Goal: Obtain resource: Obtain resource

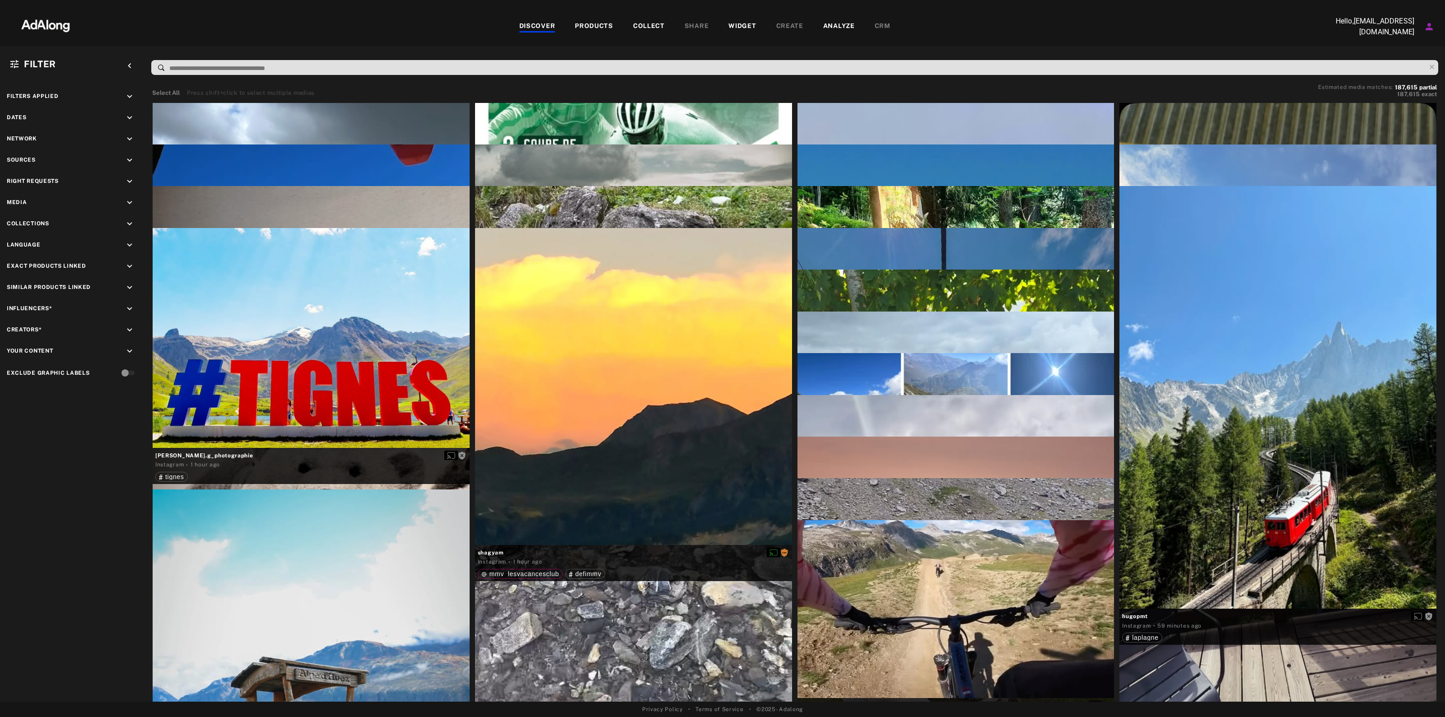
click at [139, 150] on div "Filters applied keyboard_arrow_down Dates keyboard_arrow_down Network keyboard_…" at bounding box center [72, 235] width 144 height 311
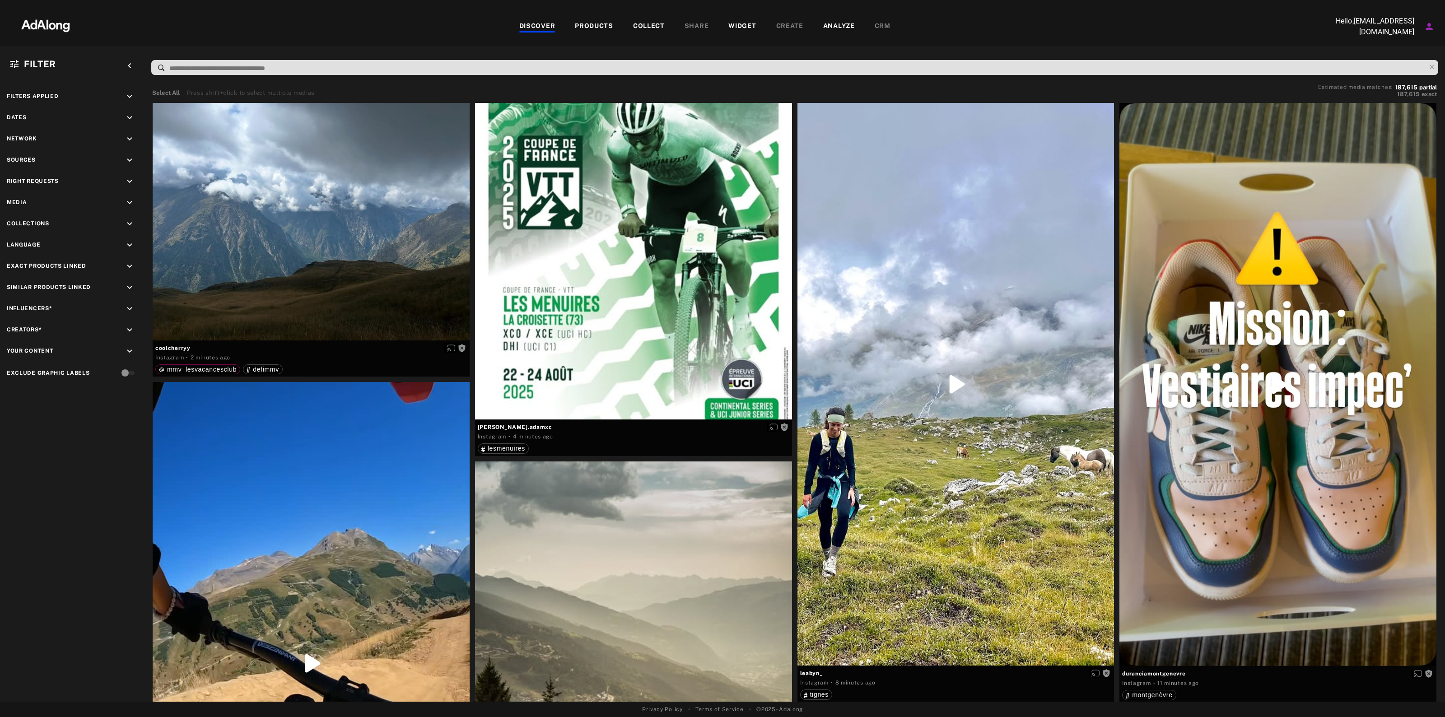
click at [129, 156] on icon "keyboard_arrow_down" at bounding box center [130, 160] width 10 height 10
click at [68, 195] on span "mmv_lesvacancesclub" at bounding box center [69, 198] width 72 height 7
click at [126, 117] on icon "keyboard_arrow_down" at bounding box center [130, 118] width 10 height 10
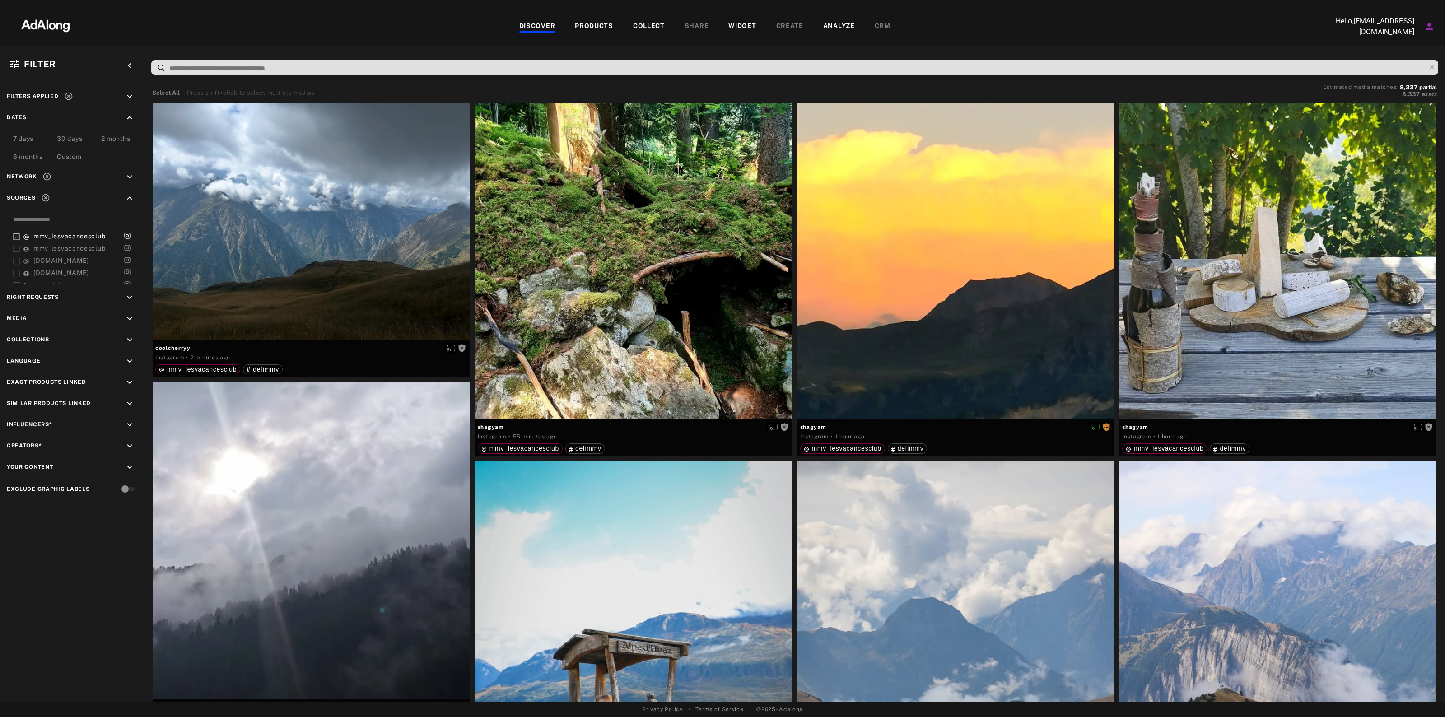
click at [68, 158] on div "Custom" at bounding box center [69, 157] width 24 height 11
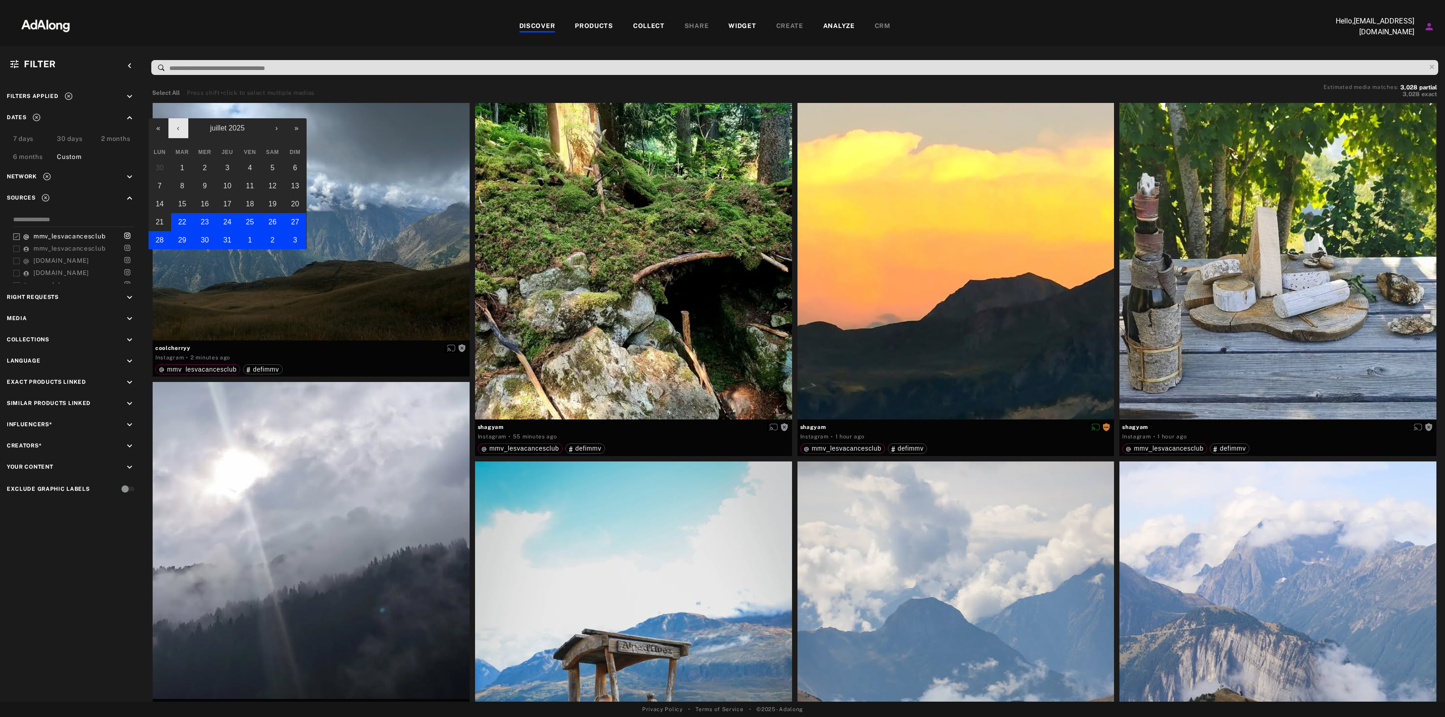
click at [175, 123] on button "‹" at bounding box center [178, 128] width 20 height 20
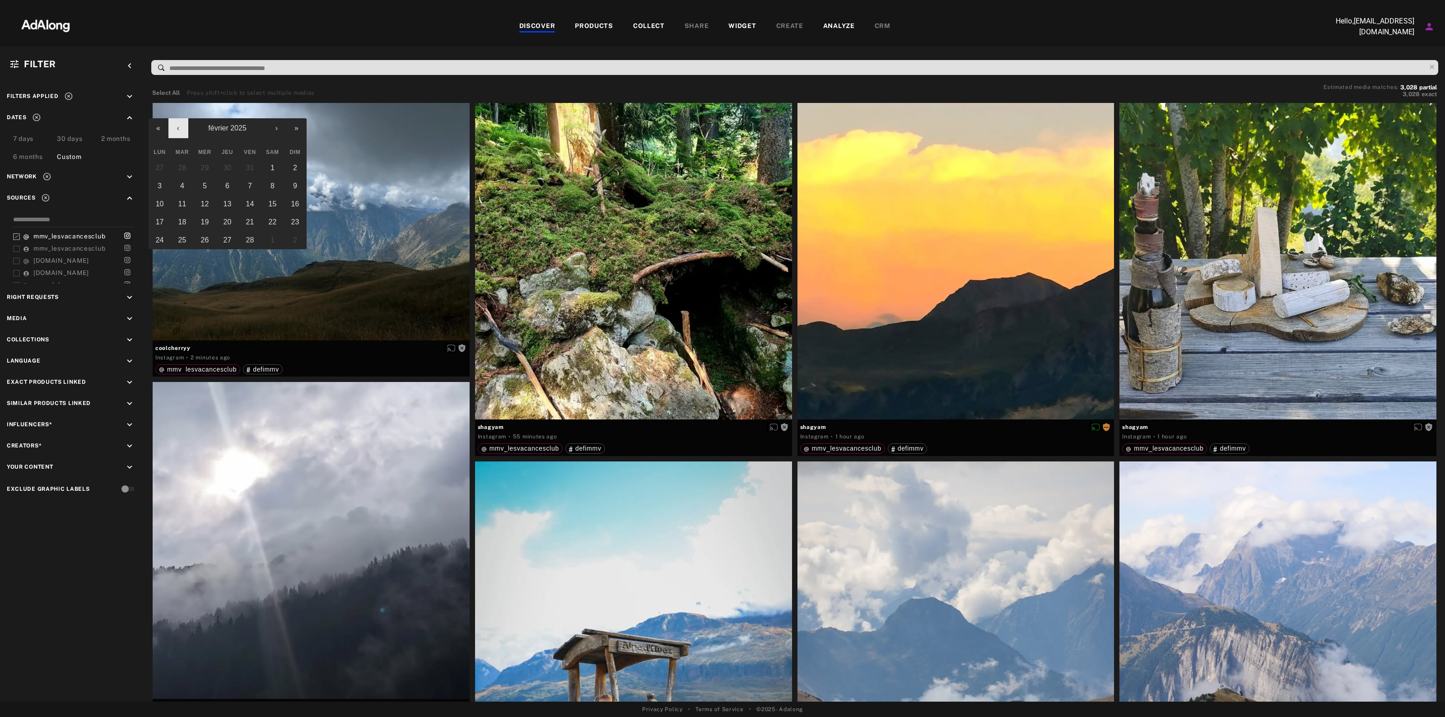
click at [175, 123] on button "‹" at bounding box center [178, 128] width 20 height 20
click at [267, 236] on button "30" at bounding box center [272, 240] width 23 height 18
click at [272, 129] on button "›" at bounding box center [277, 128] width 20 height 20
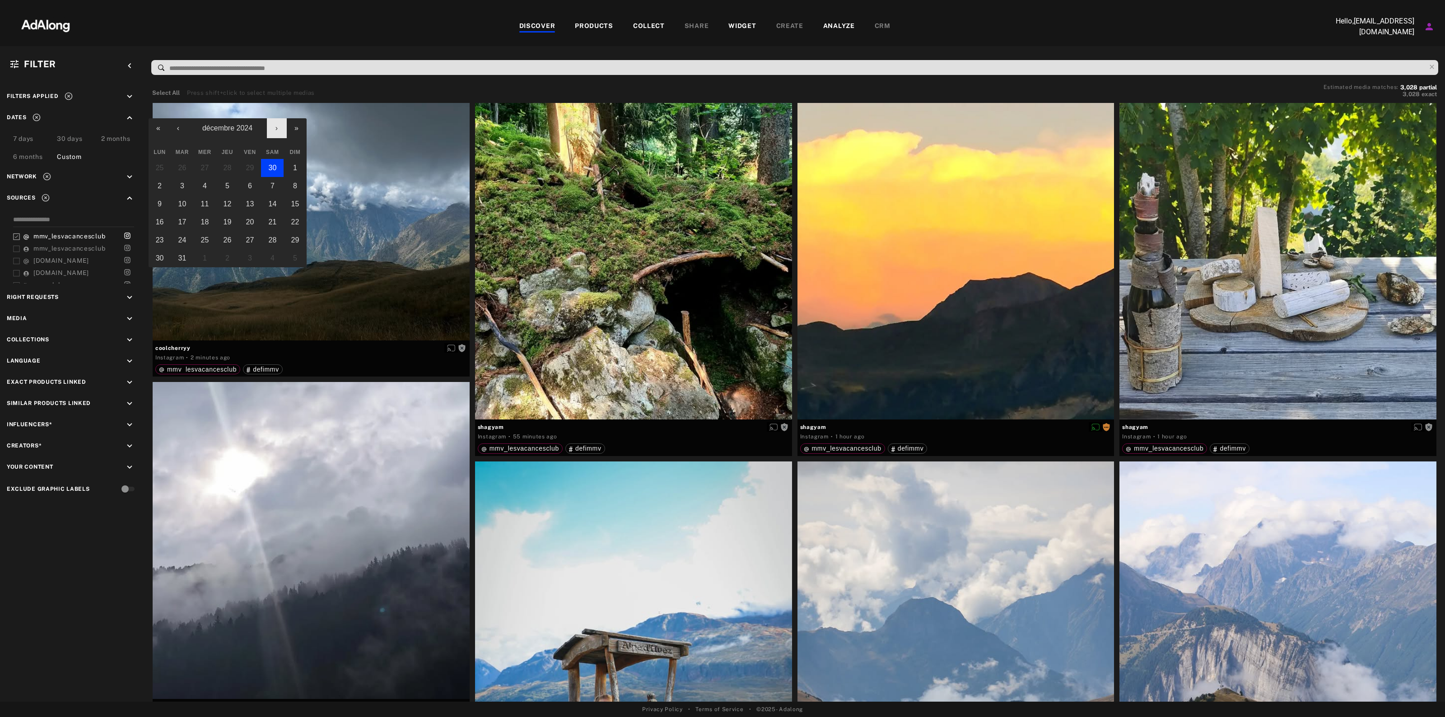
click at [272, 129] on button "›" at bounding box center [277, 128] width 20 height 20
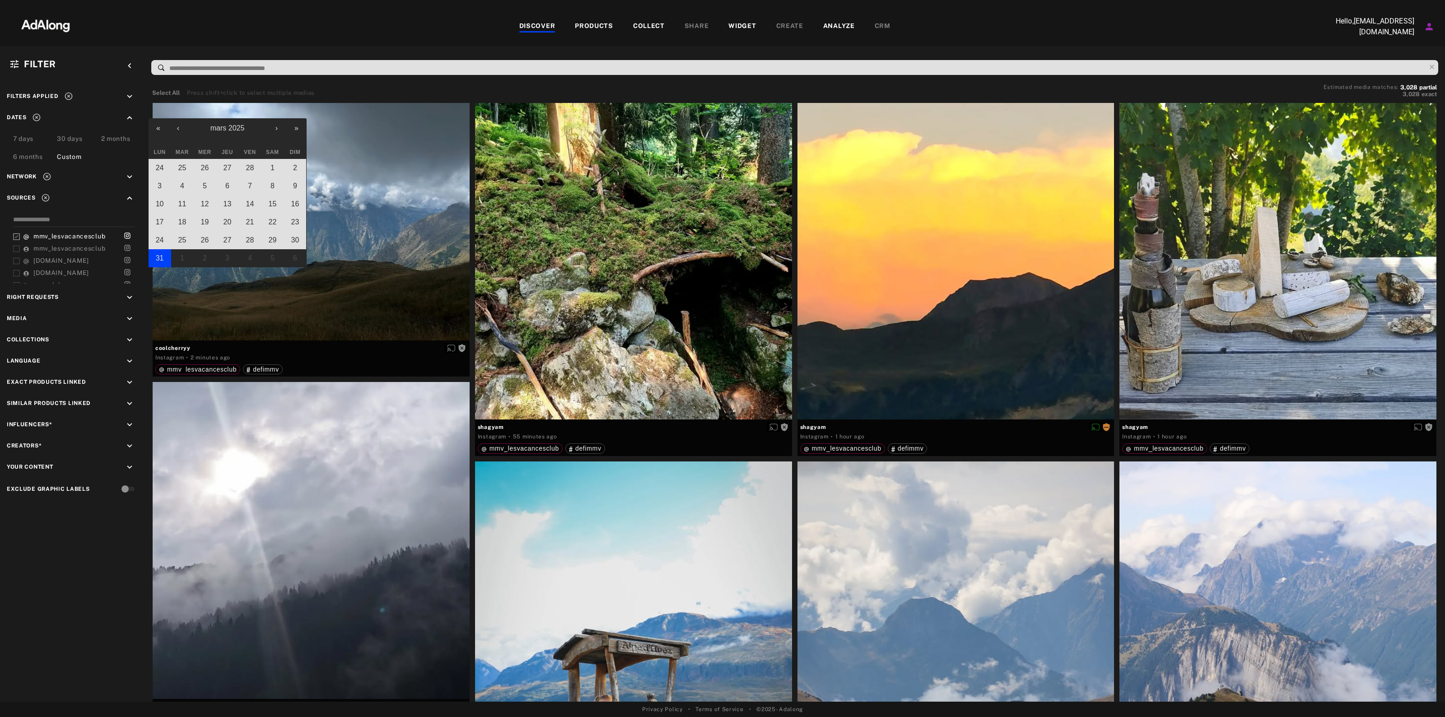
click at [163, 256] on button "31" at bounding box center [160, 258] width 23 height 18
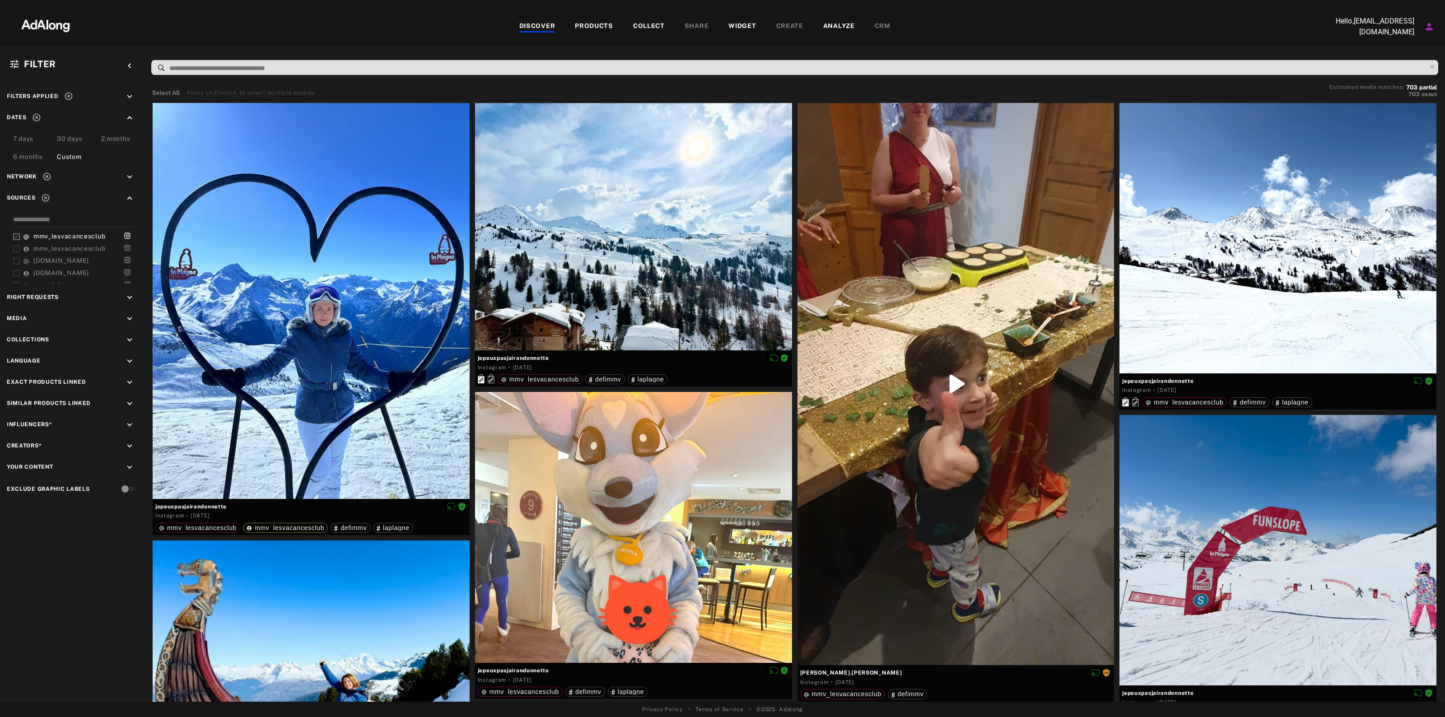
click at [128, 296] on icon "keyboard_arrow_down" at bounding box center [130, 298] width 10 height 10
drag, startPoint x: 32, startPoint y: 315, endPoint x: 77, endPoint y: 303, distance: 46.2
click at [77, 303] on div "Right Requests keyboard_arrow_up Agreed Requested Unrequested" at bounding box center [72, 320] width 131 height 55
click at [84, 306] on div "Right Requests keyboard_arrow_up Agreed Requested Unrequested" at bounding box center [72, 320] width 131 height 55
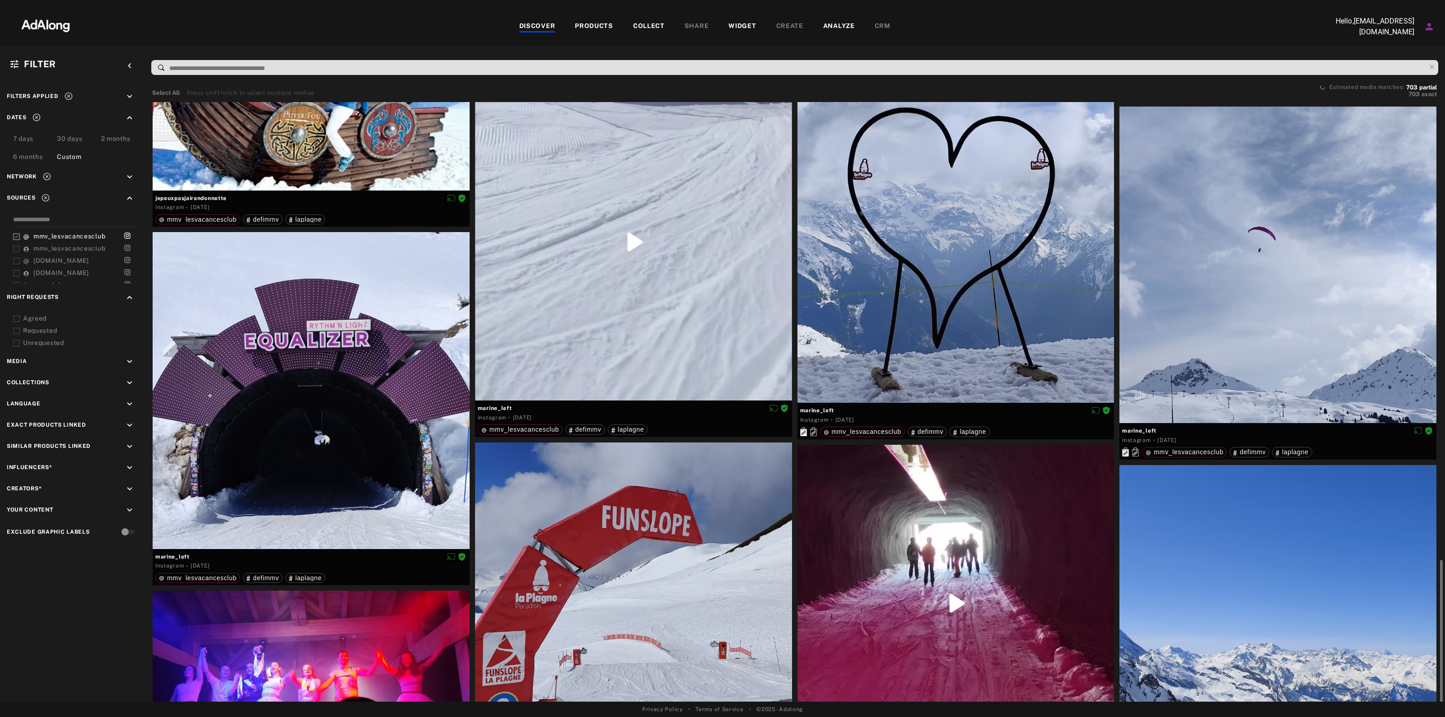
scroll to position [847, 0]
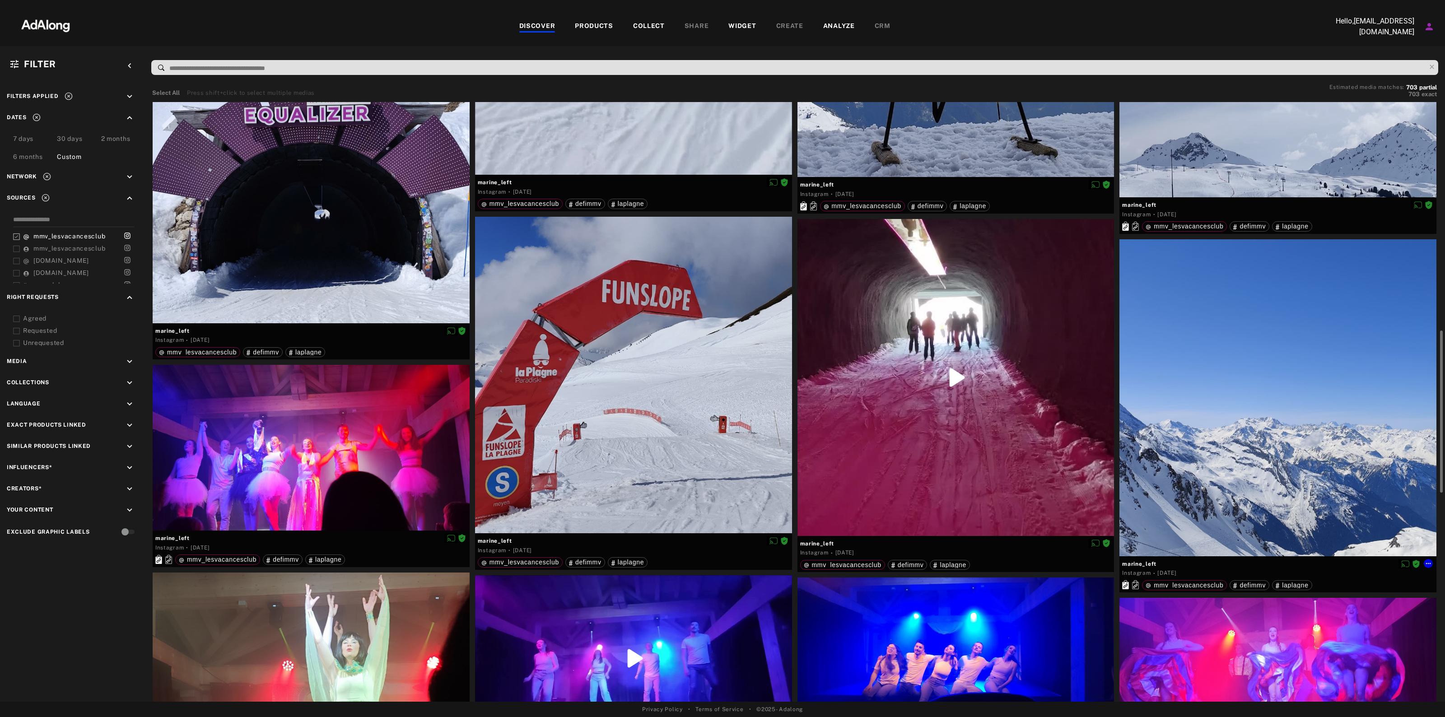
click at [1152, 562] on span "marine_left" at bounding box center [1278, 564] width 312 height 8
click at [1151, 562] on span "marine_left" at bounding box center [1278, 564] width 312 height 8
copy div "marine_left"
click at [1430, 560] on icon at bounding box center [1428, 563] width 7 height 7
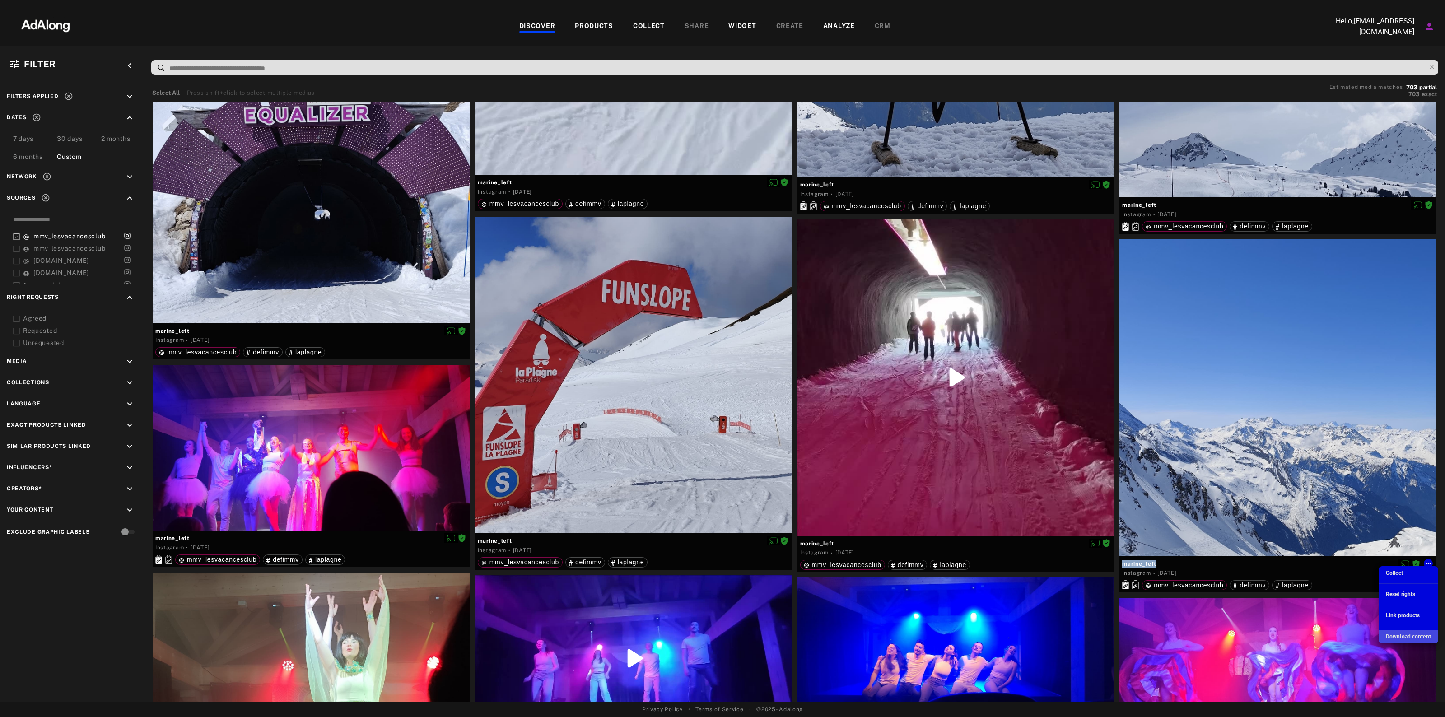
click at [1408, 639] on span "Download content" at bounding box center [1408, 637] width 45 height 6
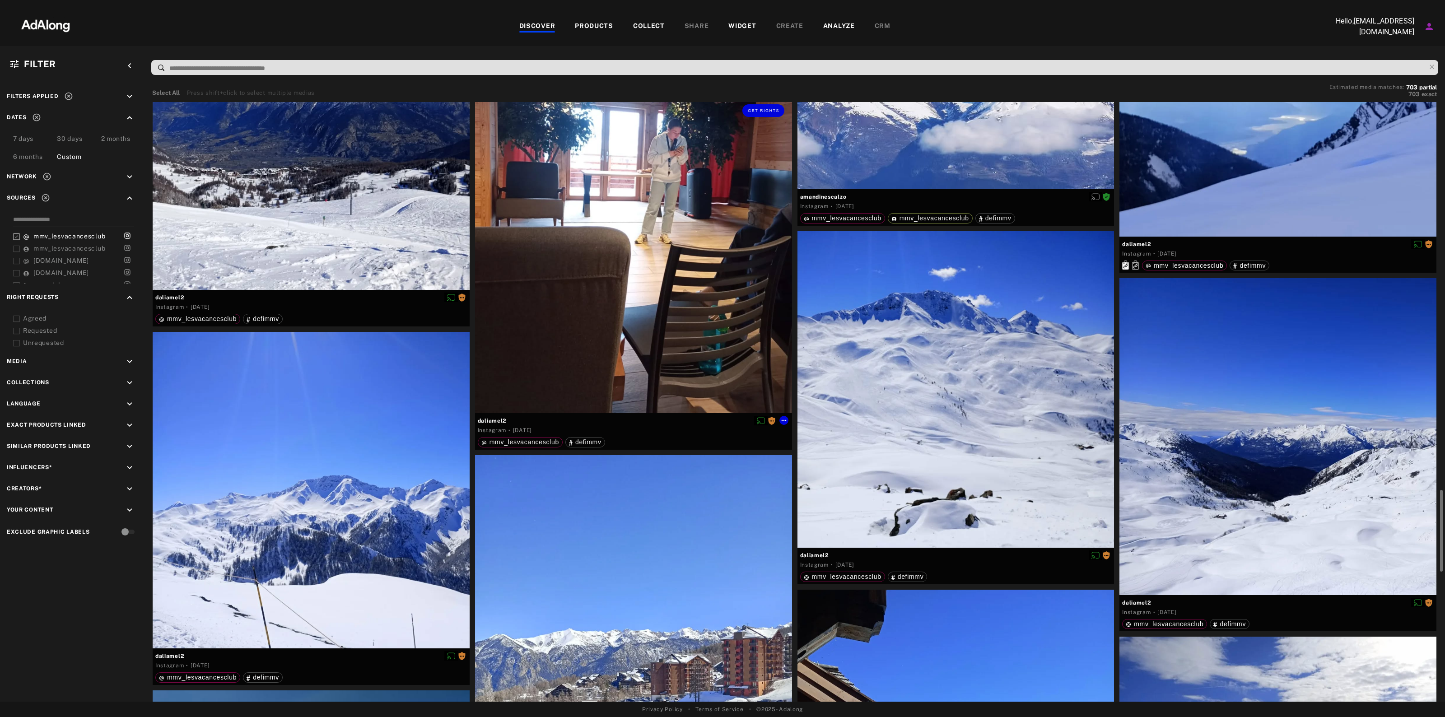
scroll to position [2484, 0]
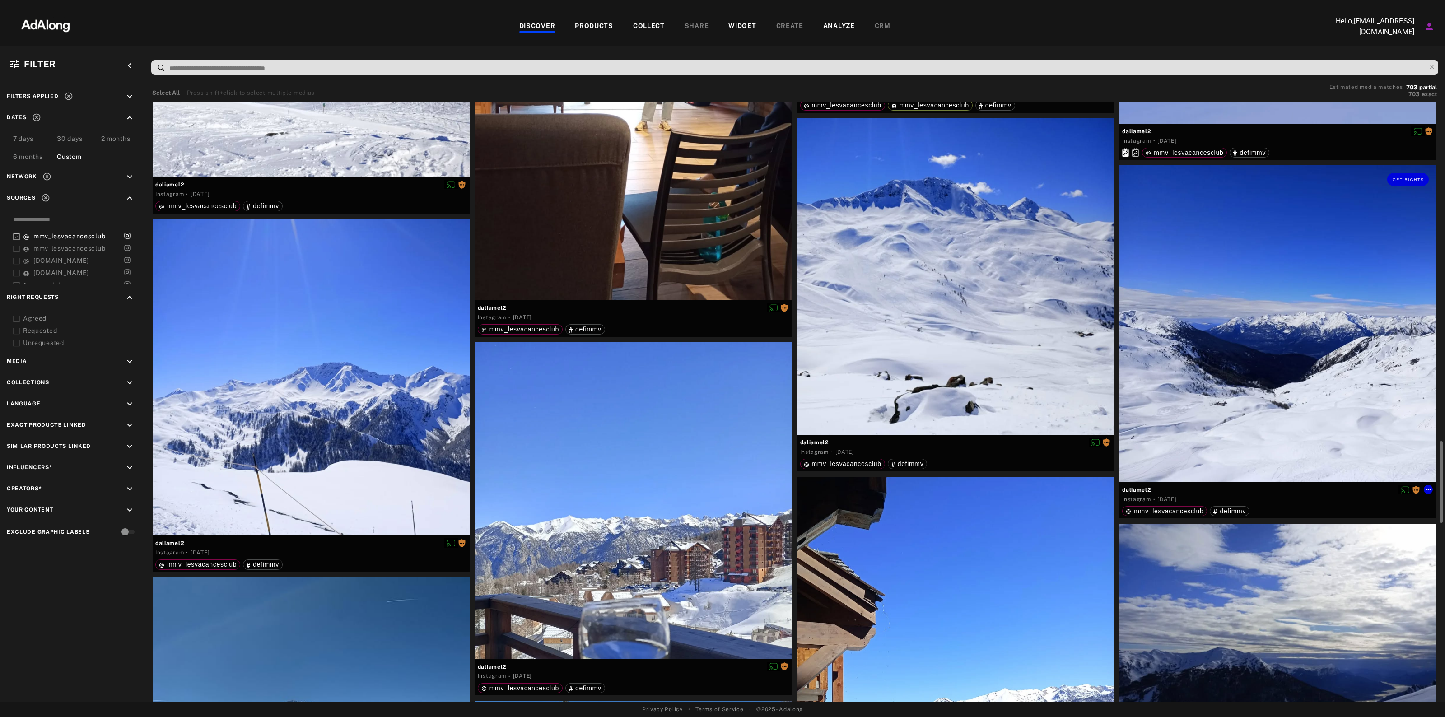
click at [1227, 249] on div "Get rights" at bounding box center [1277, 323] width 317 height 317
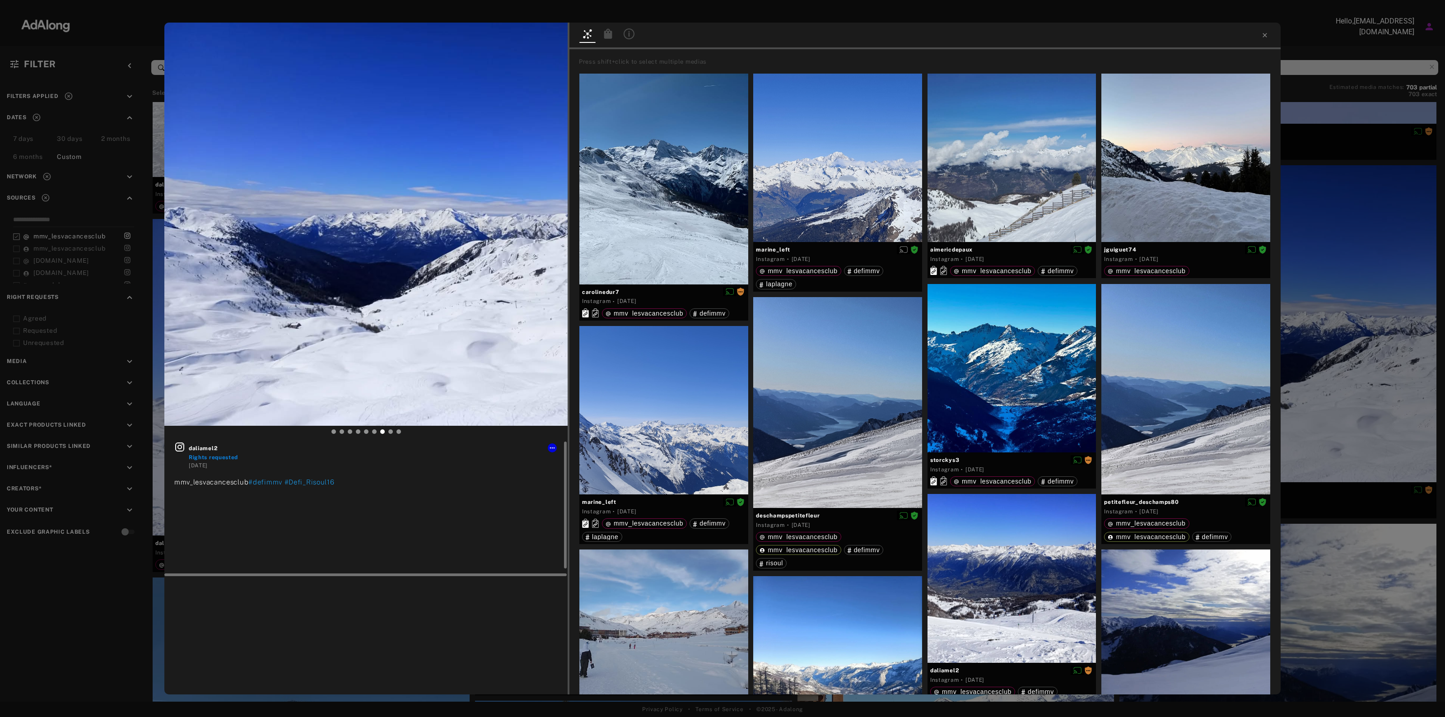
click at [557, 448] on span "daliamel2" at bounding box center [373, 448] width 369 height 8
click at [552, 446] on icon at bounding box center [552, 447] width 7 height 7
click at [197, 447] on div at bounding box center [722, 358] width 1445 height 717
click at [197, 447] on body "DISCOVER PRODUCTS COLLECT SHARE WIDGET CREATE ANALYZE CRM Hello, [EMAIL_ADDRESS…" at bounding box center [722, 358] width 1445 height 717
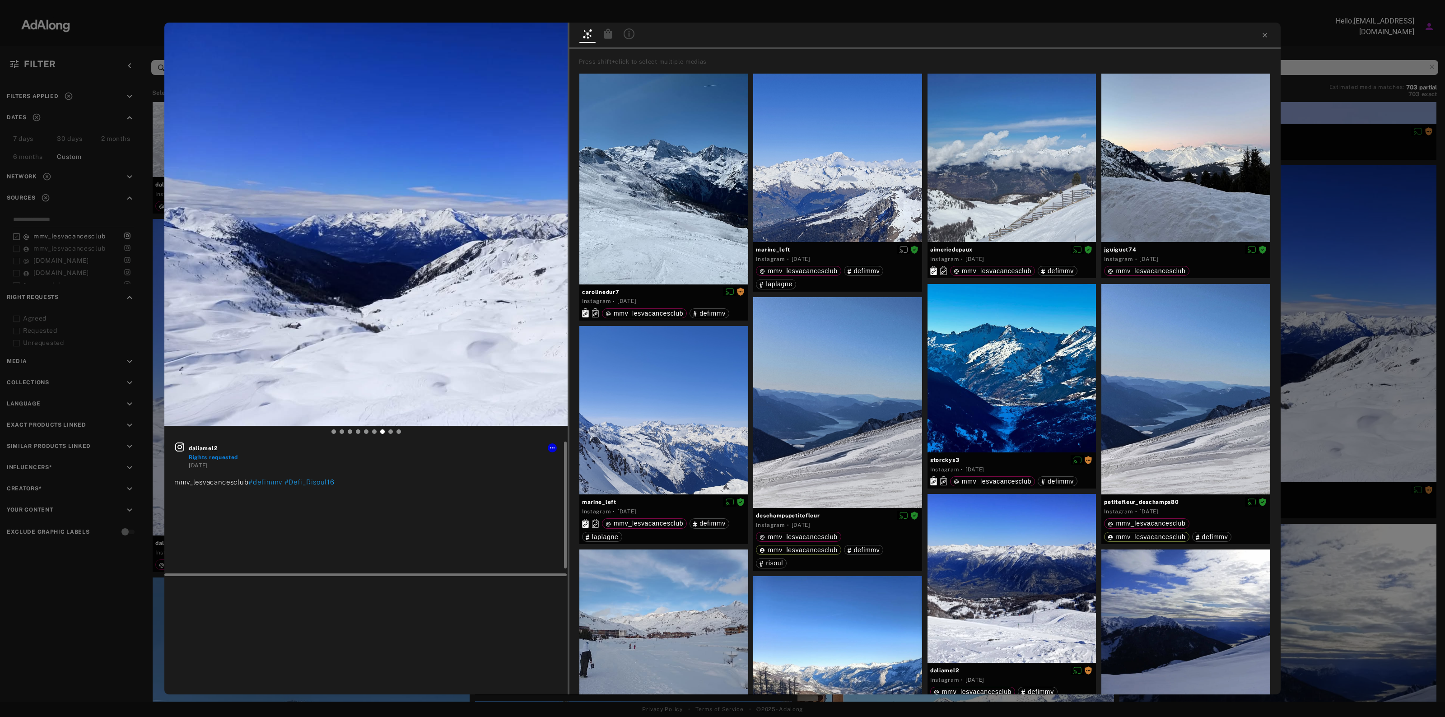
click at [202, 447] on span "daliamel2" at bounding box center [373, 448] width 369 height 8
copy span "daliamel2"
click at [550, 446] on icon at bounding box center [552, 447] width 7 height 7
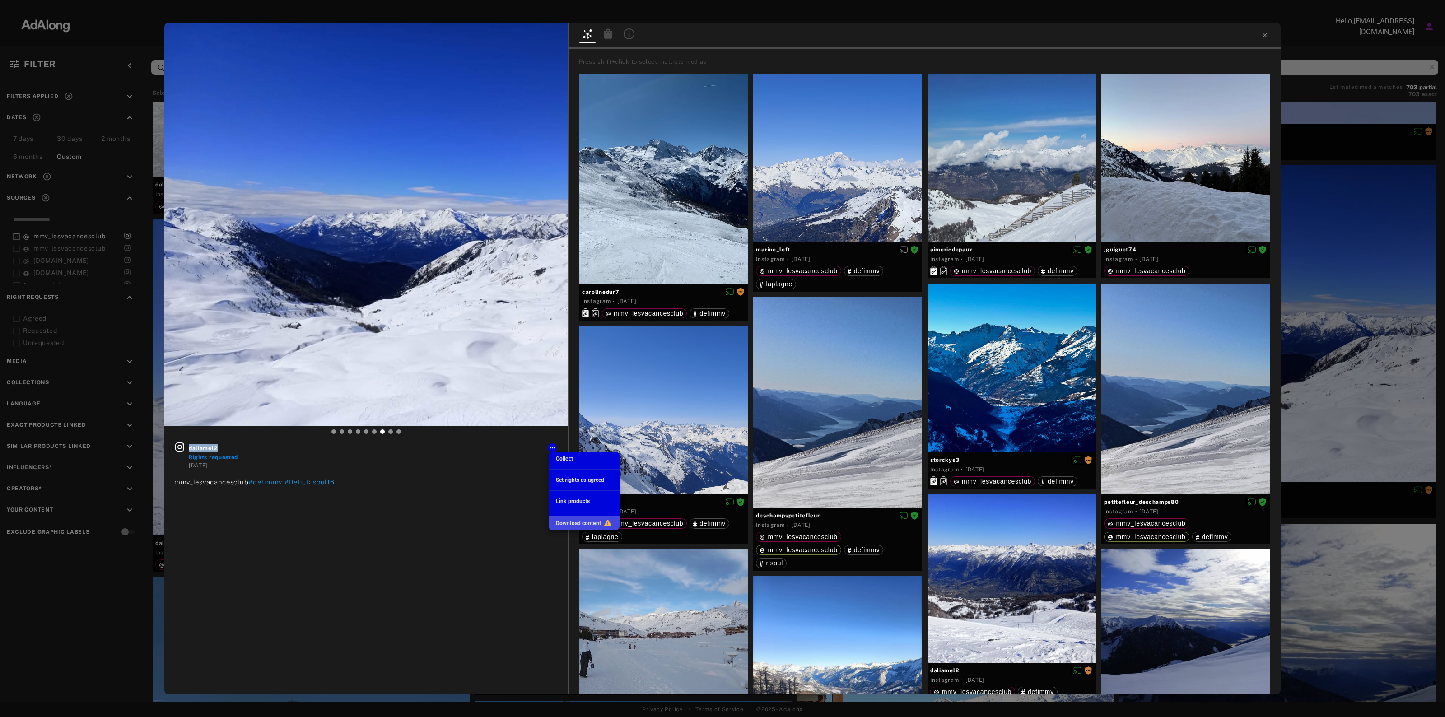
click at [587, 524] on span "Download content" at bounding box center [578, 523] width 45 height 6
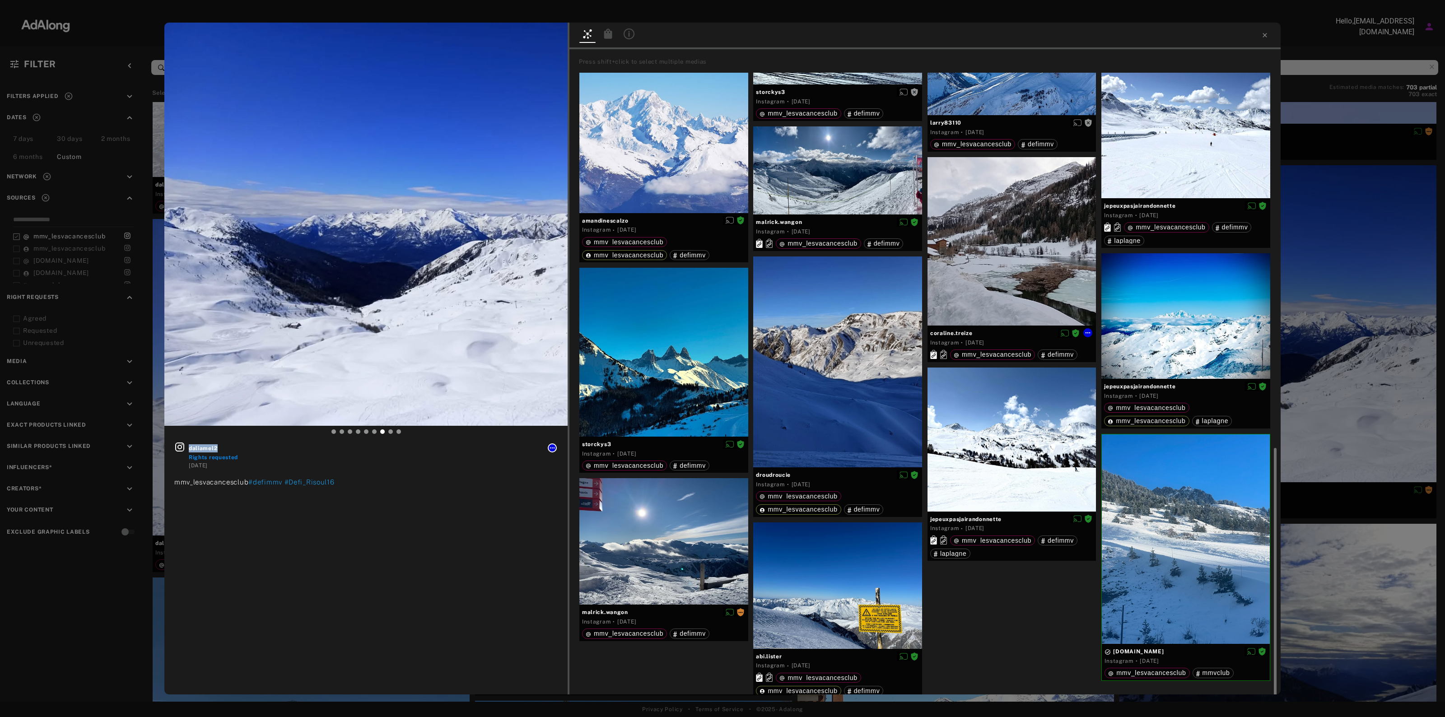
scroll to position [700, 0]
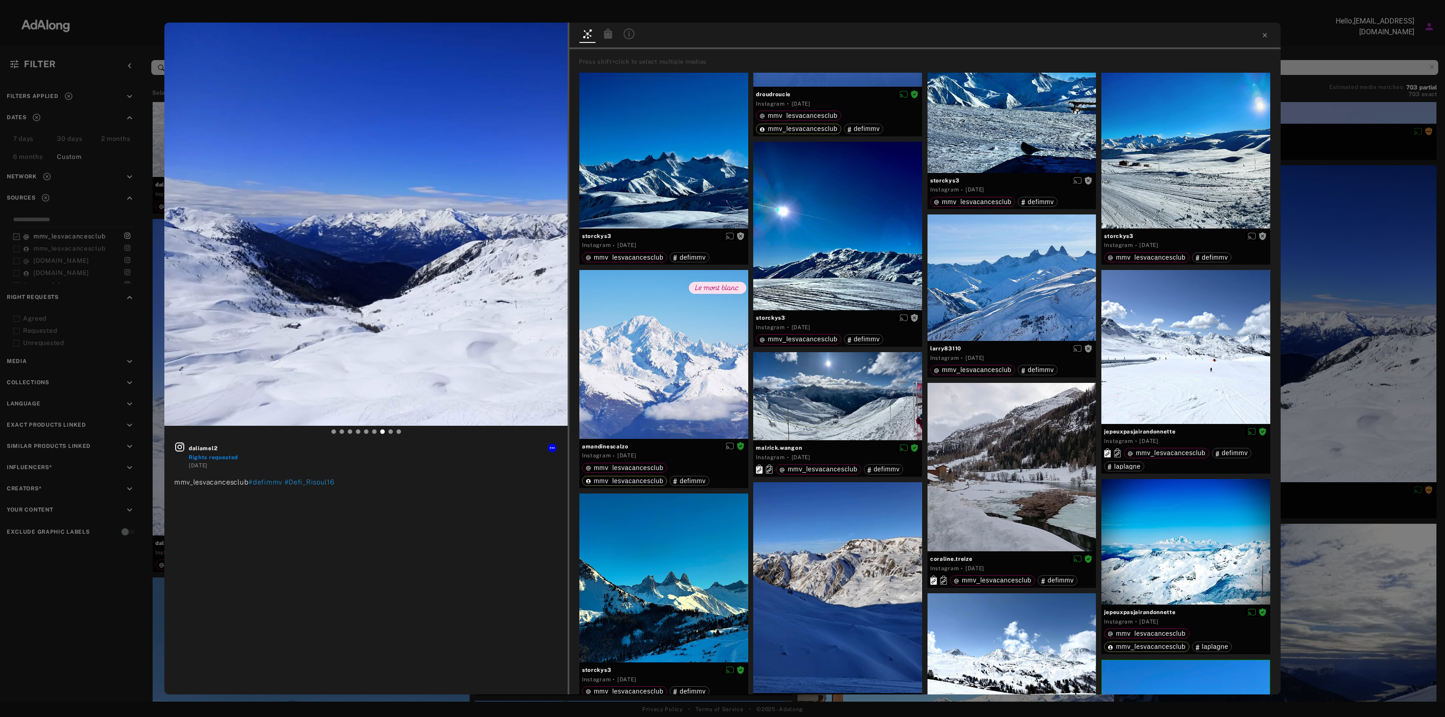
click at [1371, 317] on div "daliamel2 Rights requested [DATE] mmv_lesvacancesclub #defimmv #Defi_Risoul16 P…" at bounding box center [722, 358] width 1445 height 717
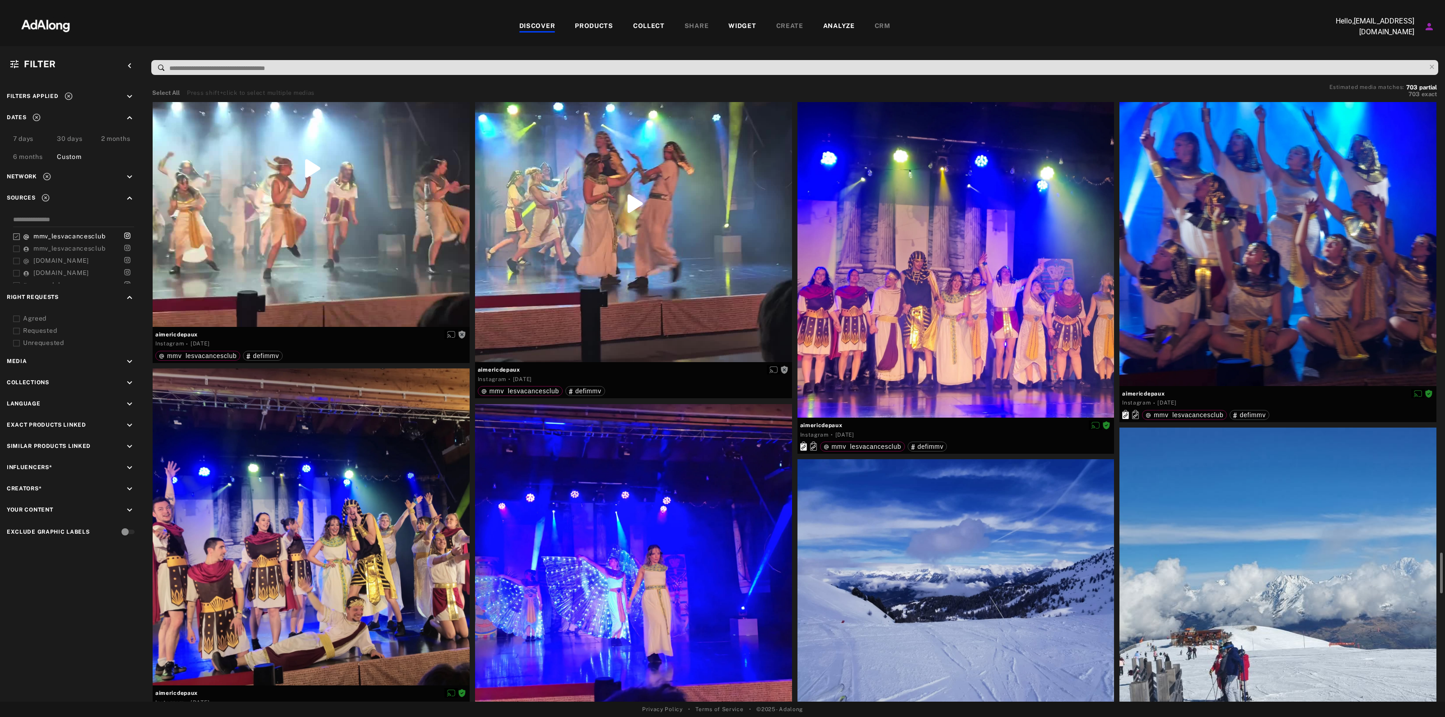
scroll to position [6886, 0]
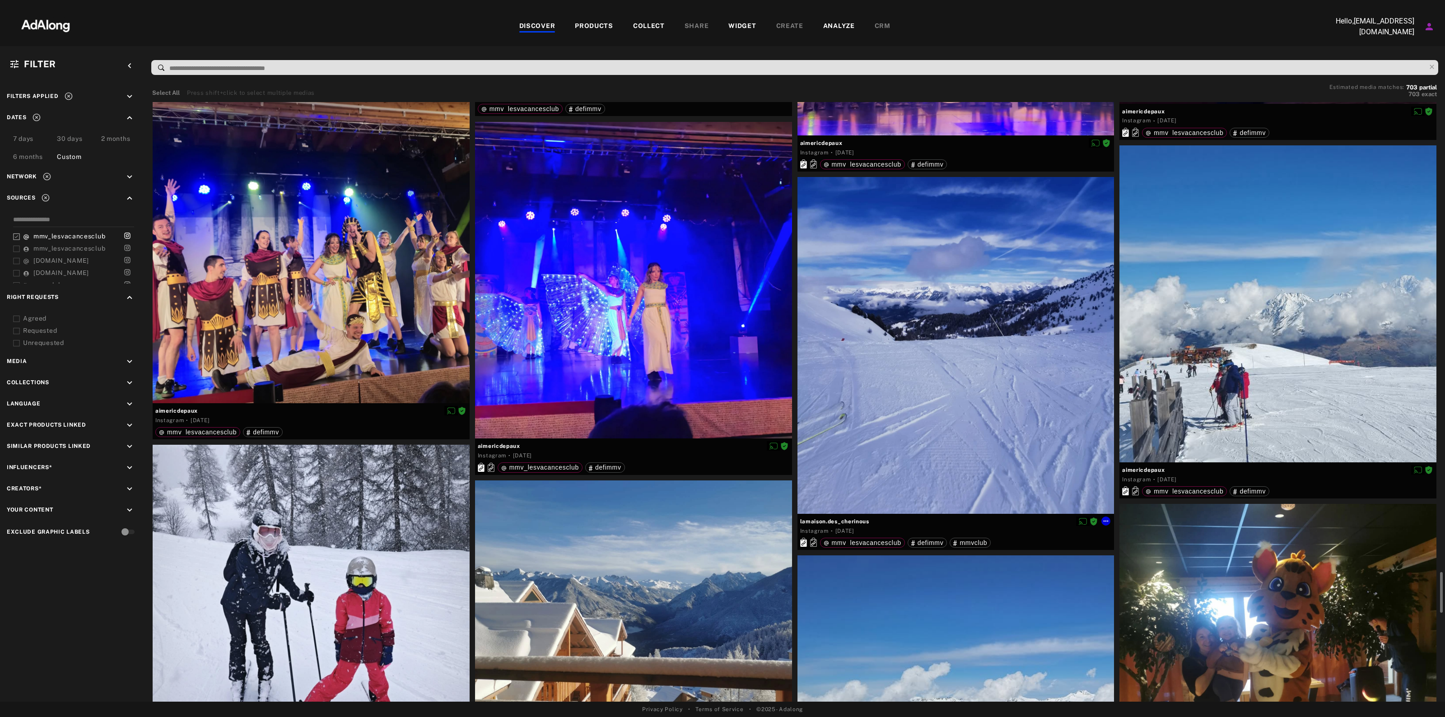
click at [845, 400] on div at bounding box center [955, 345] width 317 height 337
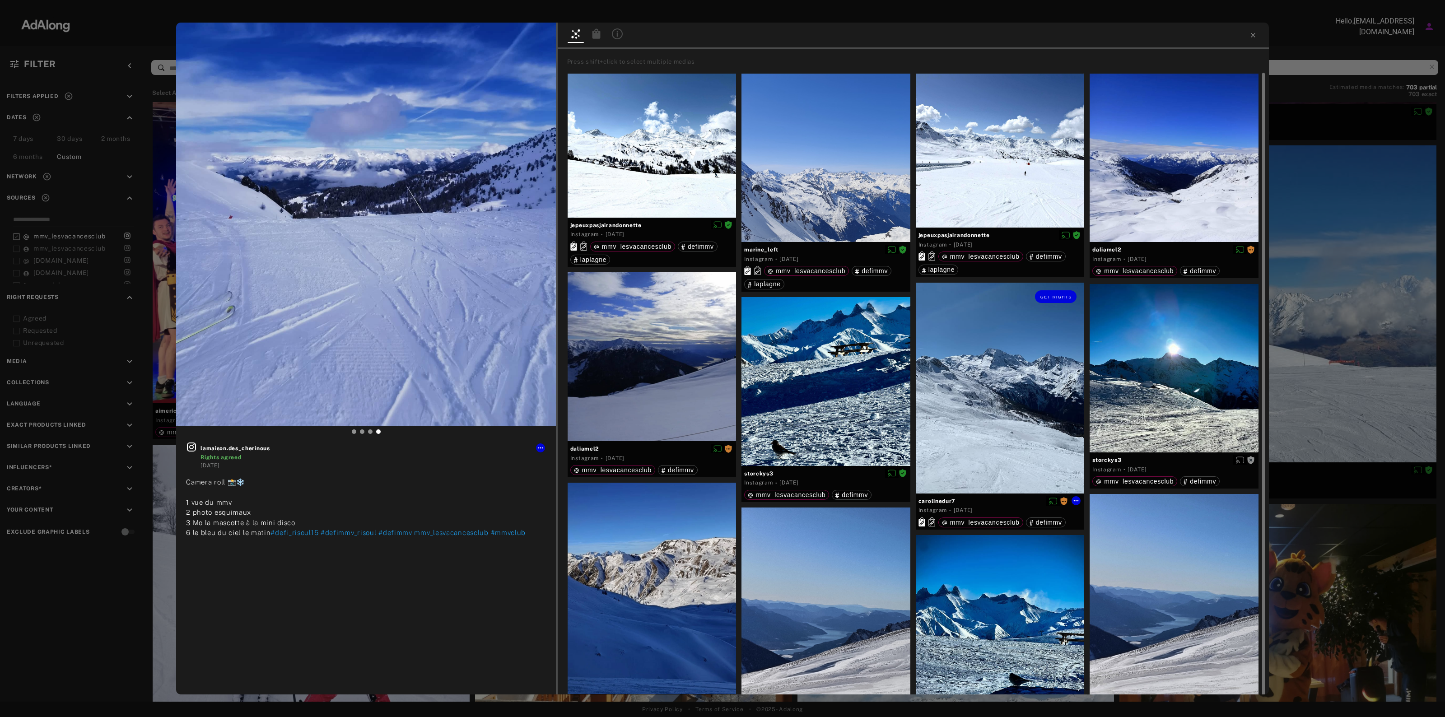
click at [953, 385] on div "Get rights" at bounding box center [1000, 388] width 169 height 211
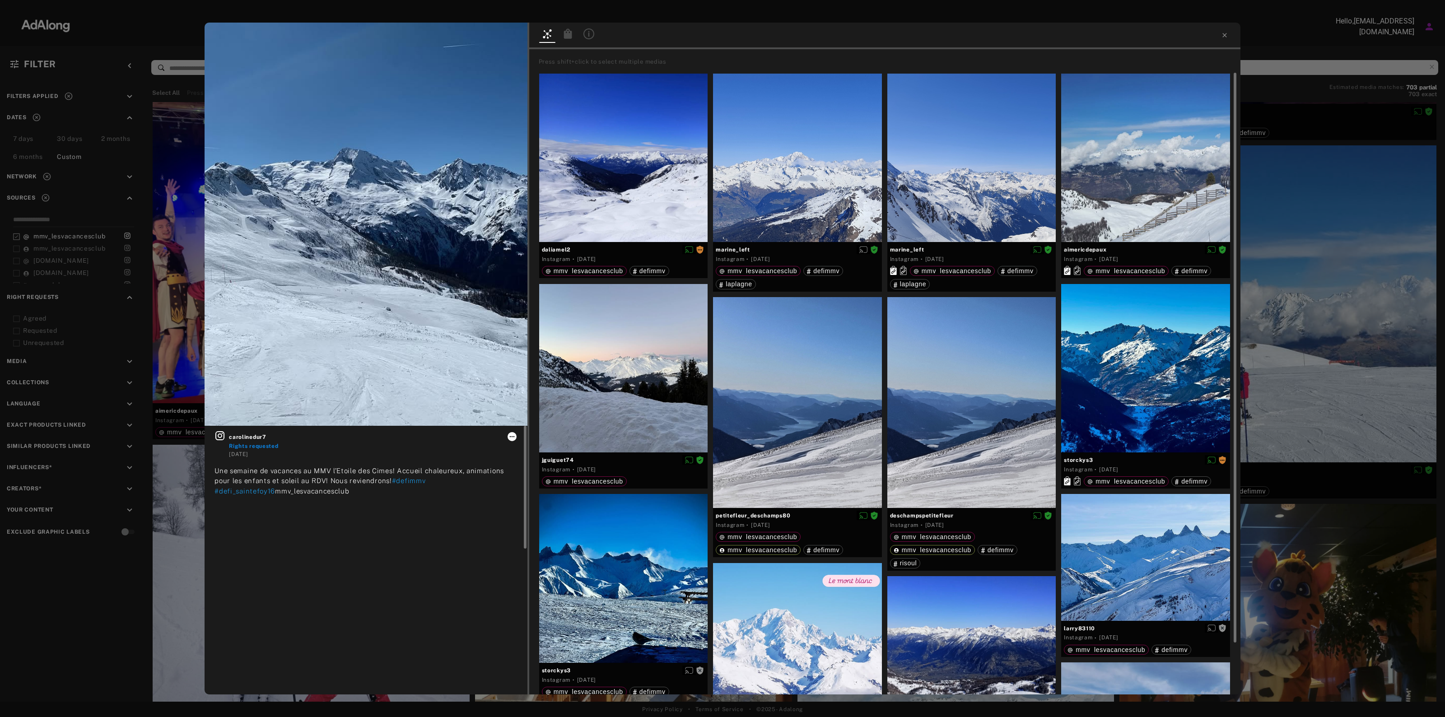
click at [515, 434] on icon at bounding box center [511, 436] width 7 height 7
drag, startPoint x: 538, startPoint y: 511, endPoint x: 209, endPoint y: 384, distance: 352.8
click at [209, 384] on div "Collect Set rights as agreed Link products Download content" at bounding box center [722, 358] width 1445 height 717
click at [255, 436] on div at bounding box center [722, 358] width 1445 height 717
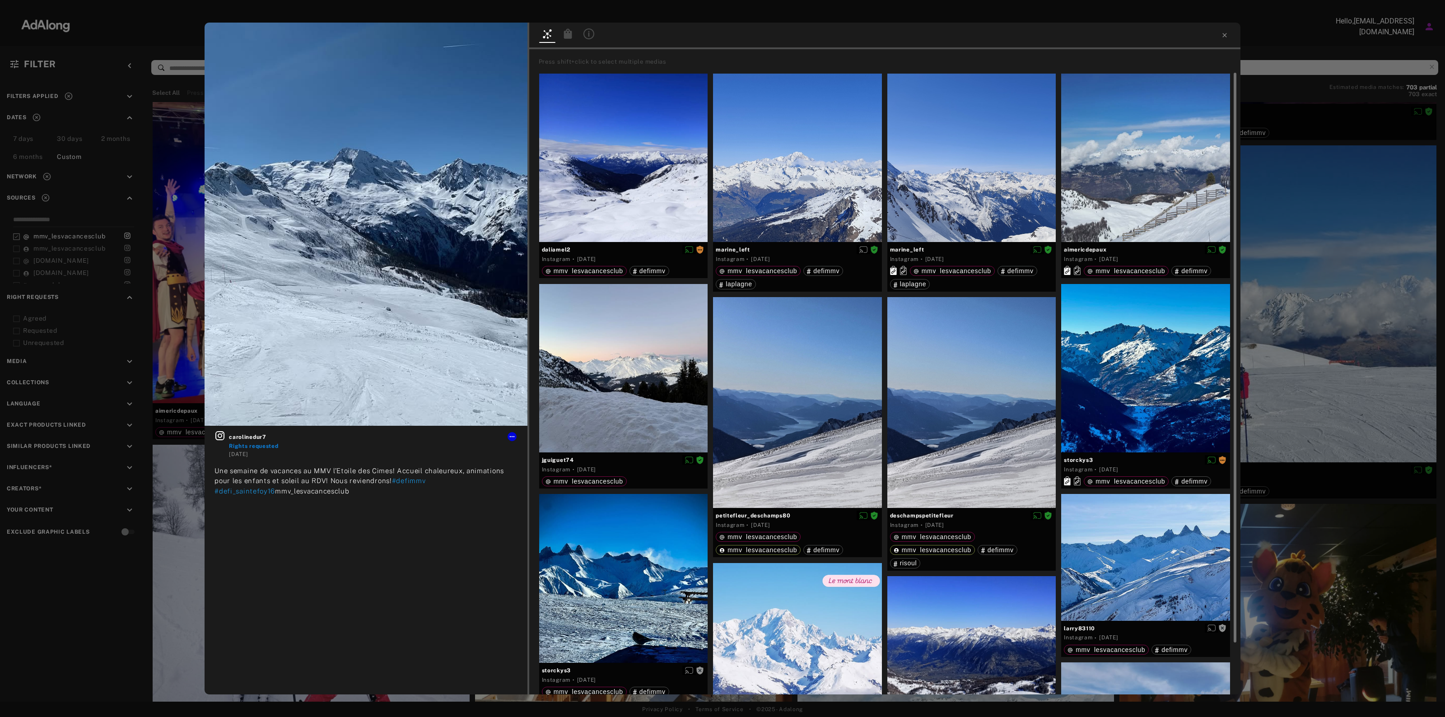
click at [255, 436] on body "DISCOVER PRODUCTS COLLECT SHARE WIDGET CREATE ANALYZE CRM Hello, [EMAIL_ADDRESS…" at bounding box center [722, 358] width 1445 height 717
click at [255, 436] on span "carolinedur7" at bounding box center [373, 437] width 288 height 8
copy span "carolinedur7"
click at [512, 437] on icon at bounding box center [511, 436] width 7 height 7
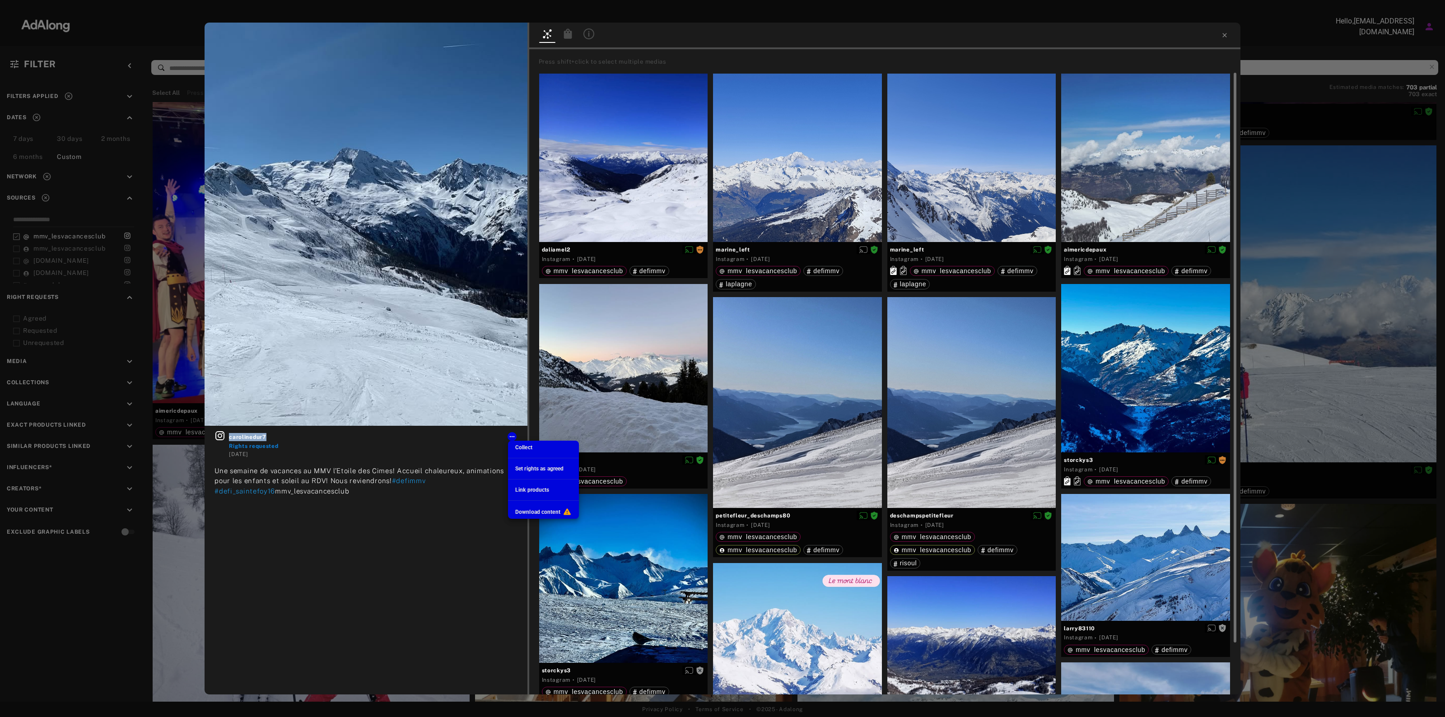
click at [540, 515] on div "Download content" at bounding box center [543, 511] width 56 height 9
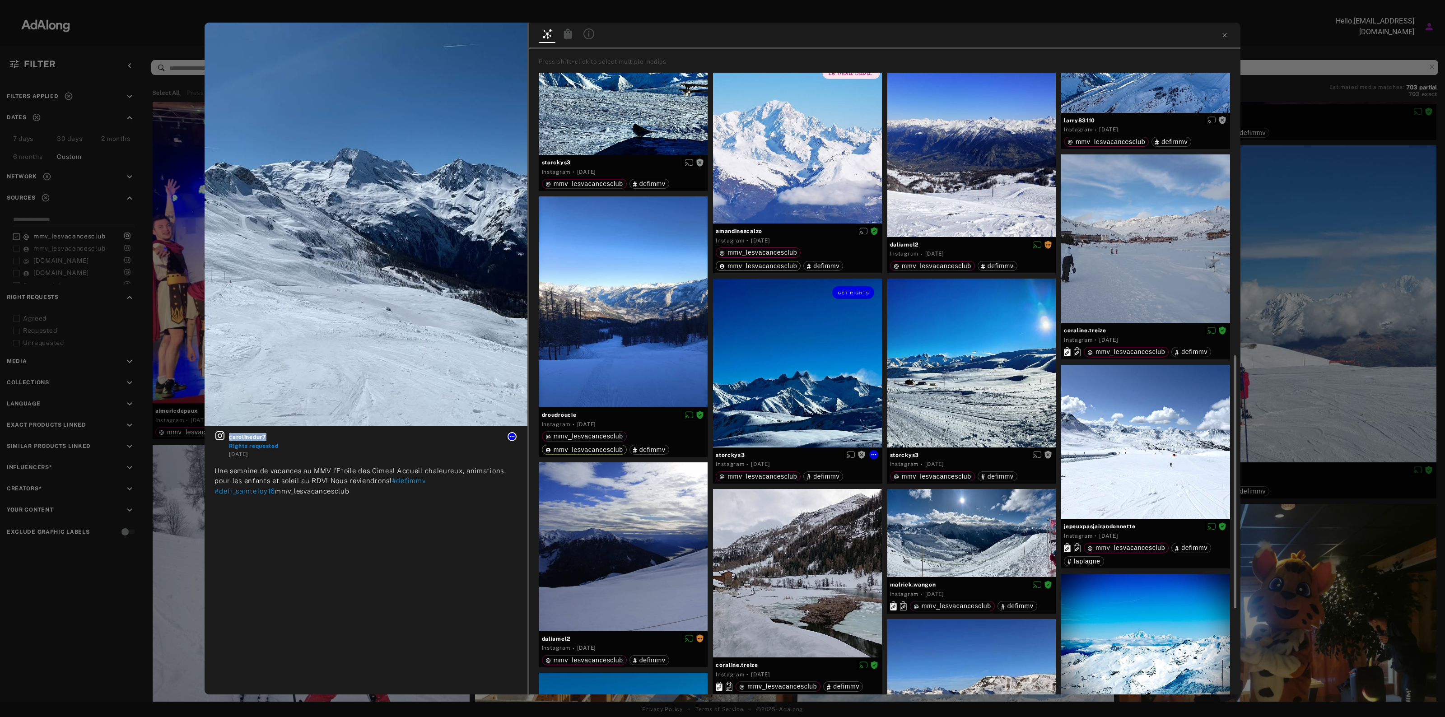
scroll to position [564, 0]
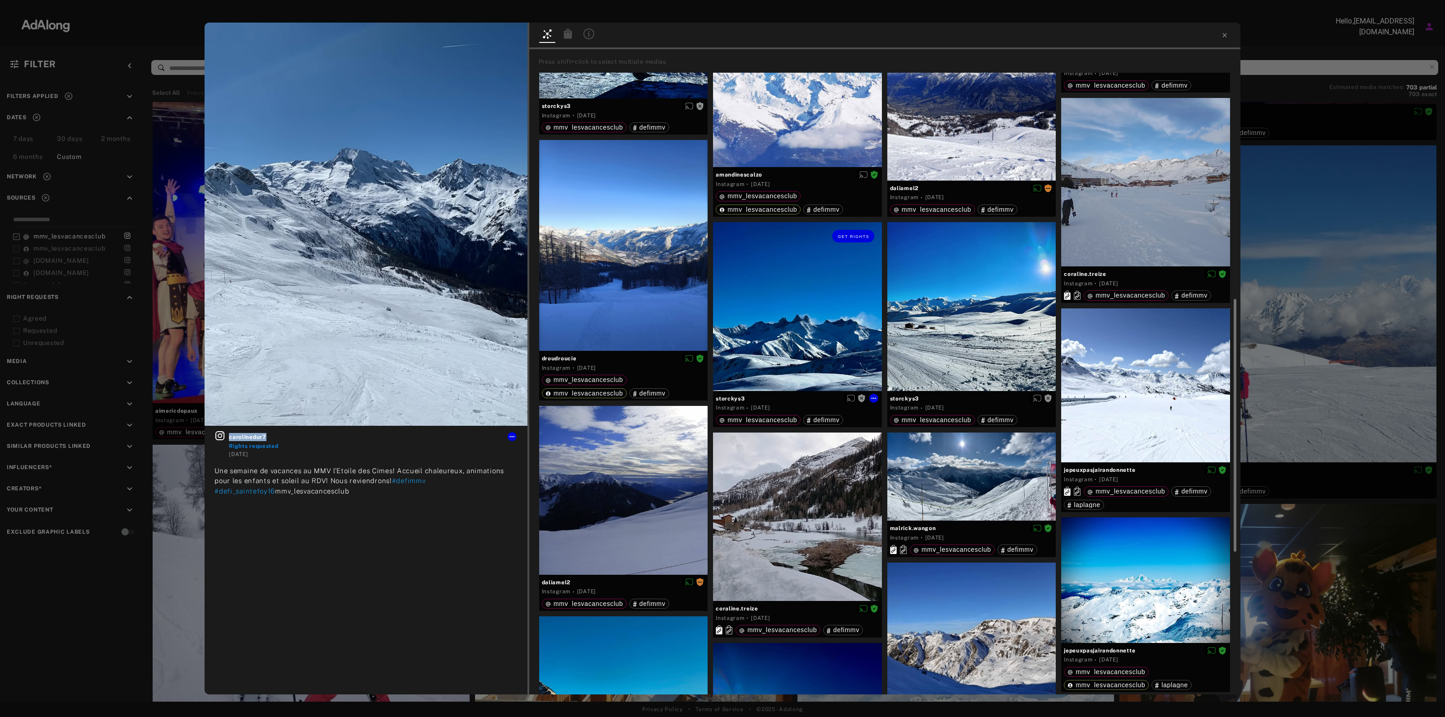
click at [771, 291] on div "Get rights" at bounding box center [797, 306] width 169 height 169
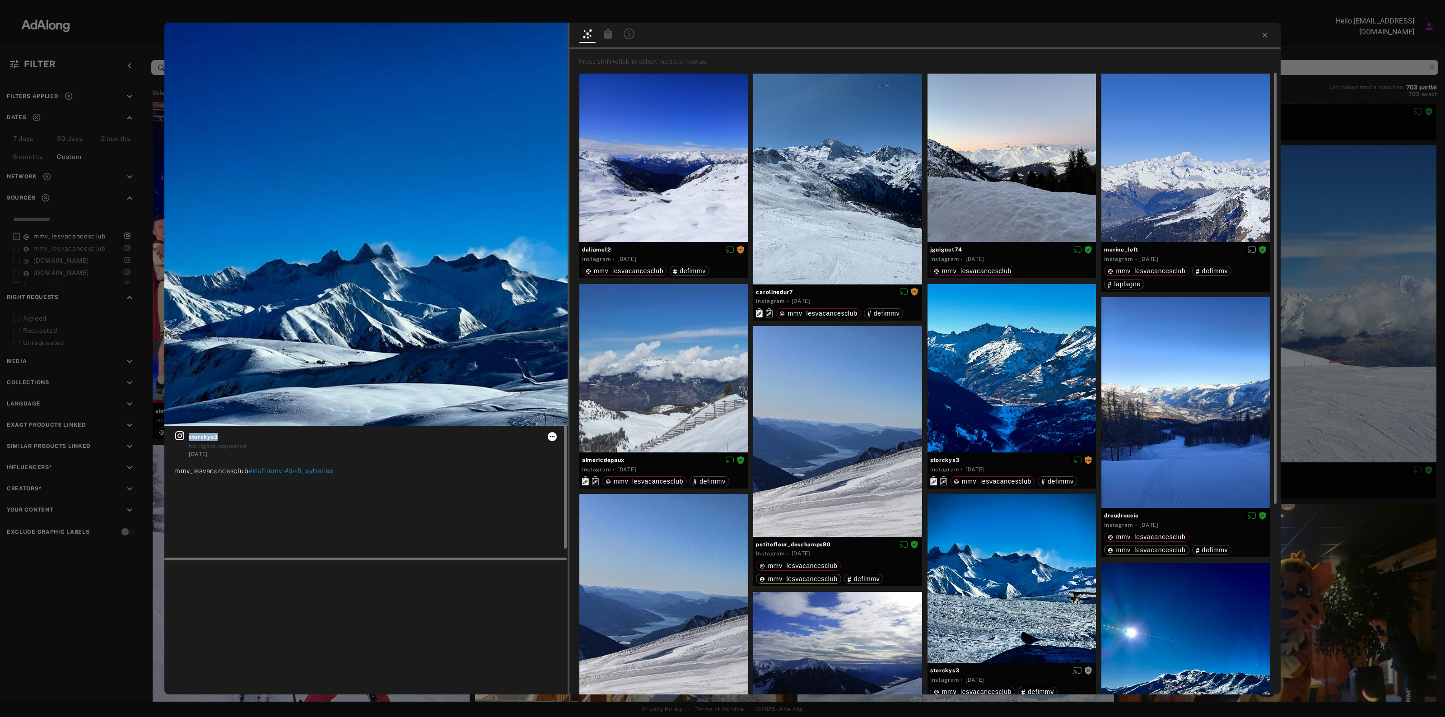
click at [554, 437] on icon at bounding box center [552, 436] width 7 height 7
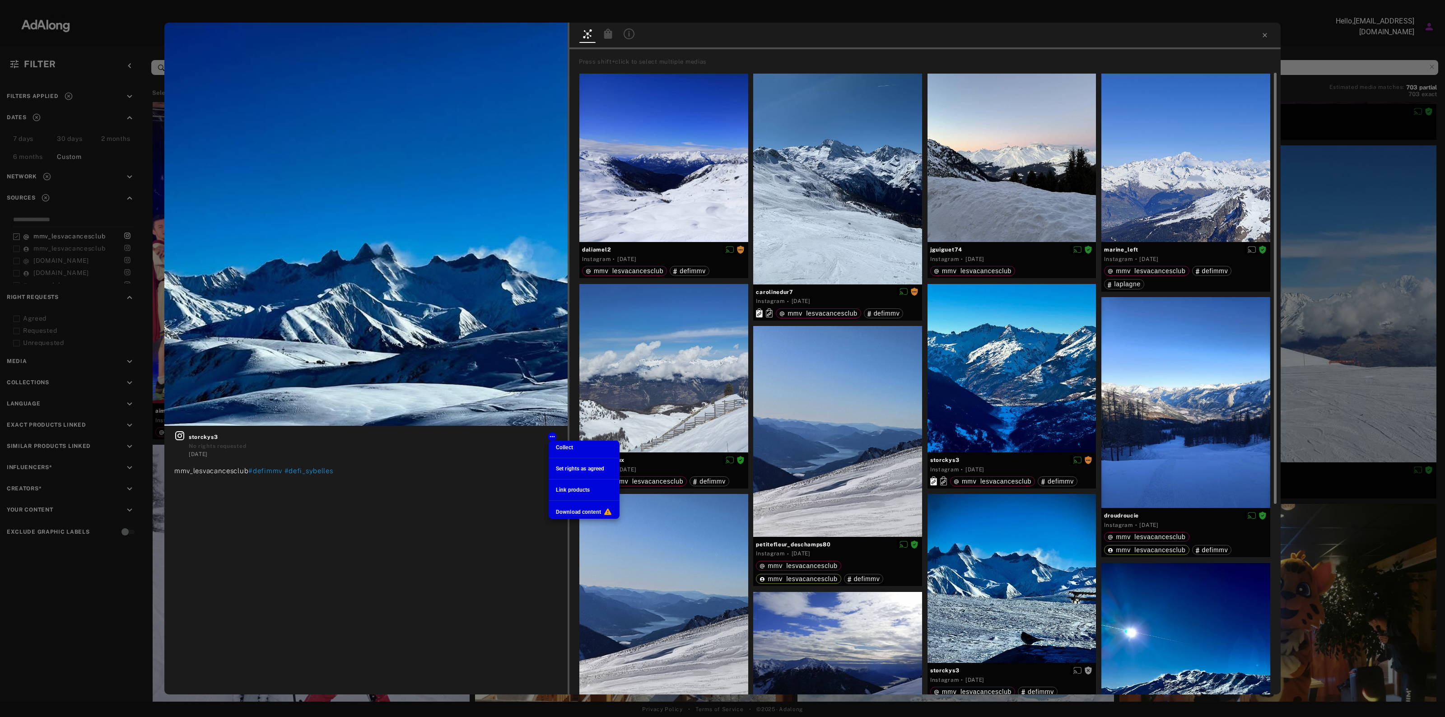
click at [196, 438] on div at bounding box center [722, 358] width 1445 height 717
click at [196, 438] on body "DISCOVER PRODUCTS COLLECT SHARE WIDGET CREATE ANALYZE CRM Hello, [EMAIL_ADDRESS…" at bounding box center [722, 358] width 1445 height 717
click at [201, 436] on span "storckys3" at bounding box center [373, 437] width 369 height 8
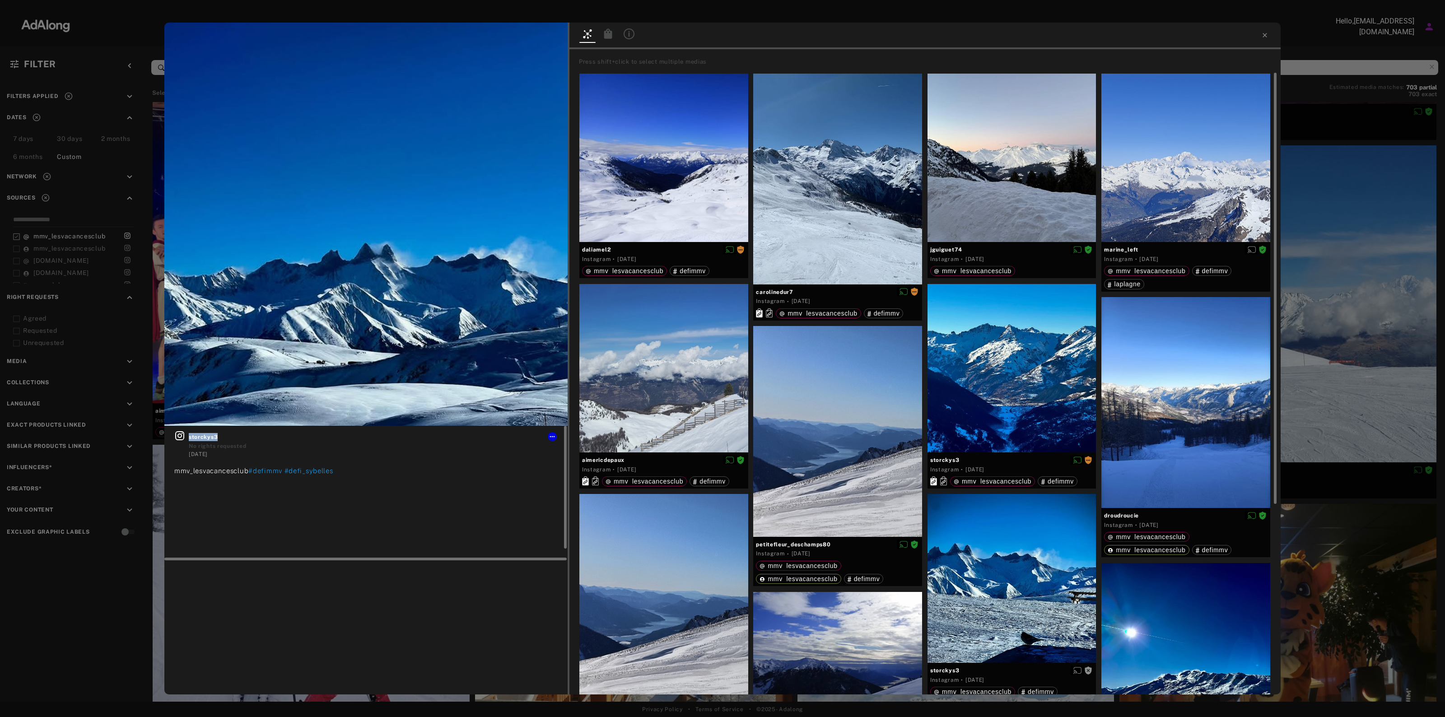
click at [201, 436] on span "storckys3" at bounding box center [373, 437] width 369 height 8
copy span "storckys3"
click at [555, 435] on icon at bounding box center [552, 436] width 7 height 7
click at [581, 511] on span "Download content" at bounding box center [578, 512] width 45 height 6
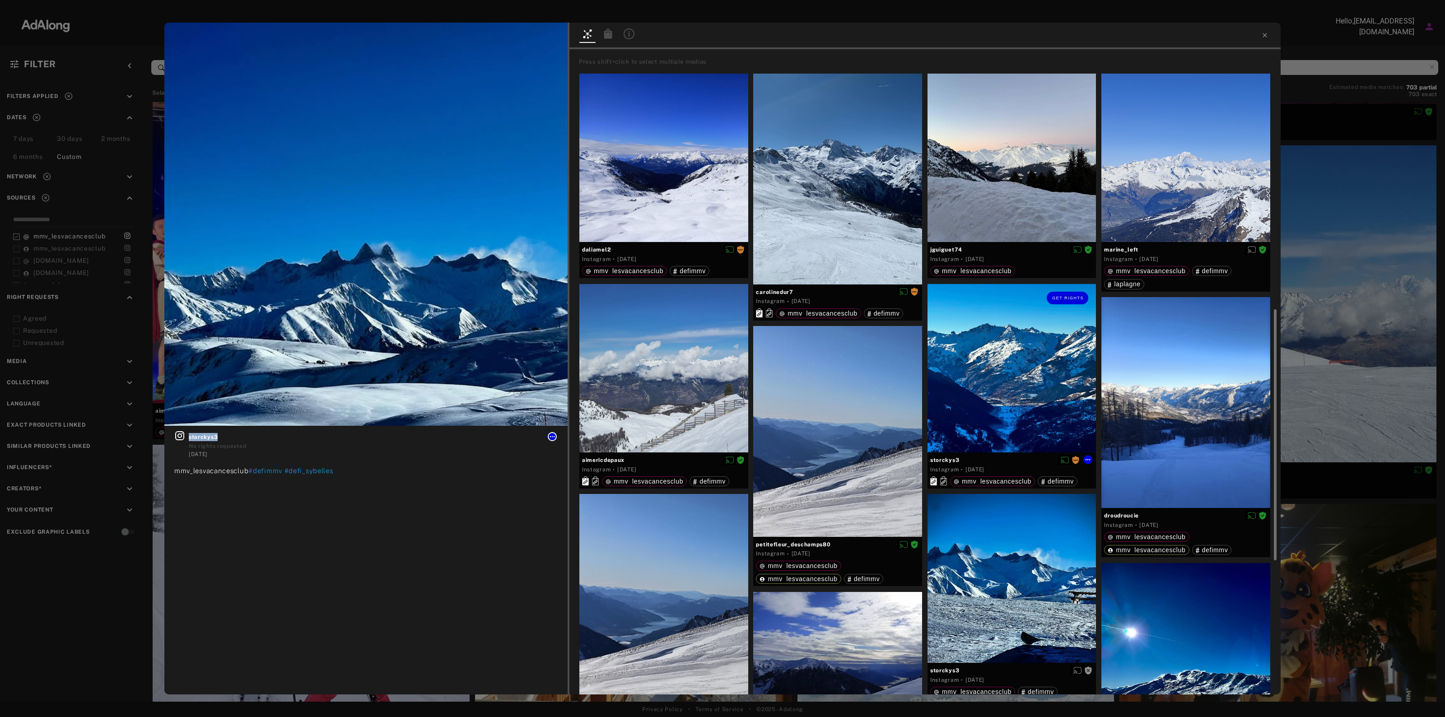
scroll to position [169, 0]
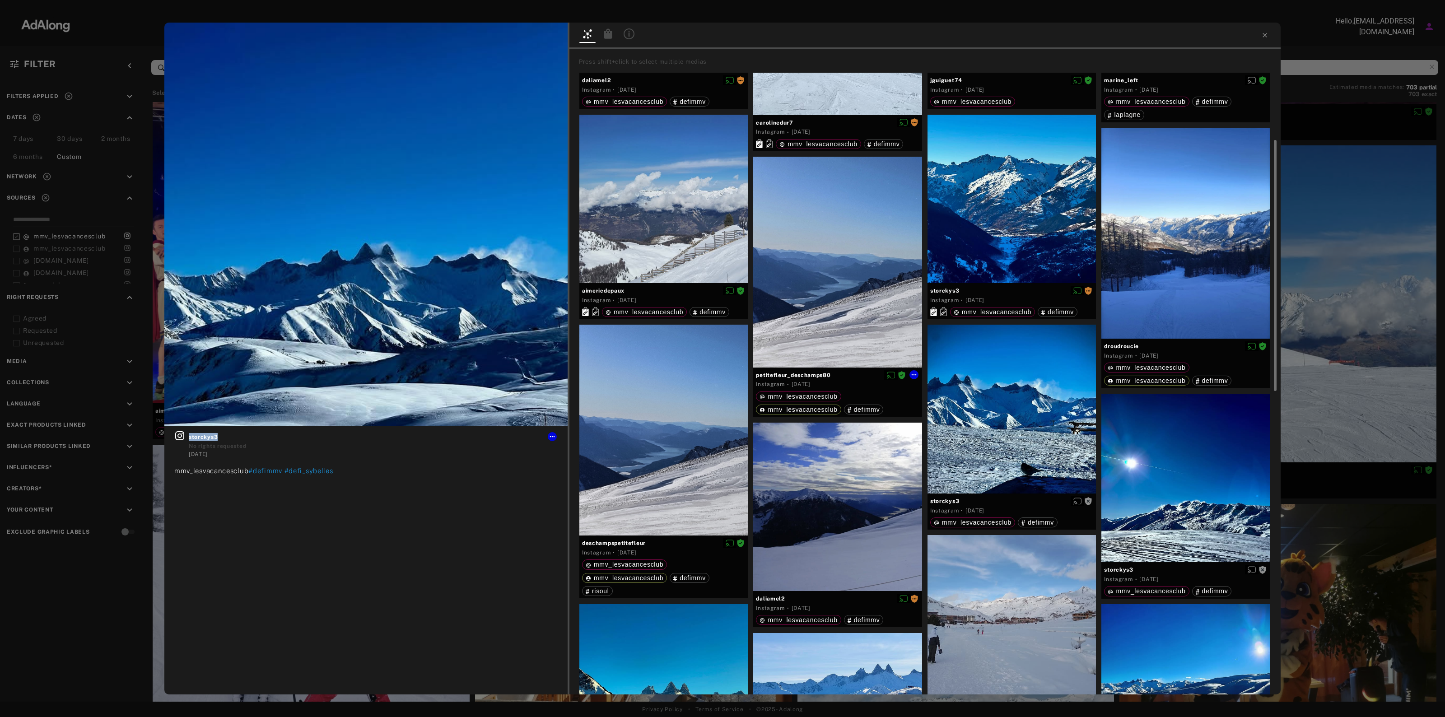
click at [822, 233] on div at bounding box center [837, 262] width 169 height 211
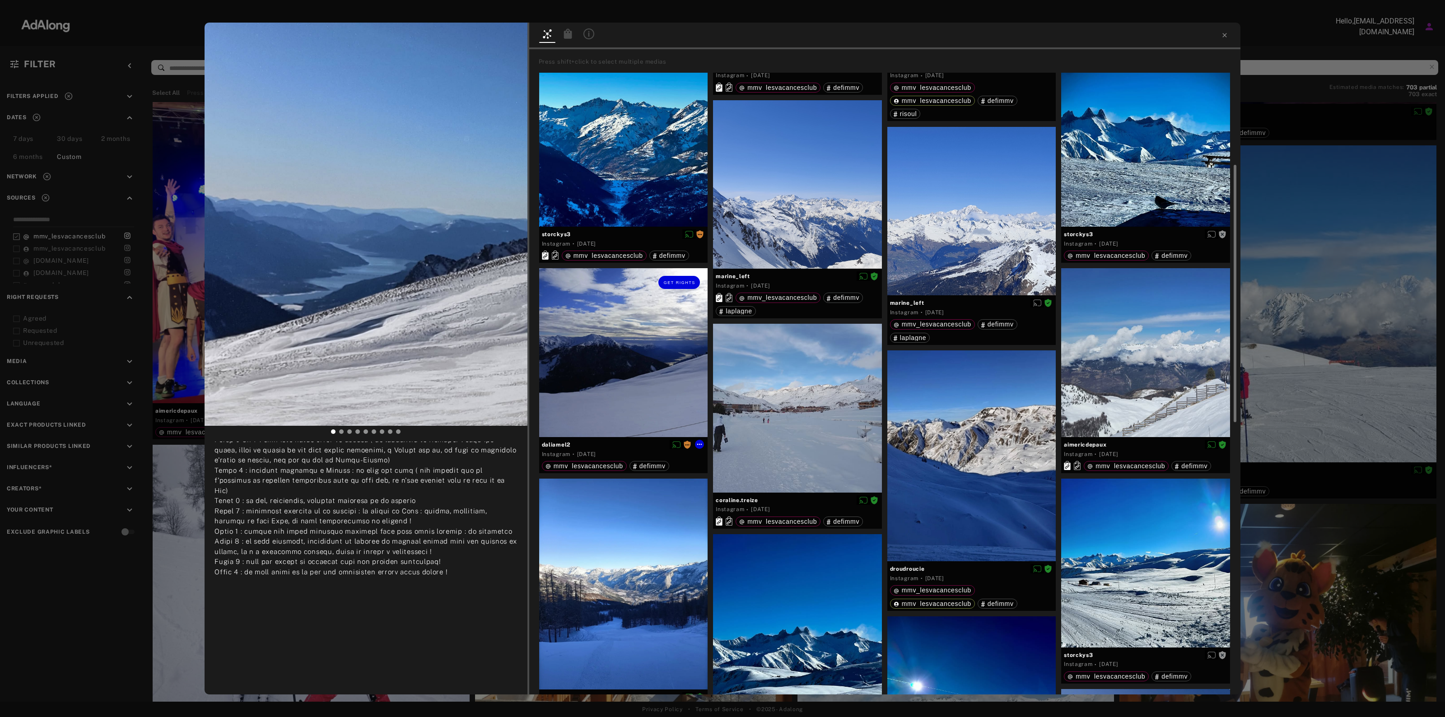
scroll to position [339, 0]
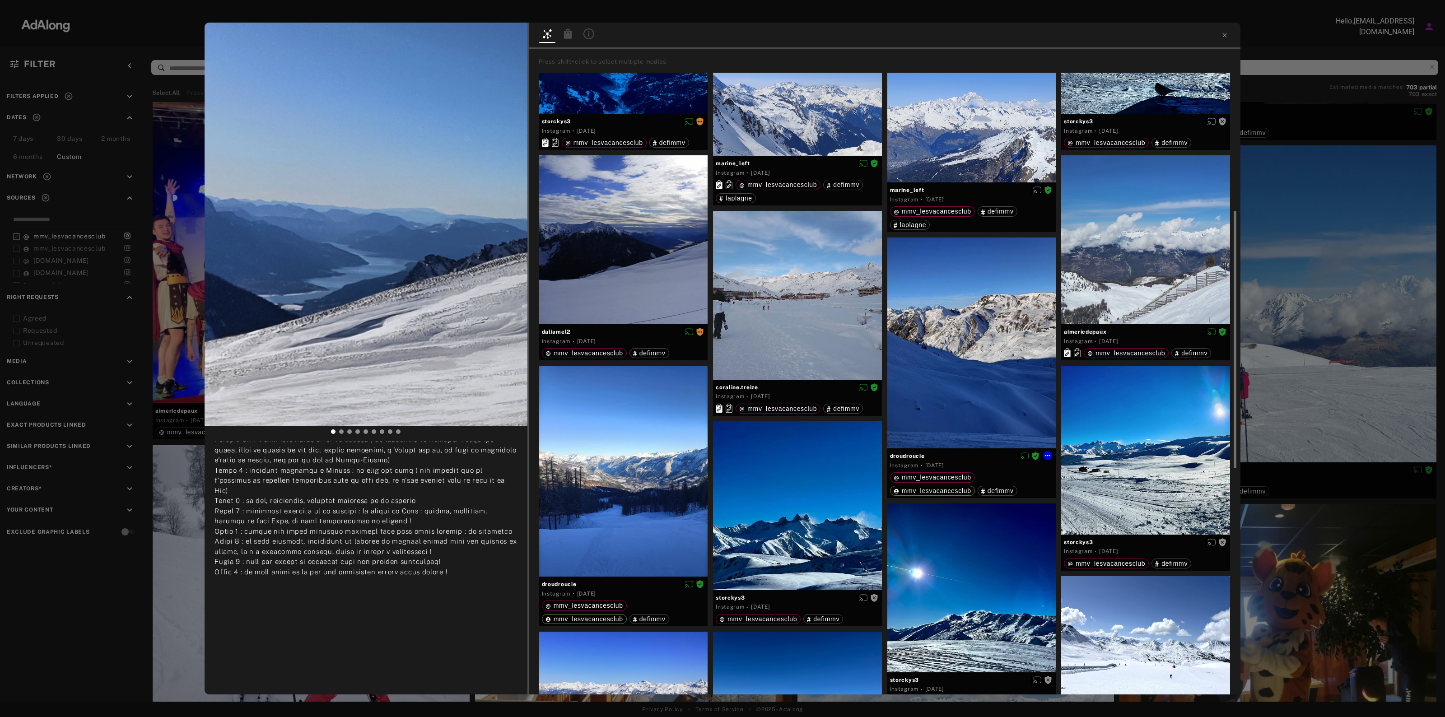
click at [969, 341] on div at bounding box center [971, 343] width 169 height 211
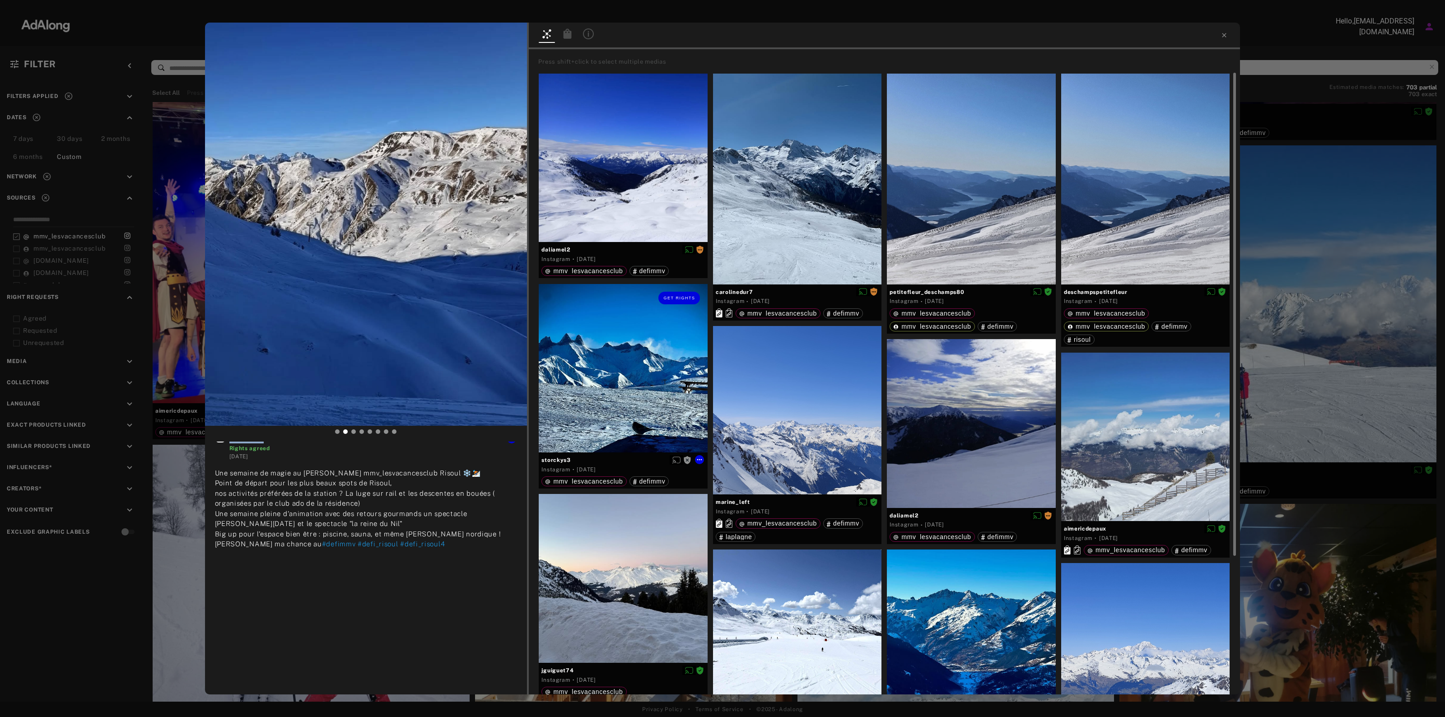
scroll to position [169, 0]
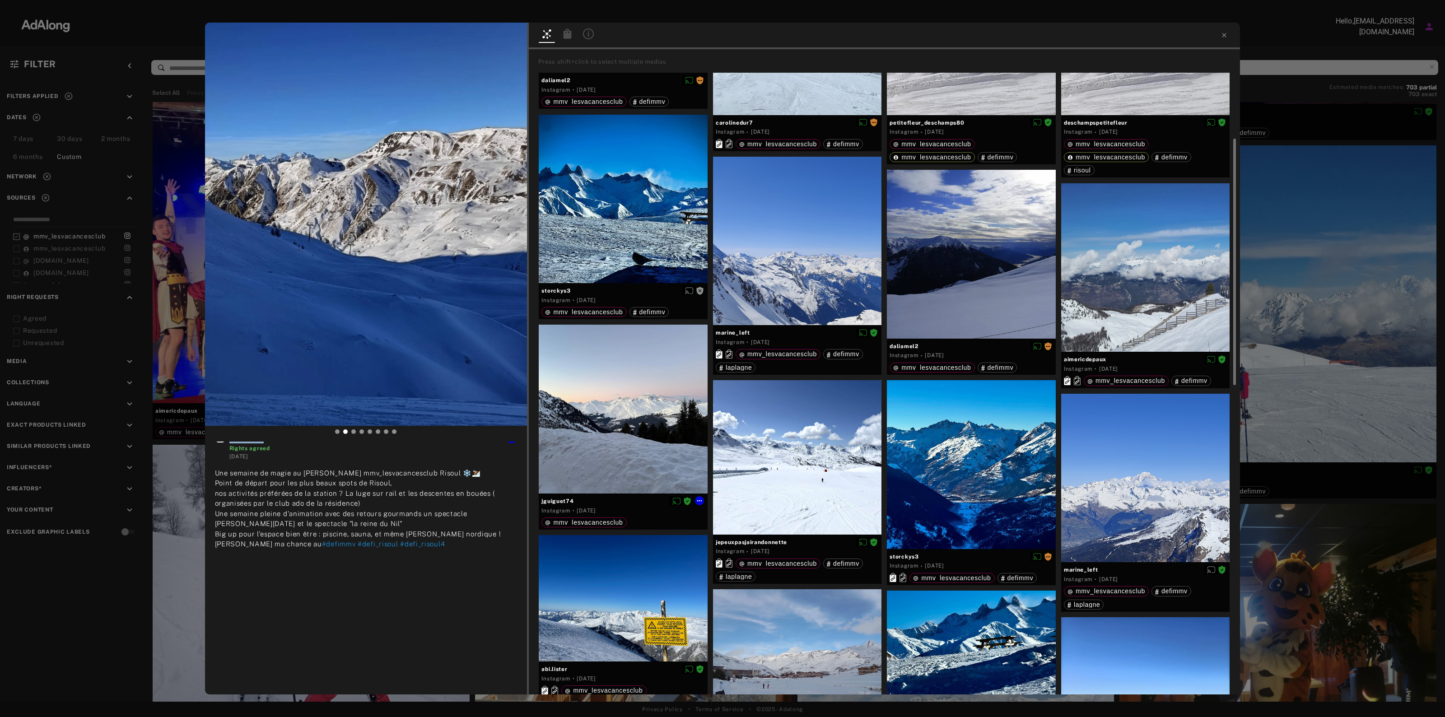
click at [658, 419] on div at bounding box center [623, 409] width 169 height 169
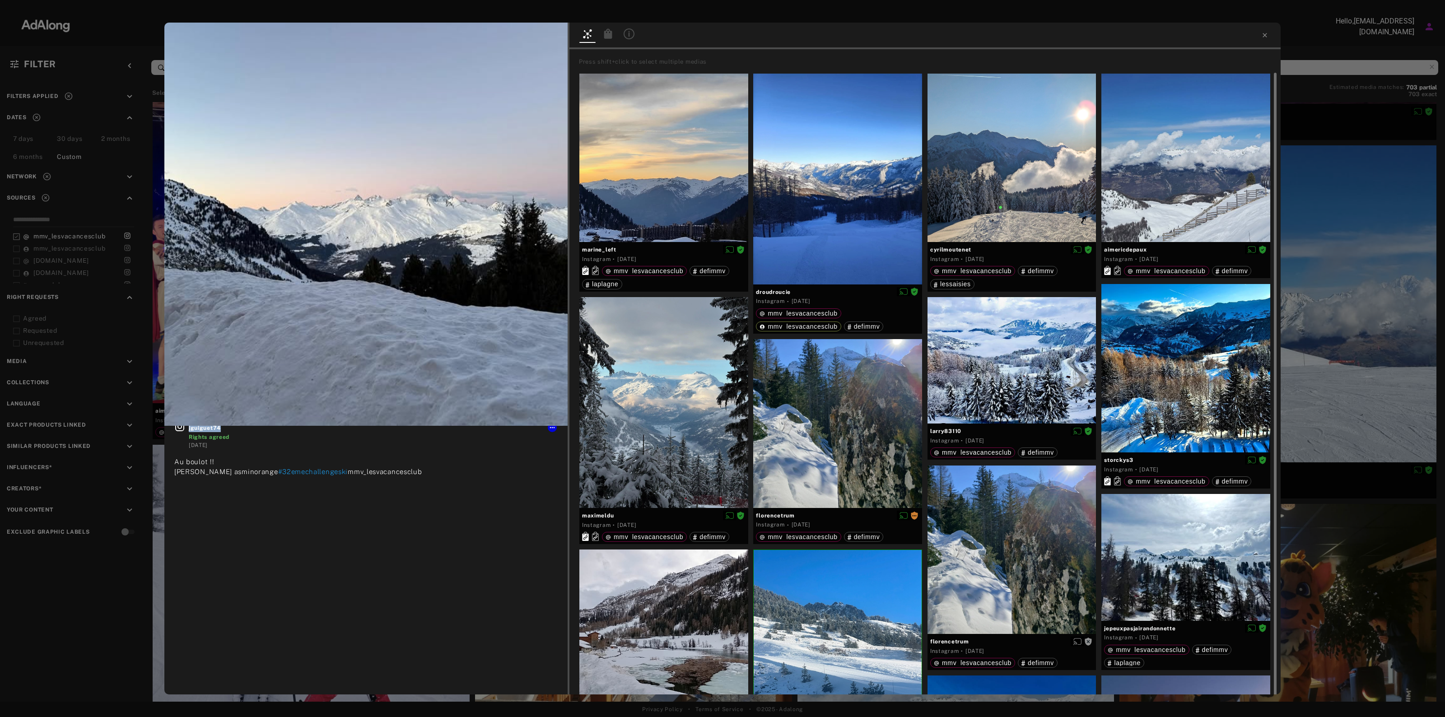
click at [546, 423] on img at bounding box center [365, 224] width 403 height 403
click at [209, 438] on span "jguiguet74" at bounding box center [373, 437] width 369 height 8
click at [554, 439] on icon at bounding box center [552, 436] width 7 height 7
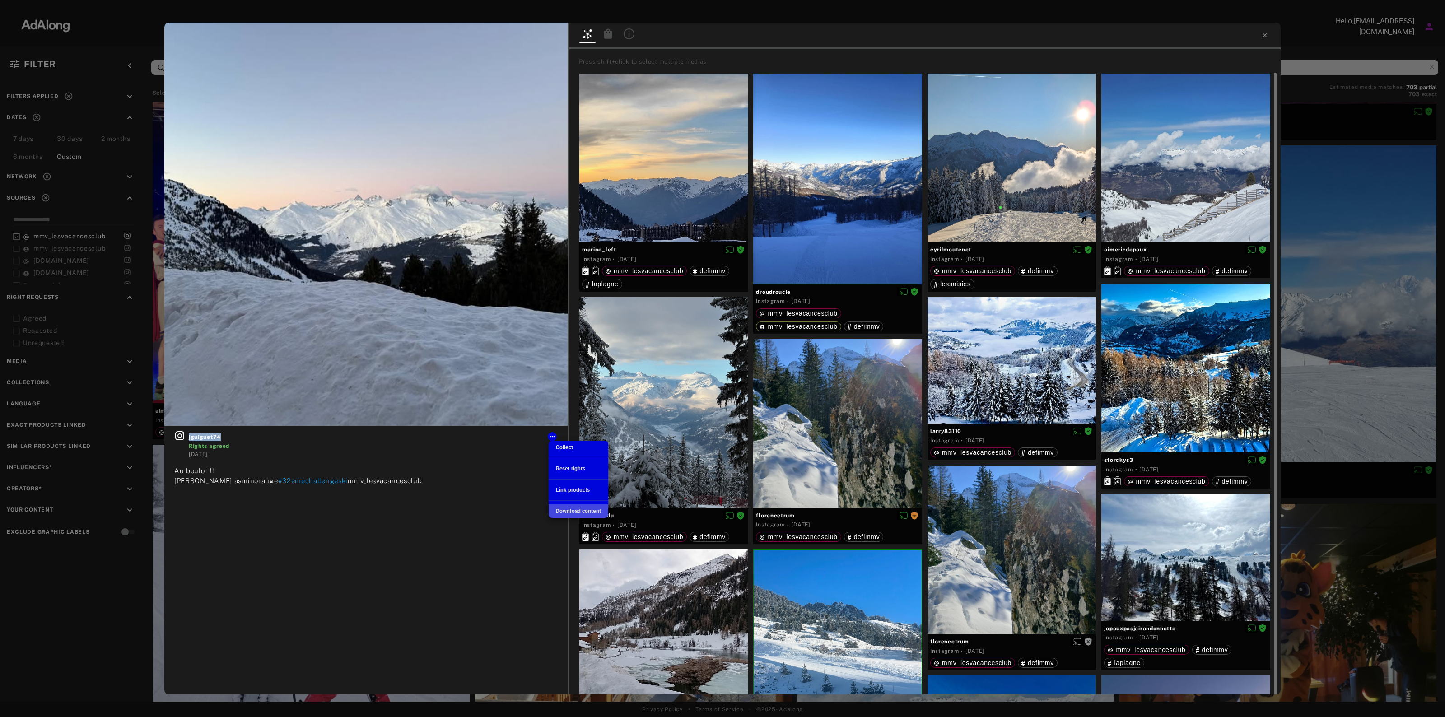
click at [583, 513] on span "Download content" at bounding box center [578, 511] width 45 height 6
click at [811, 676] on div at bounding box center [838, 655] width 168 height 210
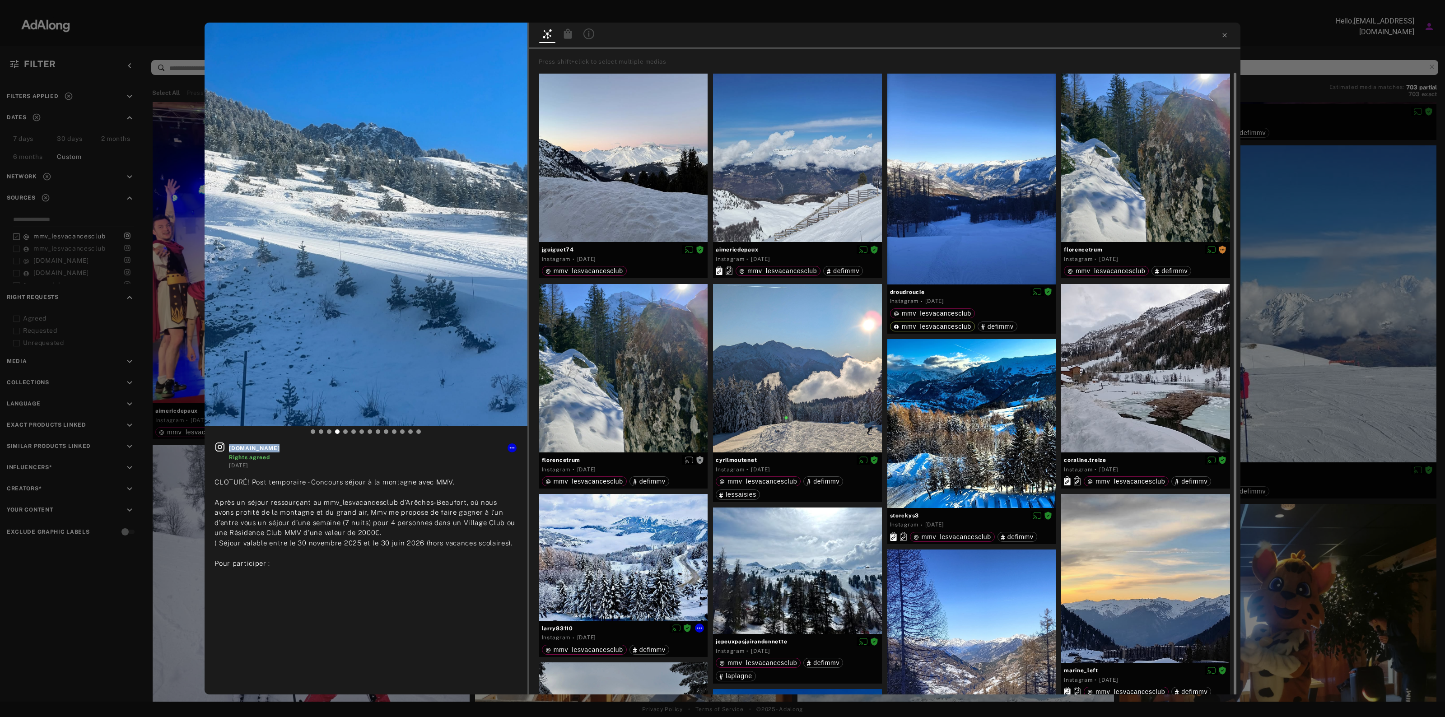
click at [641, 559] on div at bounding box center [623, 557] width 169 height 126
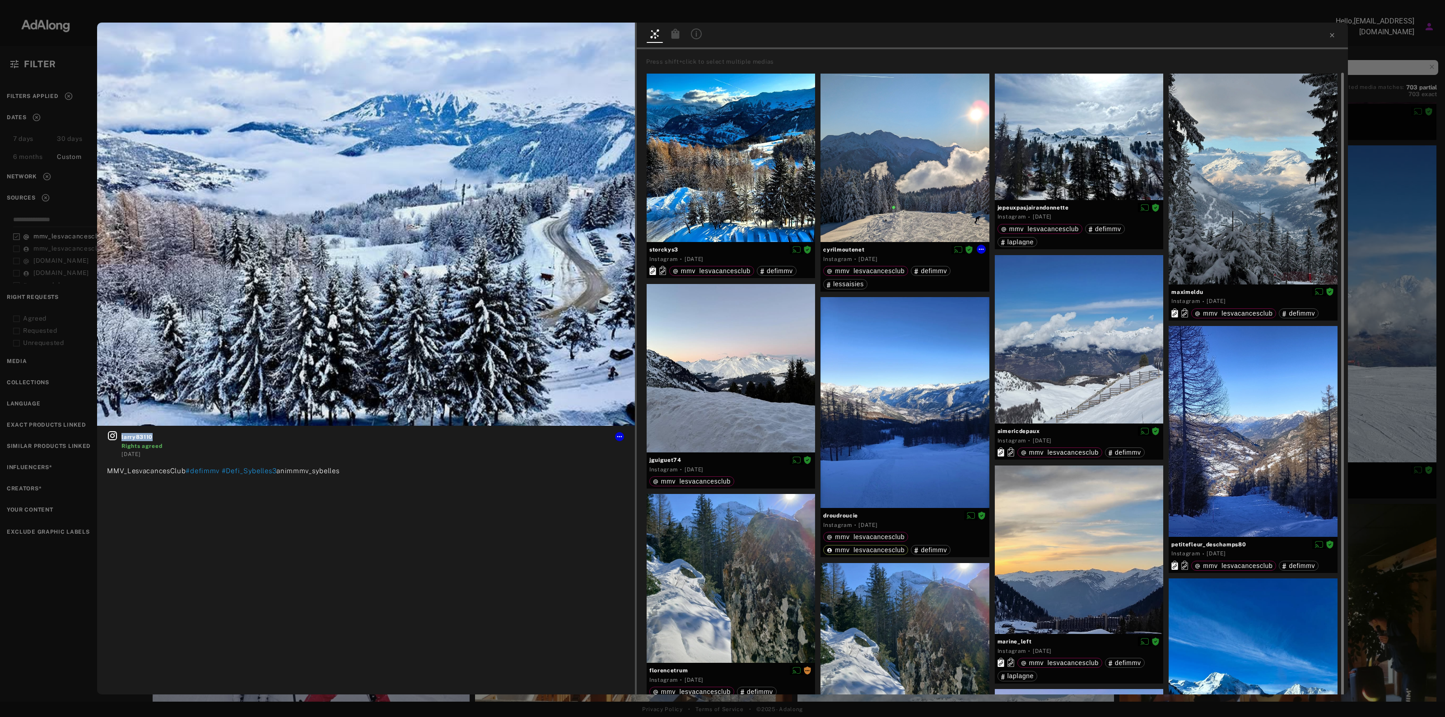
click at [892, 144] on div at bounding box center [904, 158] width 169 height 169
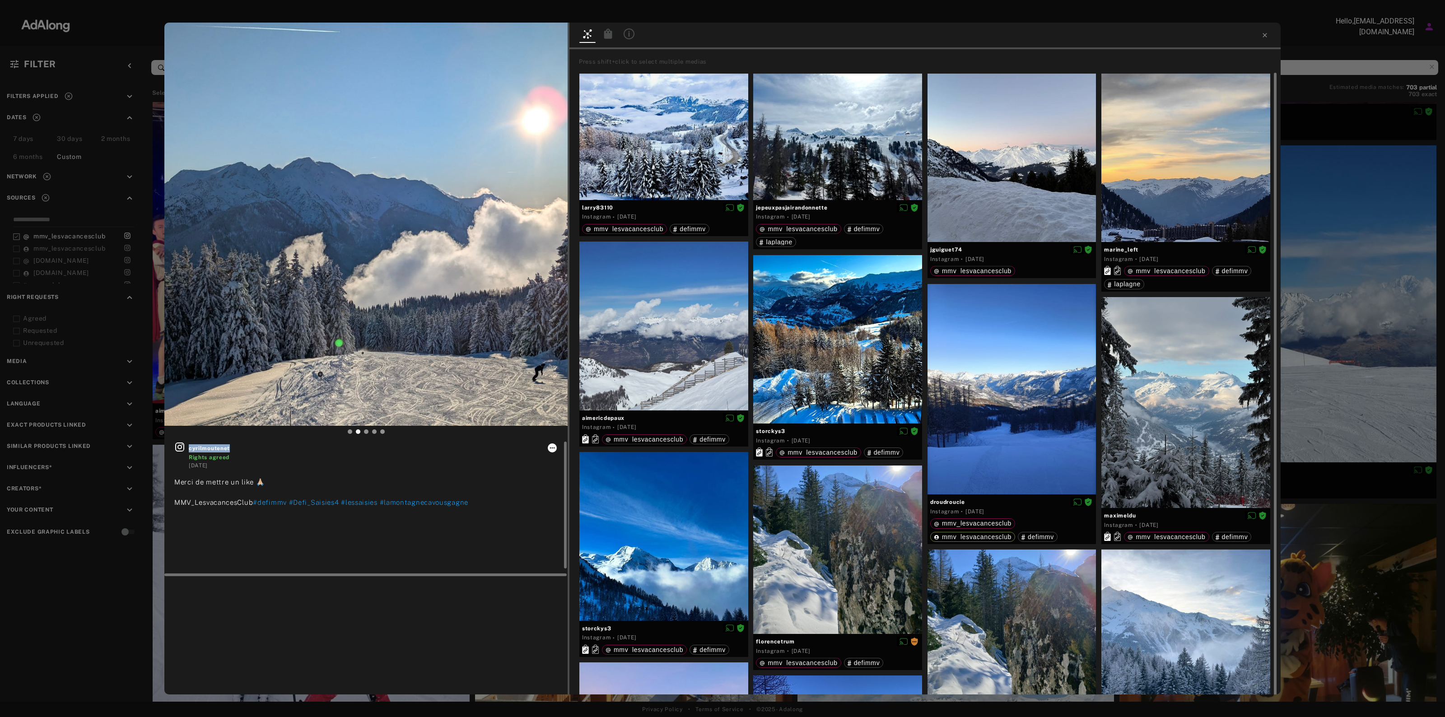
click at [550, 445] on icon at bounding box center [552, 447] width 7 height 7
click at [213, 451] on div at bounding box center [722, 358] width 1445 height 717
click at [211, 448] on span "cyrilmoutenet" at bounding box center [373, 448] width 369 height 8
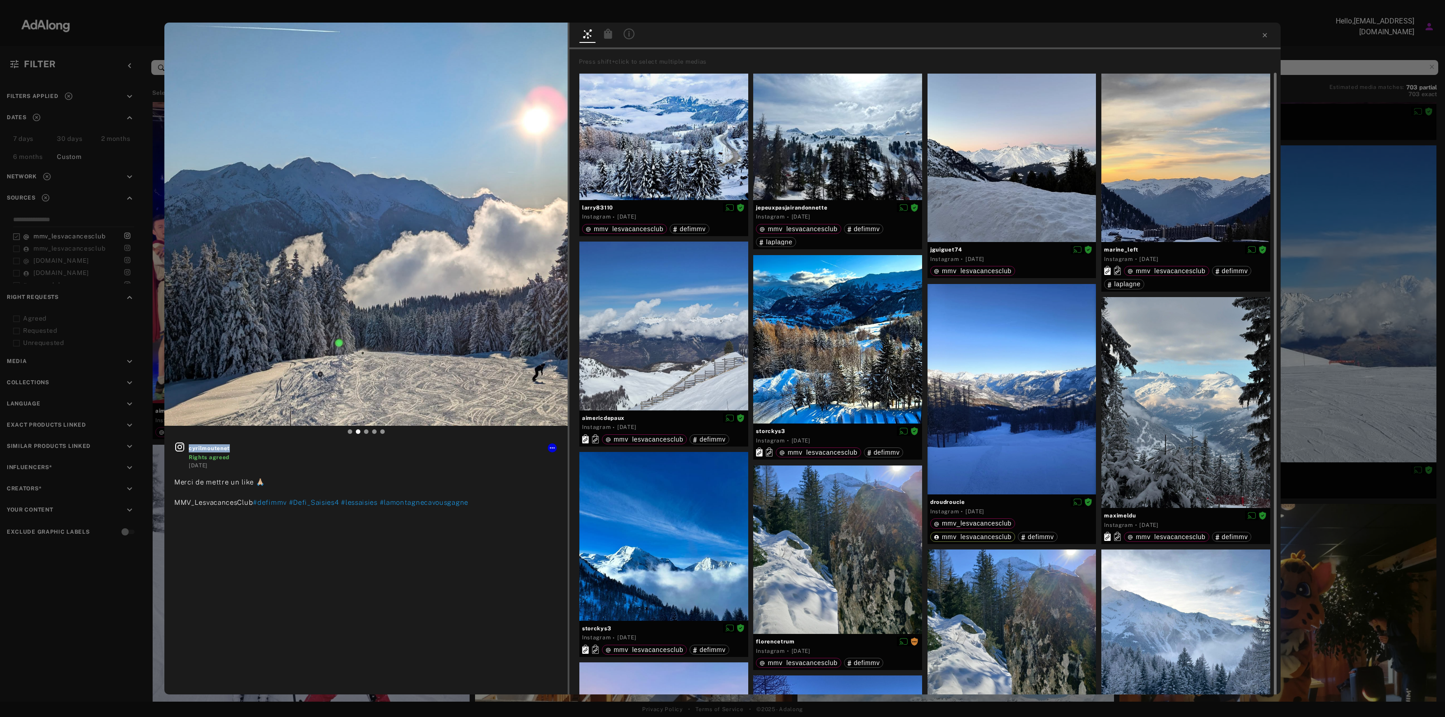
copy span "cyrilmoutenet"
click at [556, 447] on button at bounding box center [552, 447] width 9 height 9
click at [590, 522] on span "Download content" at bounding box center [578, 522] width 45 height 6
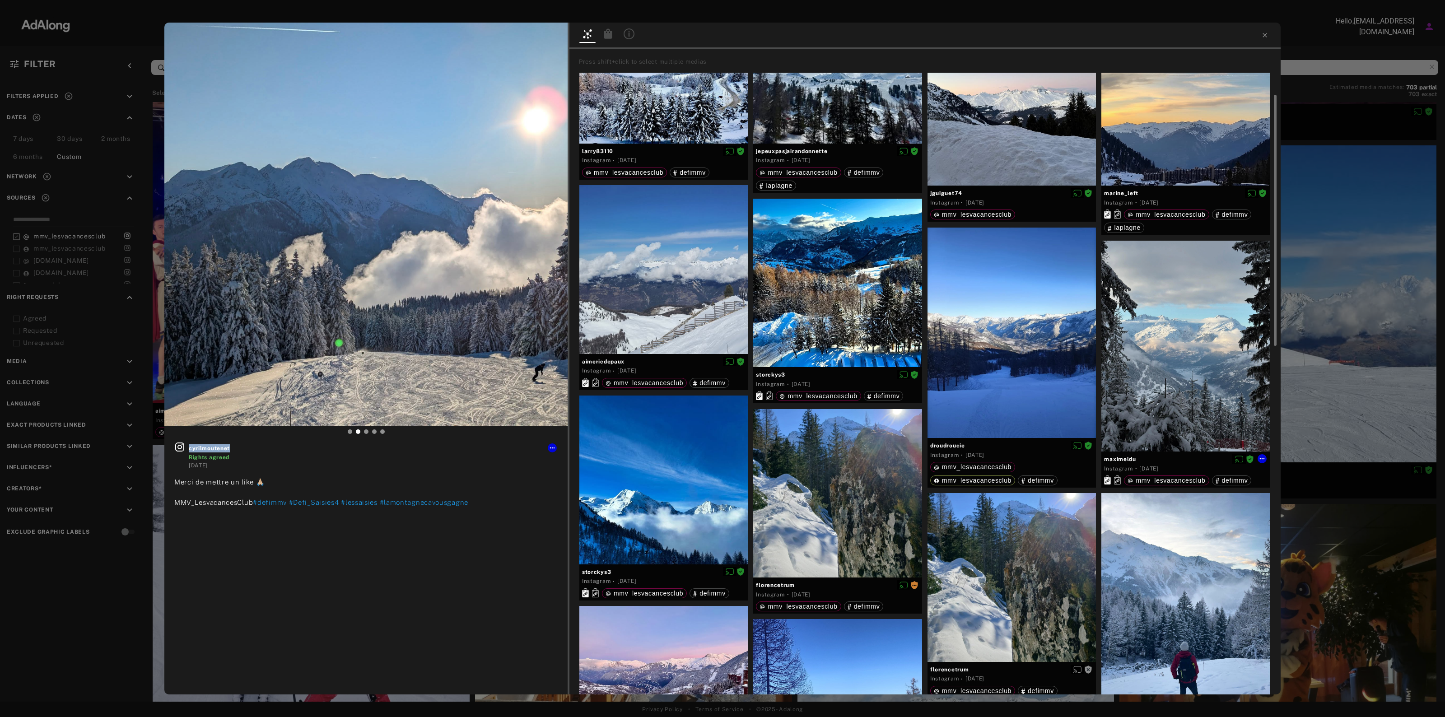
click at [1217, 315] on div at bounding box center [1185, 346] width 169 height 211
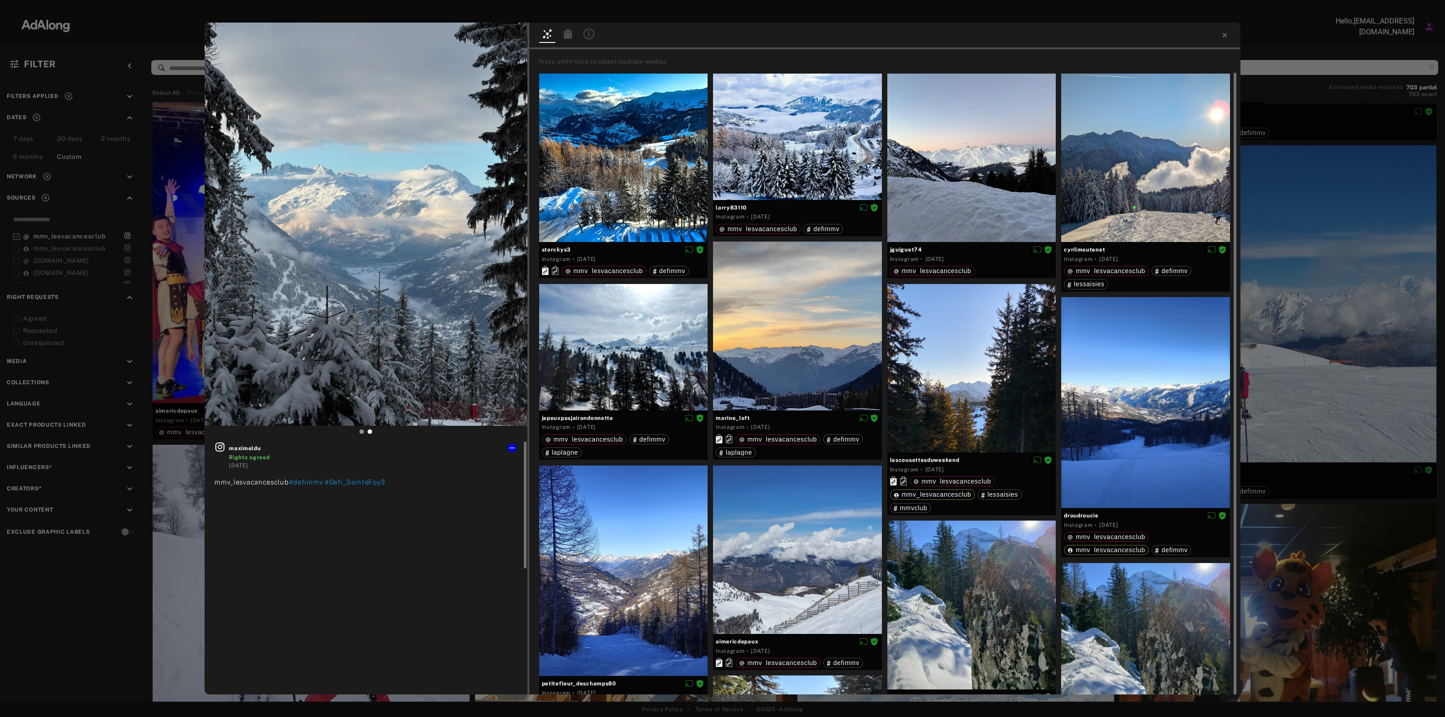
click at [513, 454] on span "Rights agreed" at bounding box center [373, 457] width 288 height 8
click at [251, 445] on span "maximeldu" at bounding box center [373, 448] width 288 height 8
copy span "maximeldu"
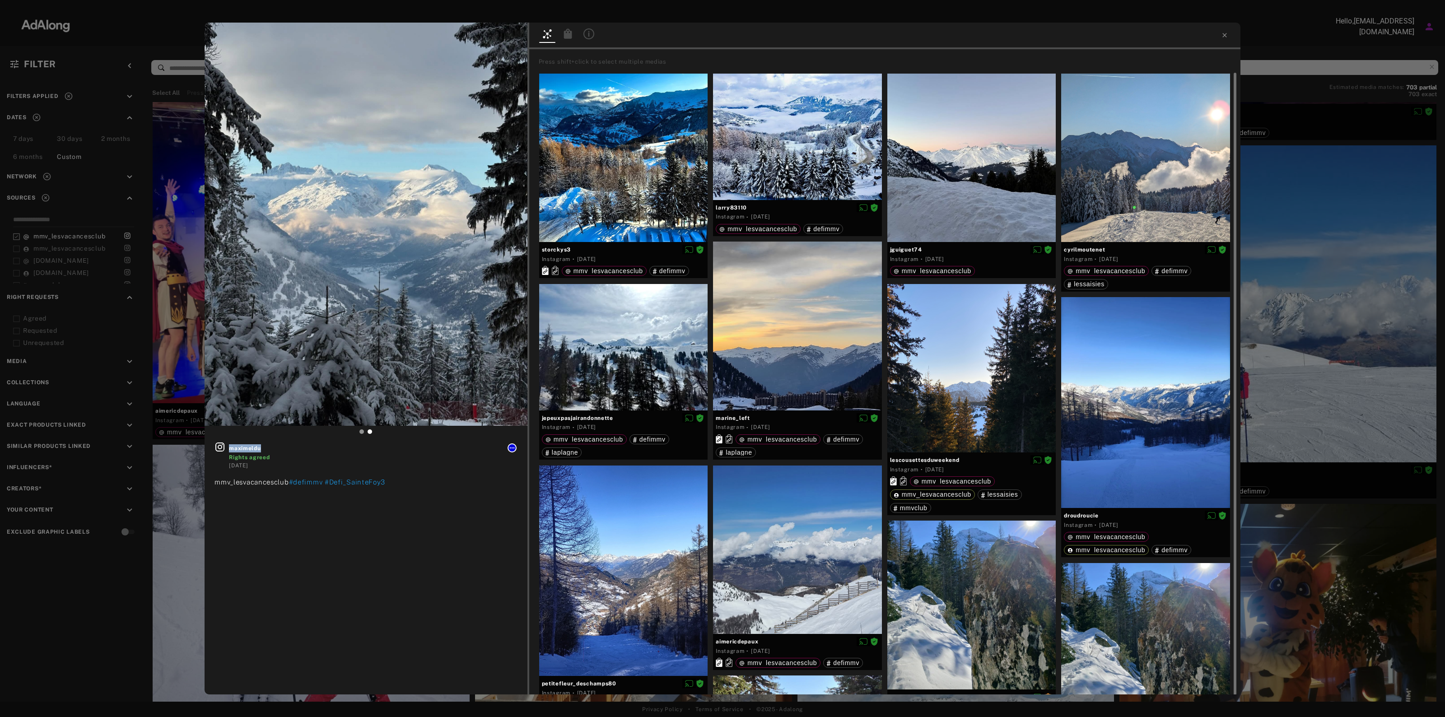
click at [509, 447] on icon at bounding box center [511, 447] width 7 height 7
click at [531, 519] on span "Download content" at bounding box center [537, 522] width 45 height 6
click at [775, 672] on div "aimericdepaux Instagram · [DATE] mmv_lesvacancesclub defimmv" at bounding box center [797, 571] width 174 height 210
click at [1301, 256] on div "maximeldu Rights agreed [DATE] mmv_lesvacancesclub #defimmv #Defi_SainteFoy3 Pr…" at bounding box center [722, 358] width 1445 height 717
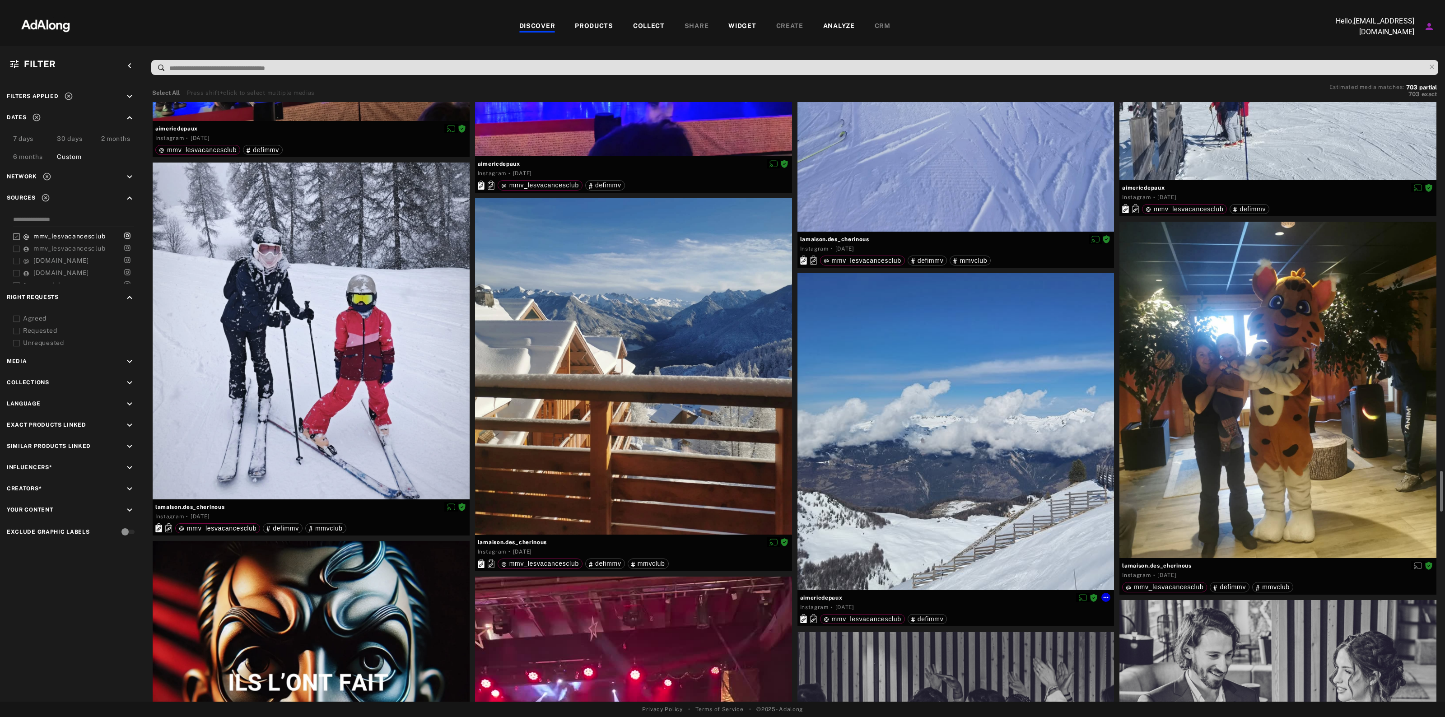
scroll to position [6999, 0]
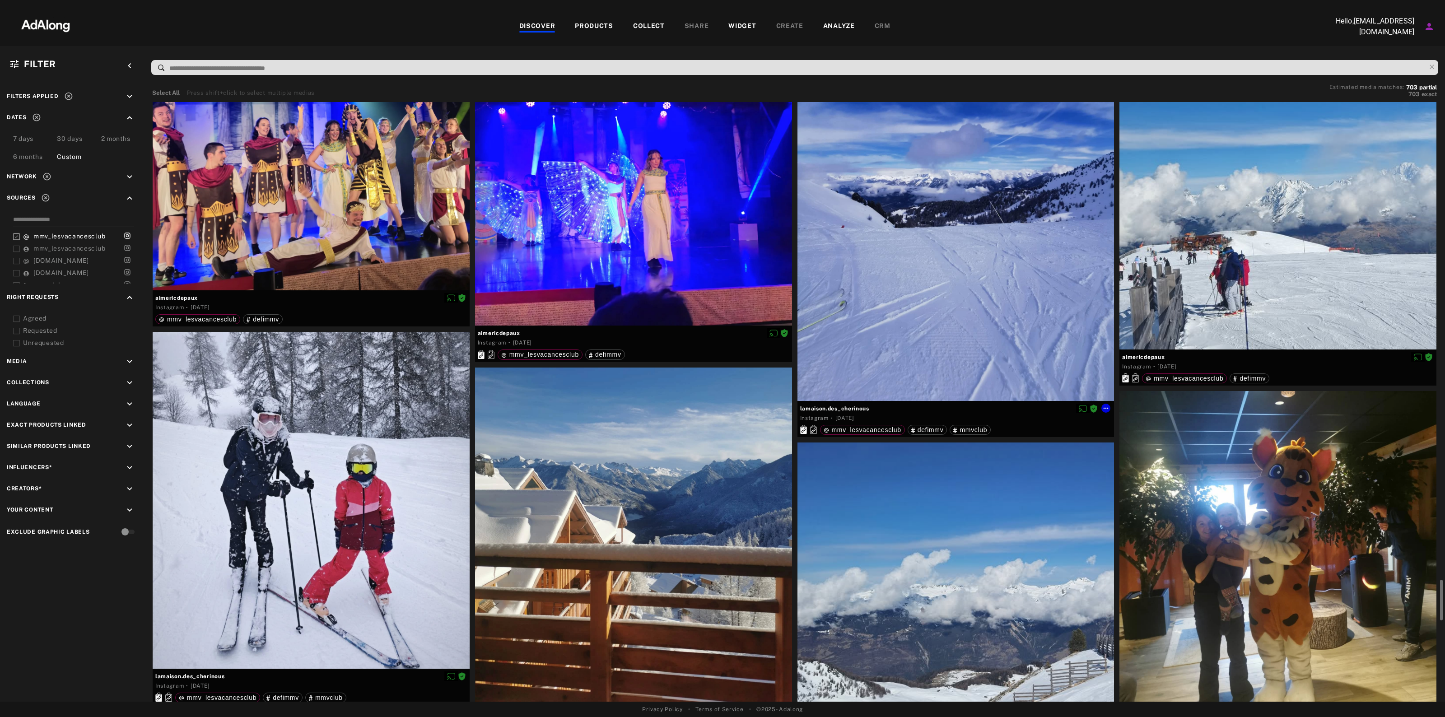
click at [933, 364] on div at bounding box center [955, 232] width 317 height 337
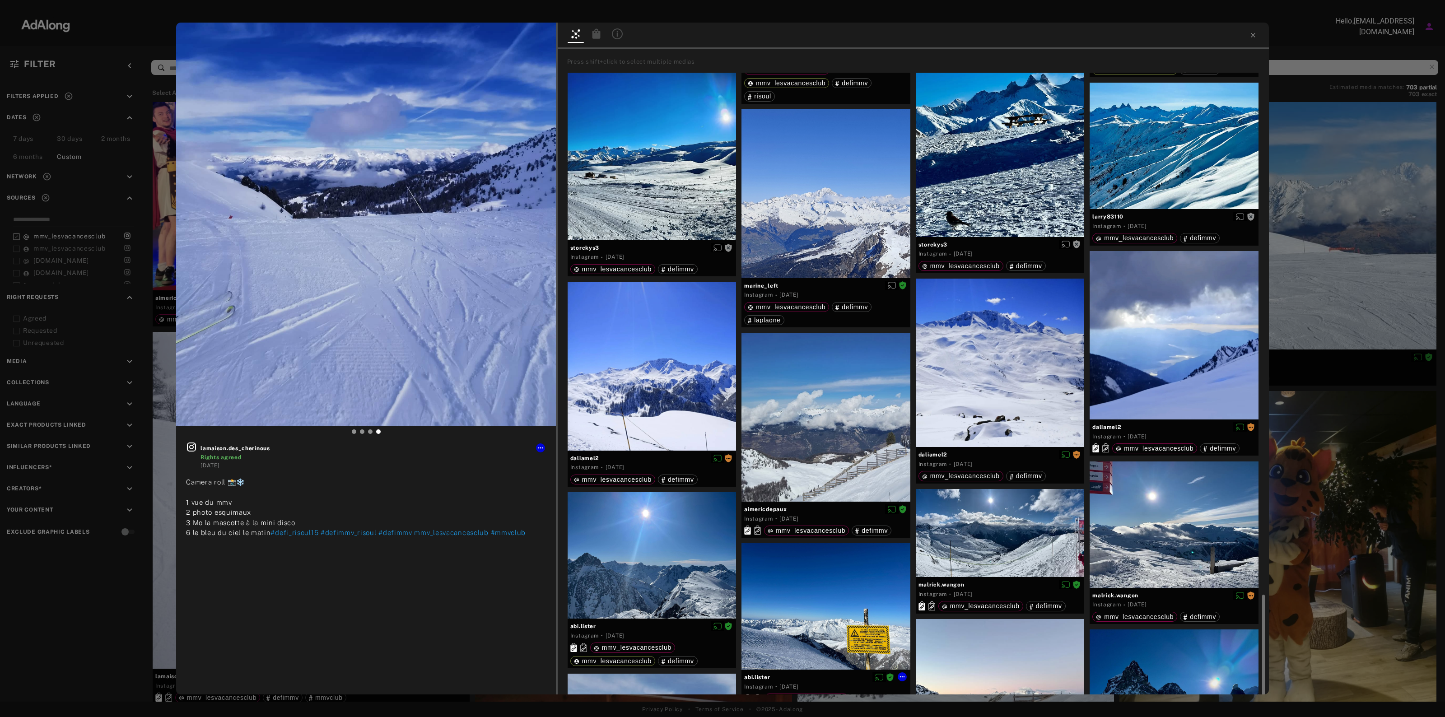
scroll to position [882, 0]
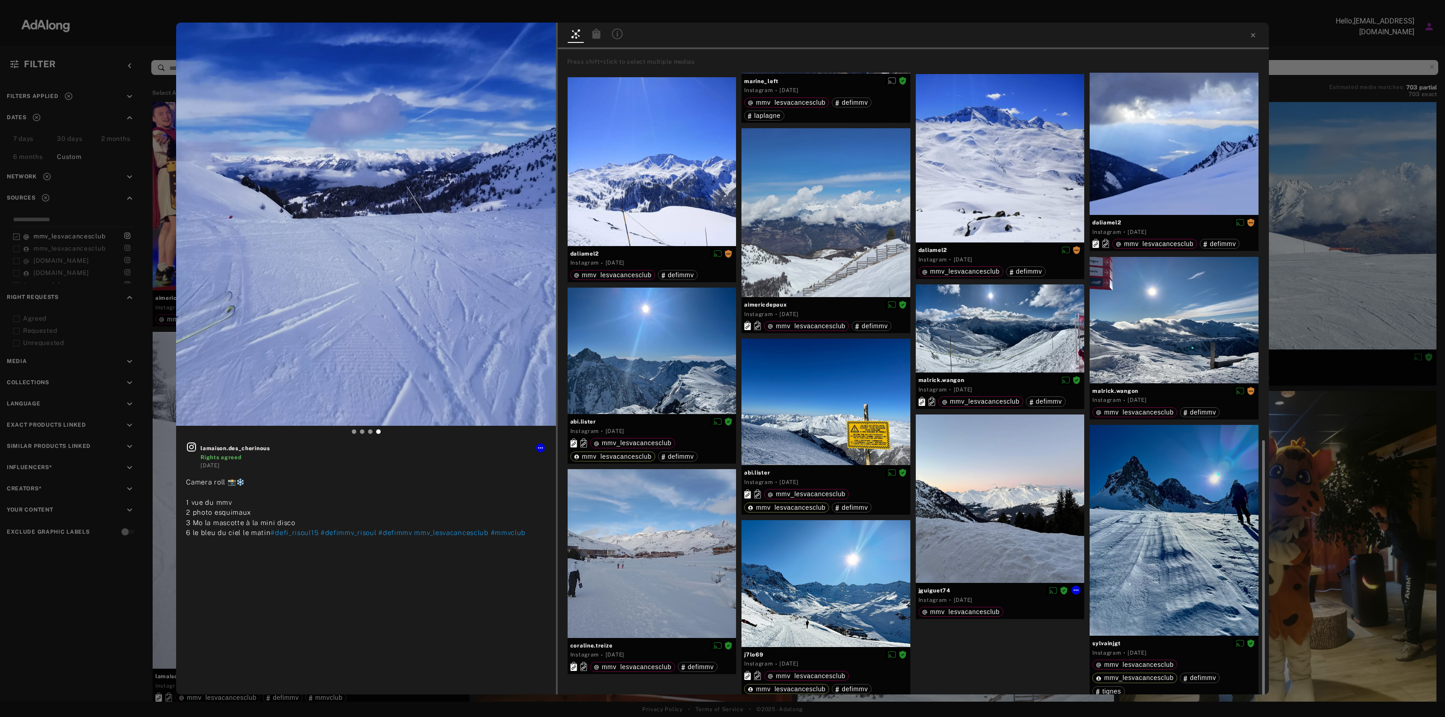
click at [1008, 452] on div at bounding box center [1000, 499] width 169 height 169
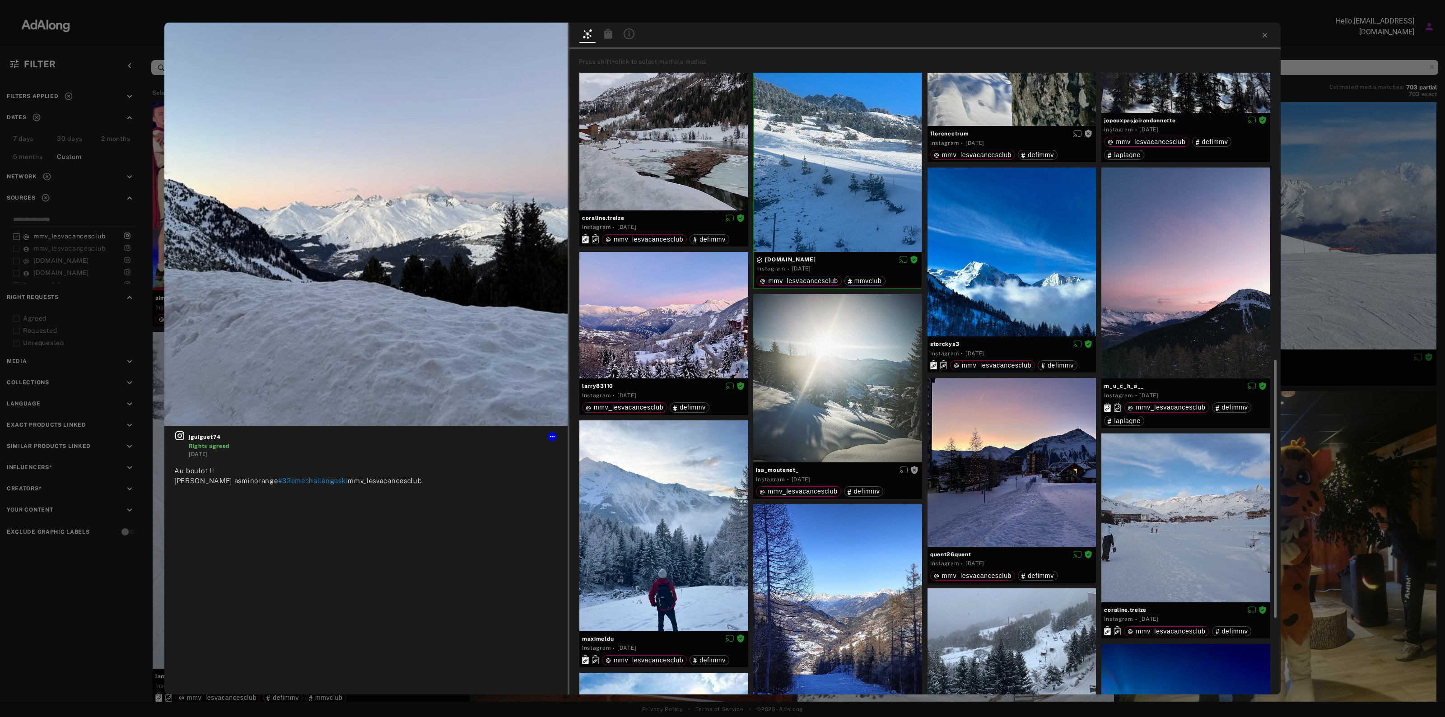
scroll to position [564, 0]
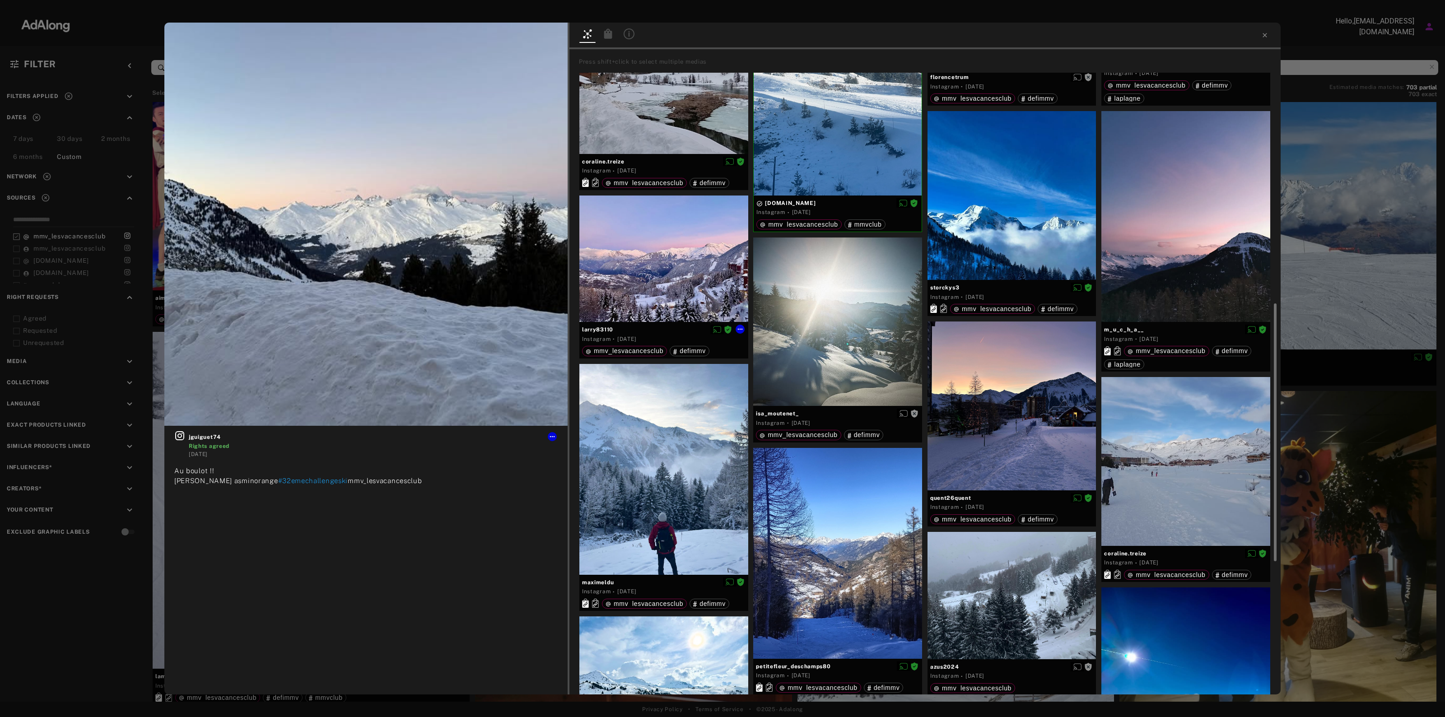
click at [698, 283] on div at bounding box center [663, 259] width 169 height 126
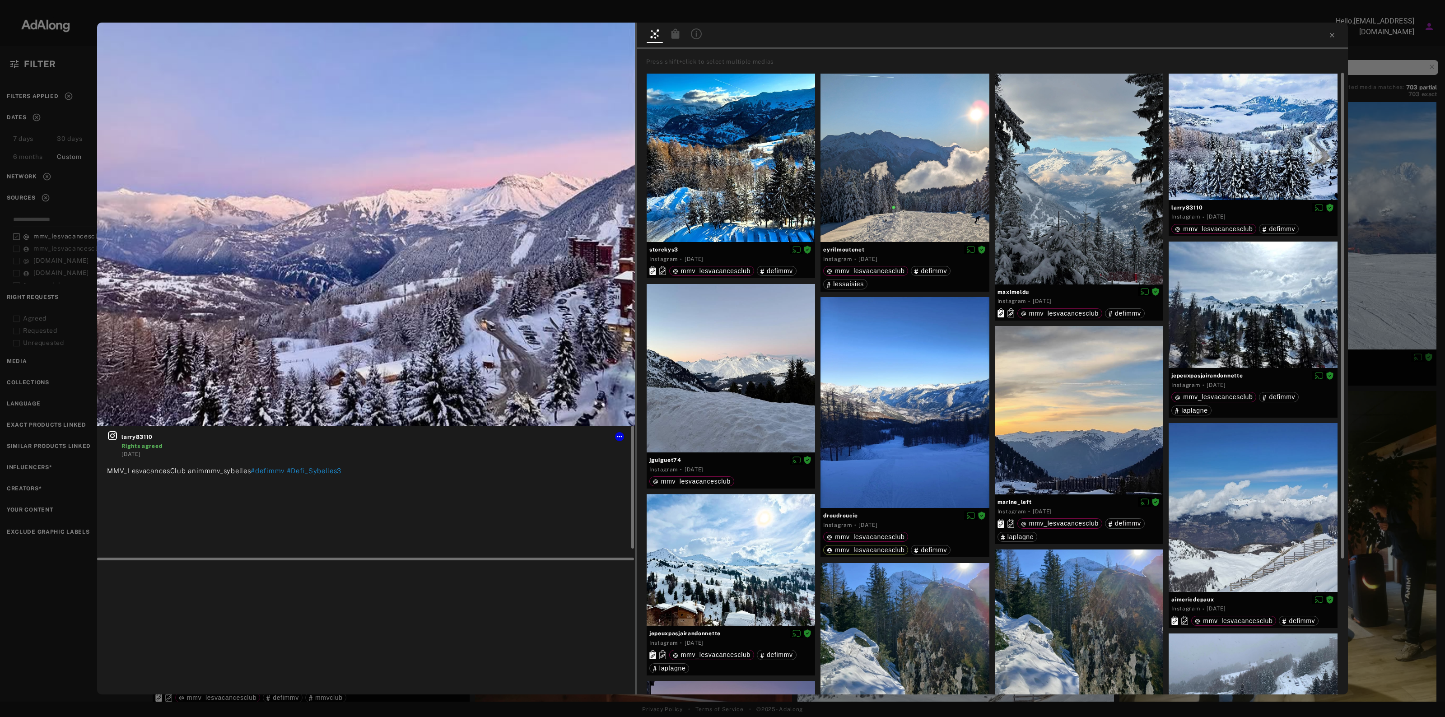
click at [149, 438] on span "larry83110" at bounding box center [372, 437] width 503 height 8
copy span "larry83110"
click at [618, 436] on icon at bounding box center [619, 436] width 5 height 1
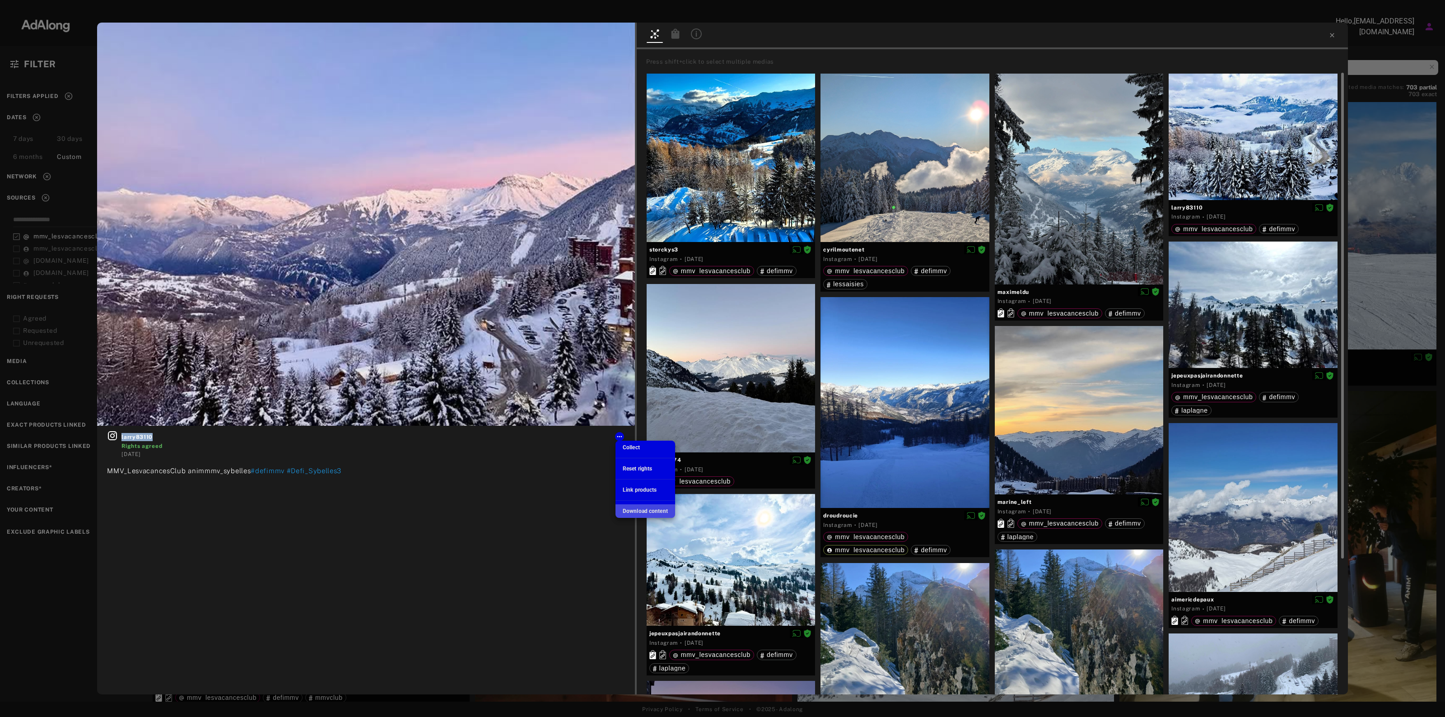
click at [649, 511] on span "Download content" at bounding box center [645, 511] width 45 height 6
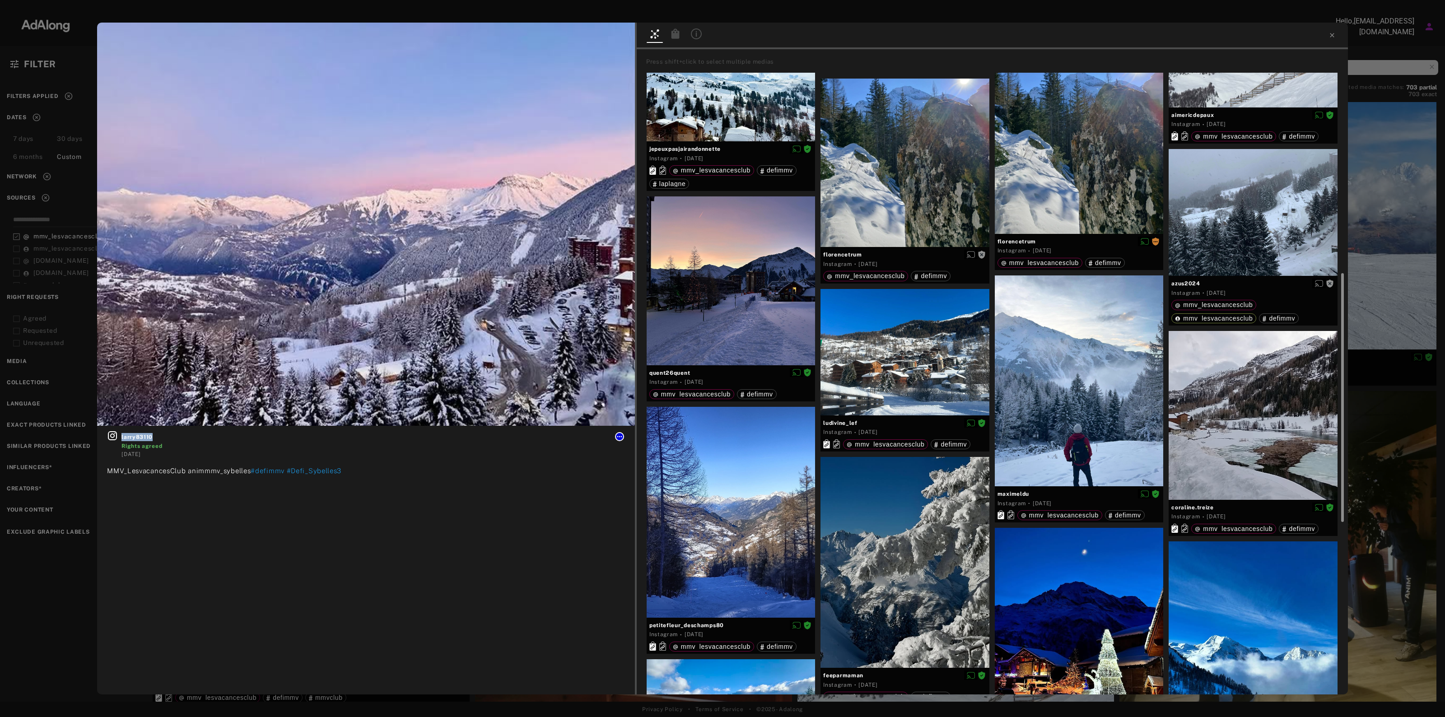
scroll to position [491, 0]
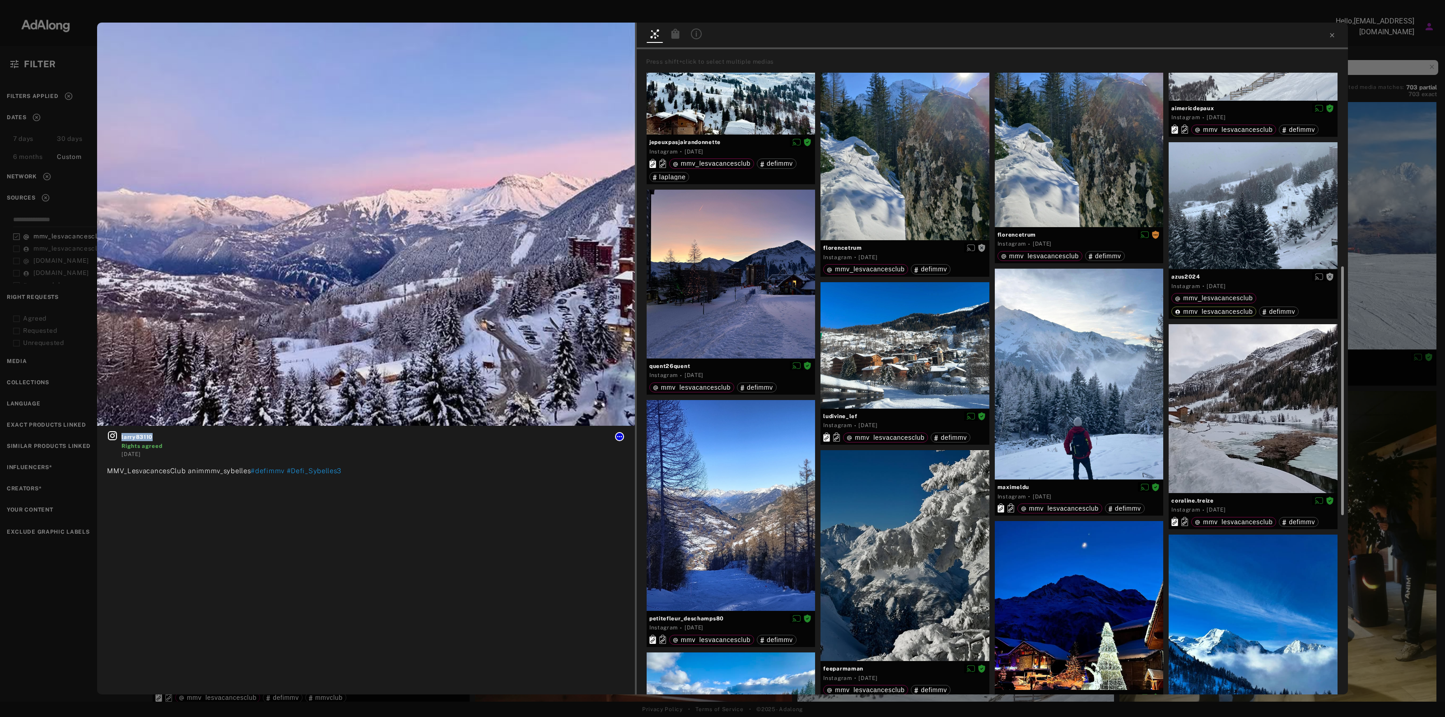
drag, startPoint x: 1342, startPoint y: 364, endPoint x: 1362, endPoint y: 744, distance: 379.9
click at [1362, 717] on html "DISCOVER PRODUCTS COLLECT SHARE WIDGET CREATE ANALYZE CRM Hello, [EMAIL_ADDRESS…" at bounding box center [722, 358] width 1445 height 717
click at [1394, 277] on div "larry83110 Rights agreed [DATE] MMV_LesvacancesClub animmmv_sybelles #defimmv #…" at bounding box center [722, 358] width 1445 height 717
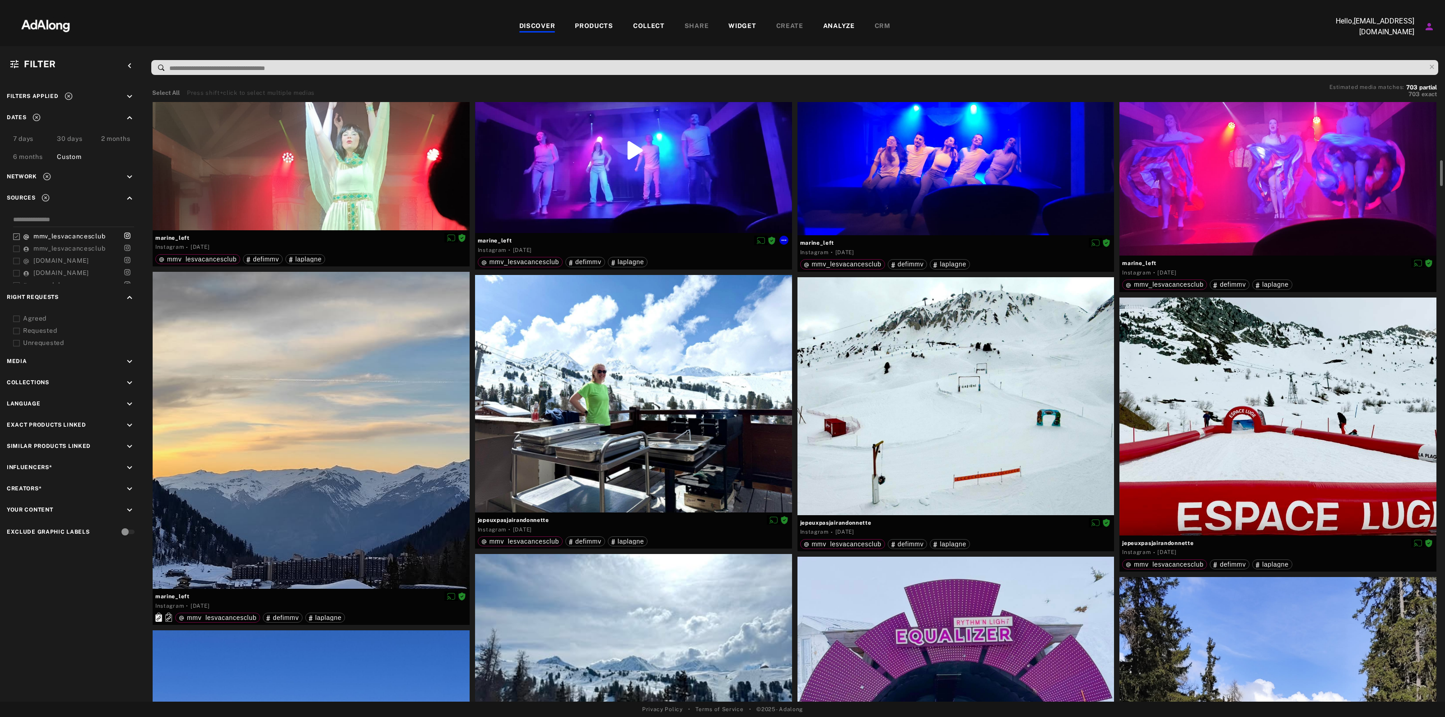
scroll to position [1468, 0]
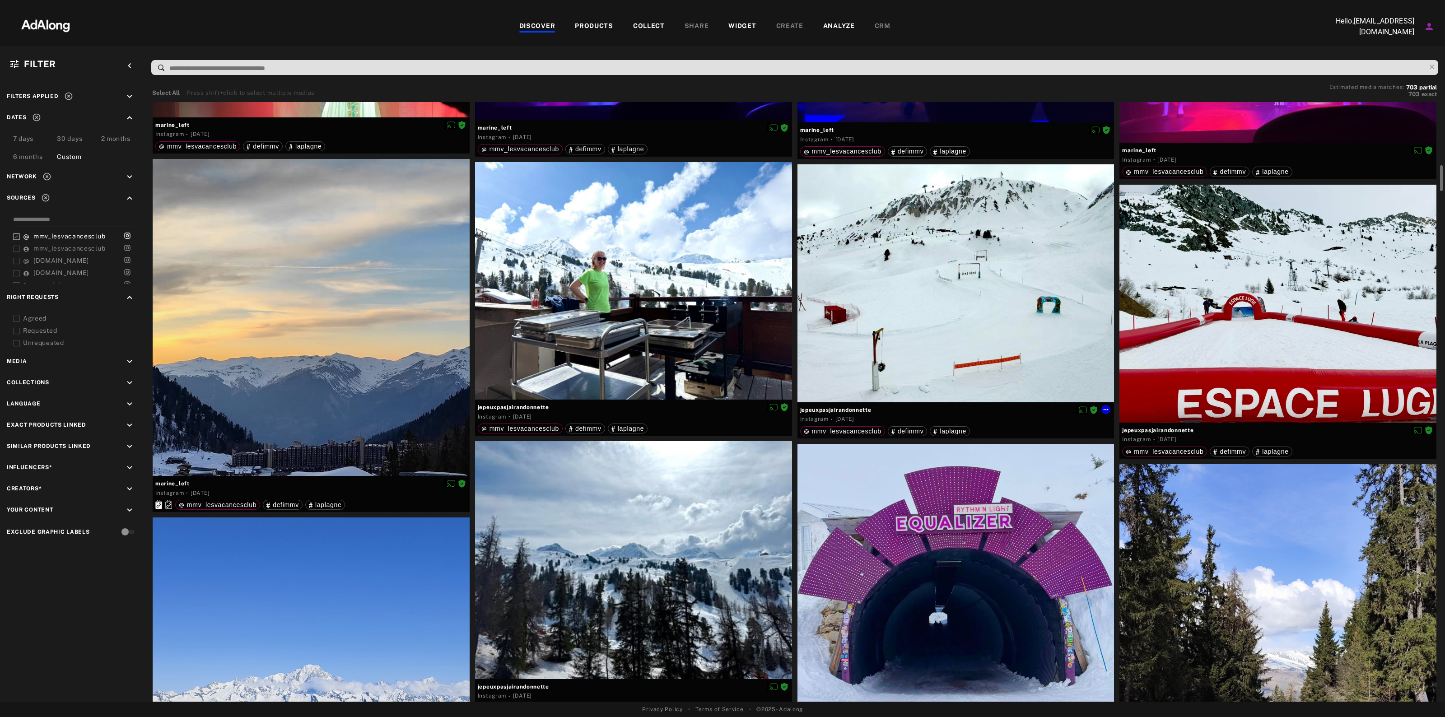
click at [932, 240] on div at bounding box center [955, 283] width 317 height 238
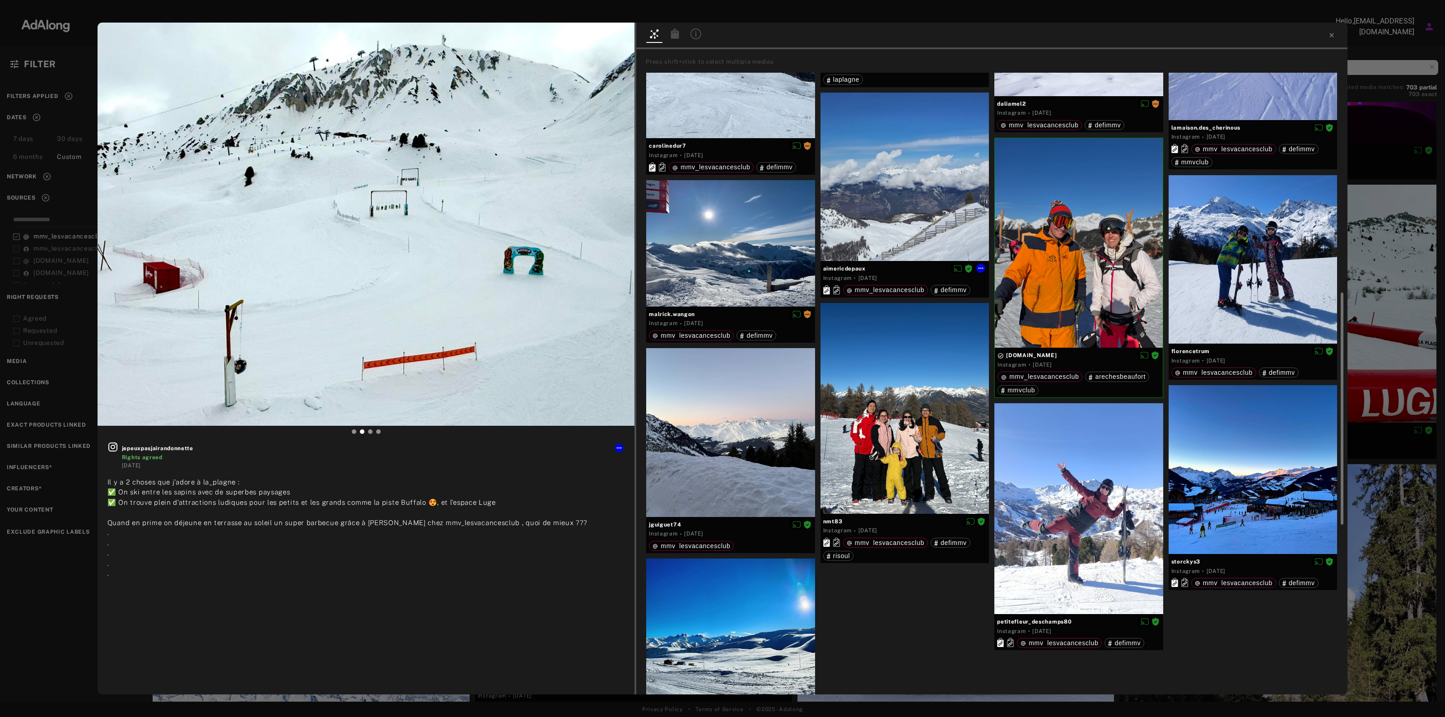
scroll to position [1081, 0]
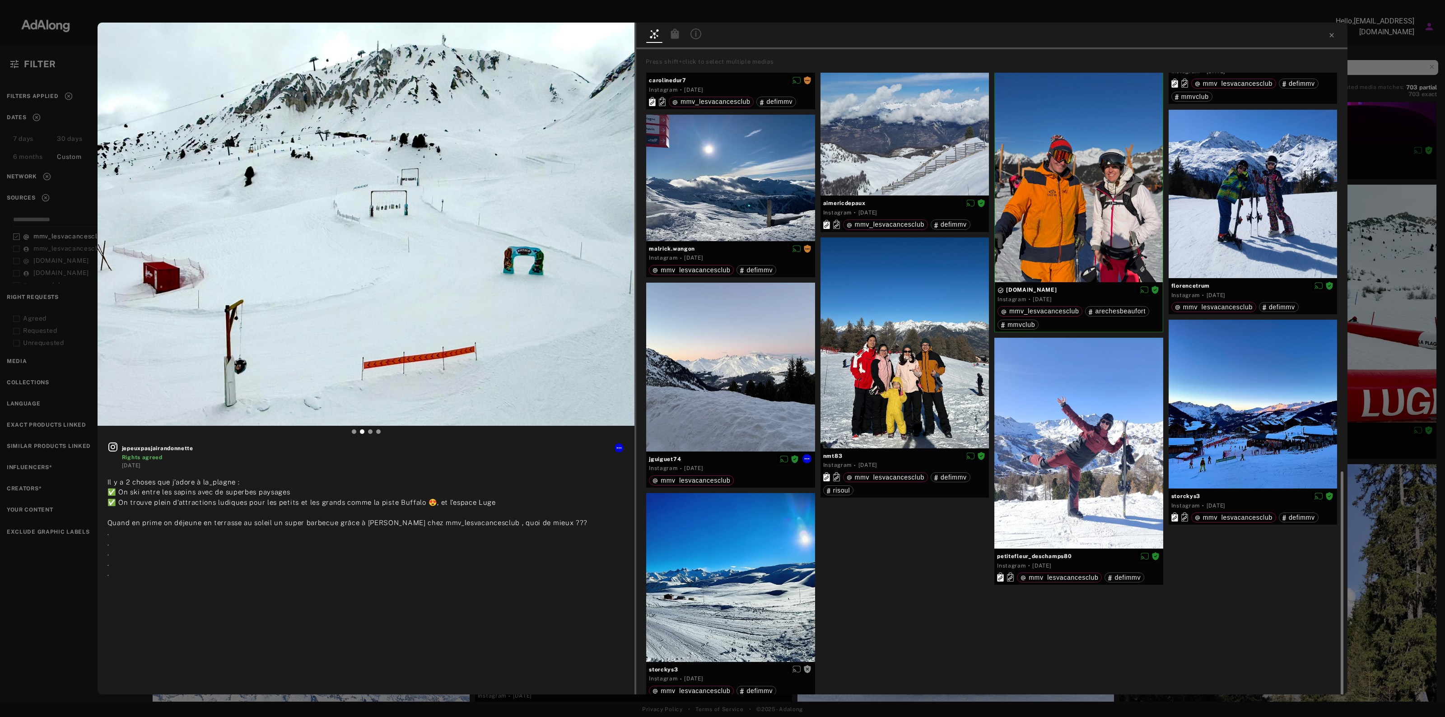
click at [788, 328] on div at bounding box center [730, 367] width 169 height 169
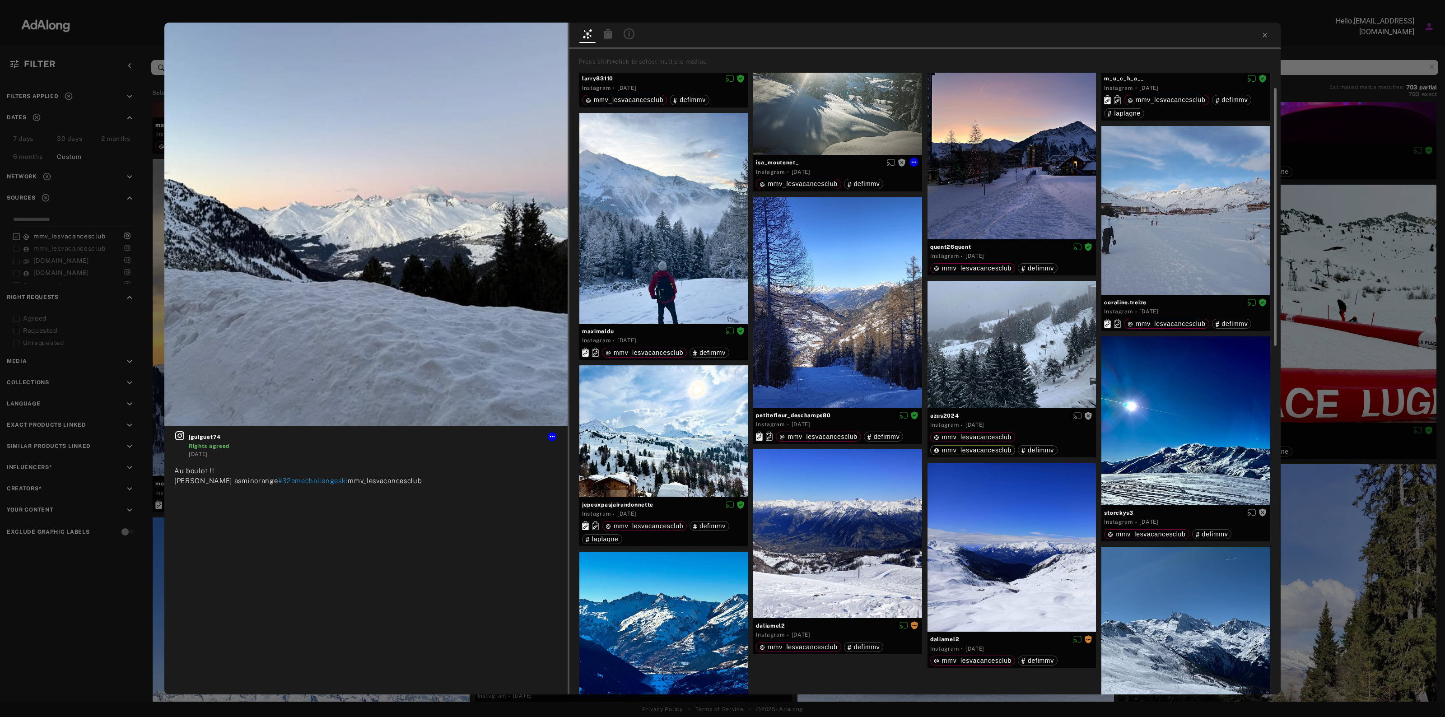
scroll to position [590, 0]
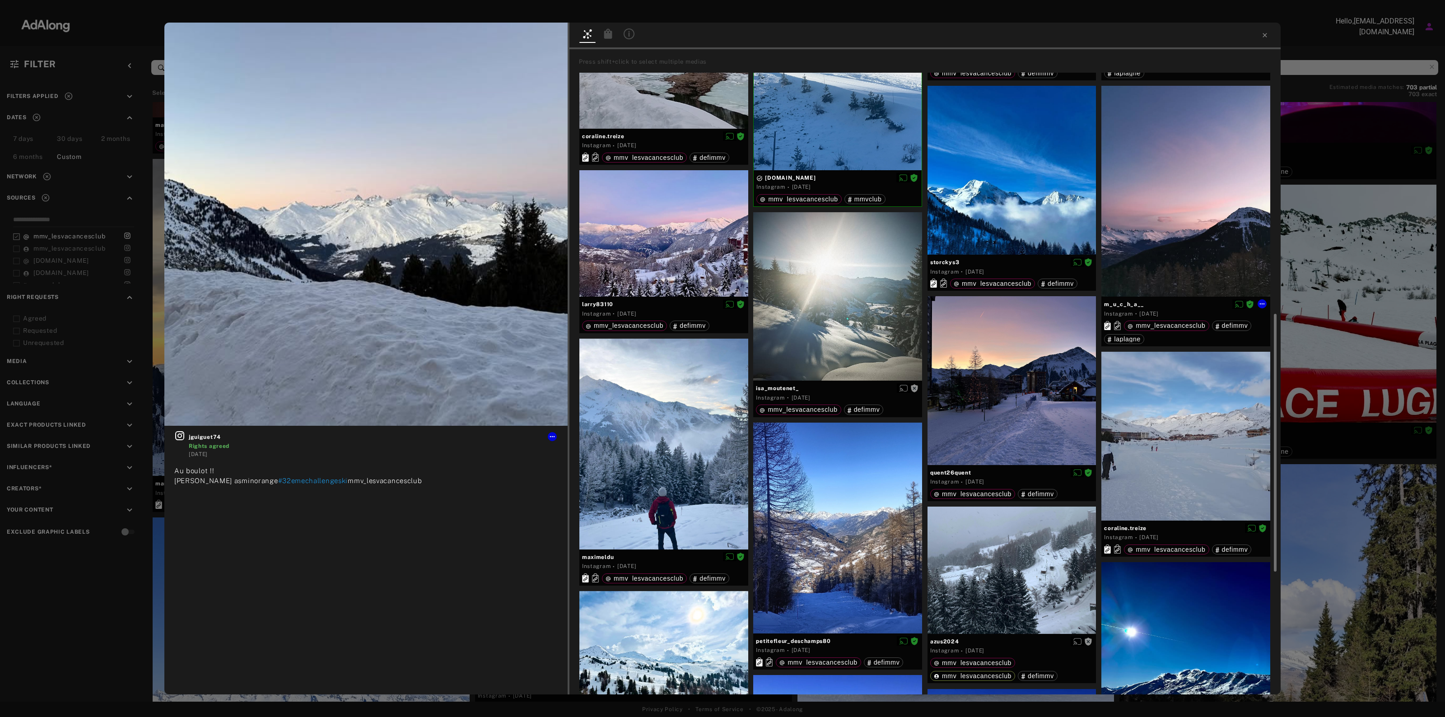
click at [1166, 173] on div at bounding box center [1185, 191] width 169 height 211
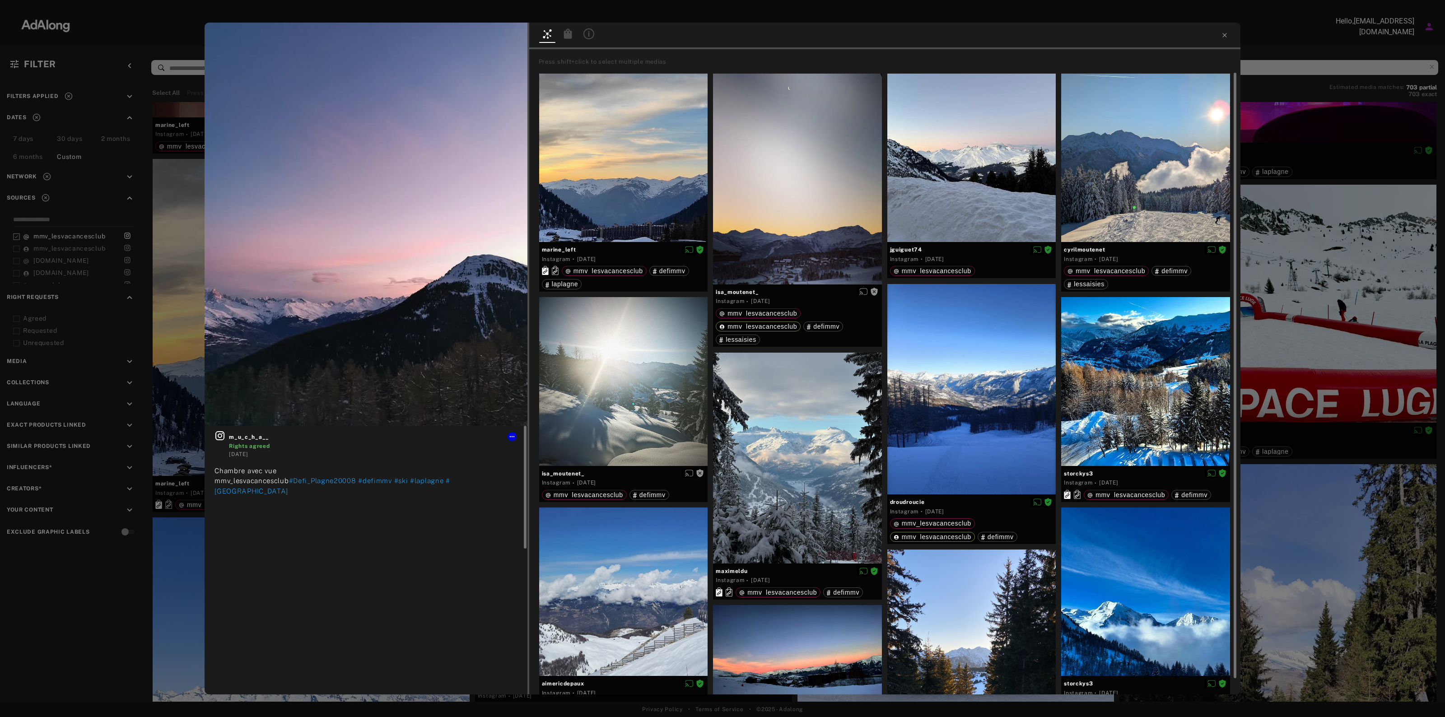
click at [258, 431] on div "m_u_c_h_a__ Rights agreed" at bounding box center [373, 440] width 288 height 20
click at [259, 436] on span "m_u_c_h_a__" at bounding box center [373, 437] width 288 height 8
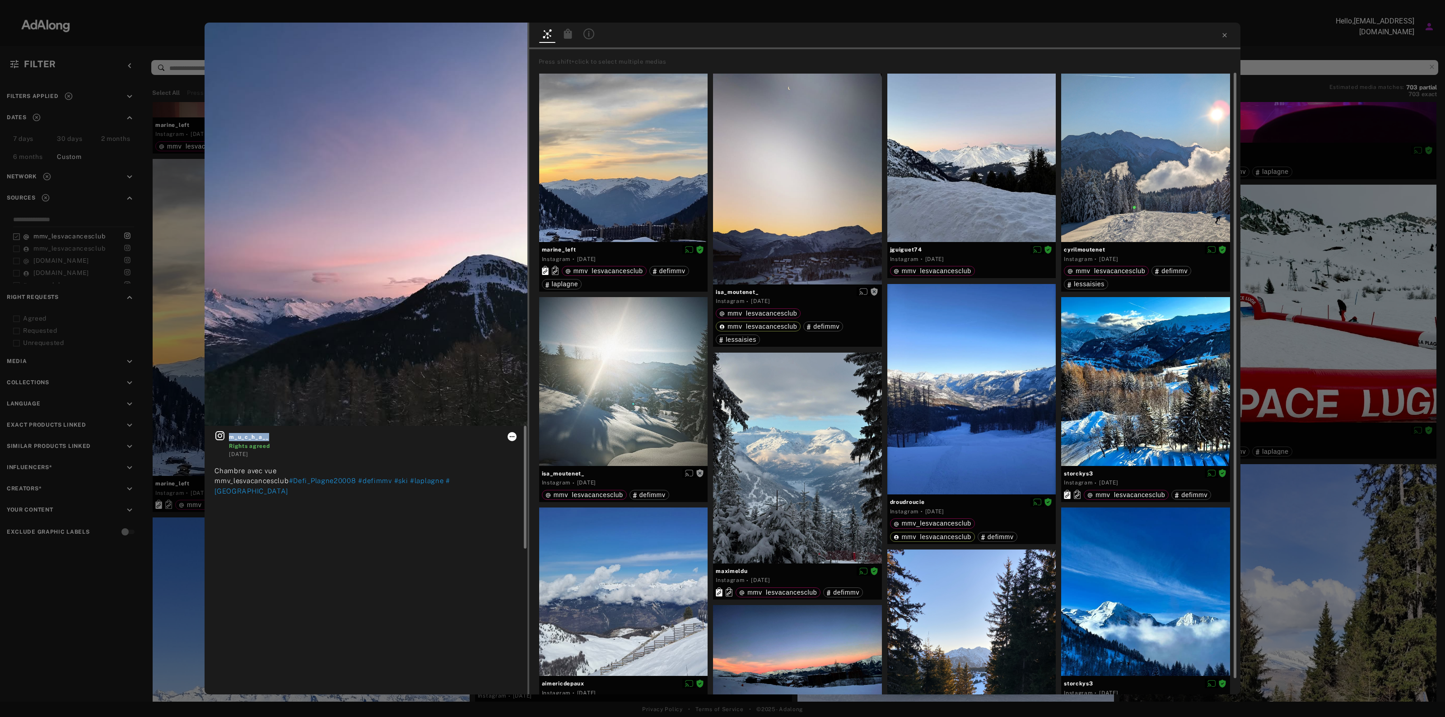
click at [511, 439] on icon at bounding box center [511, 436] width 7 height 7
click at [541, 508] on span "Download content" at bounding box center [537, 511] width 45 height 6
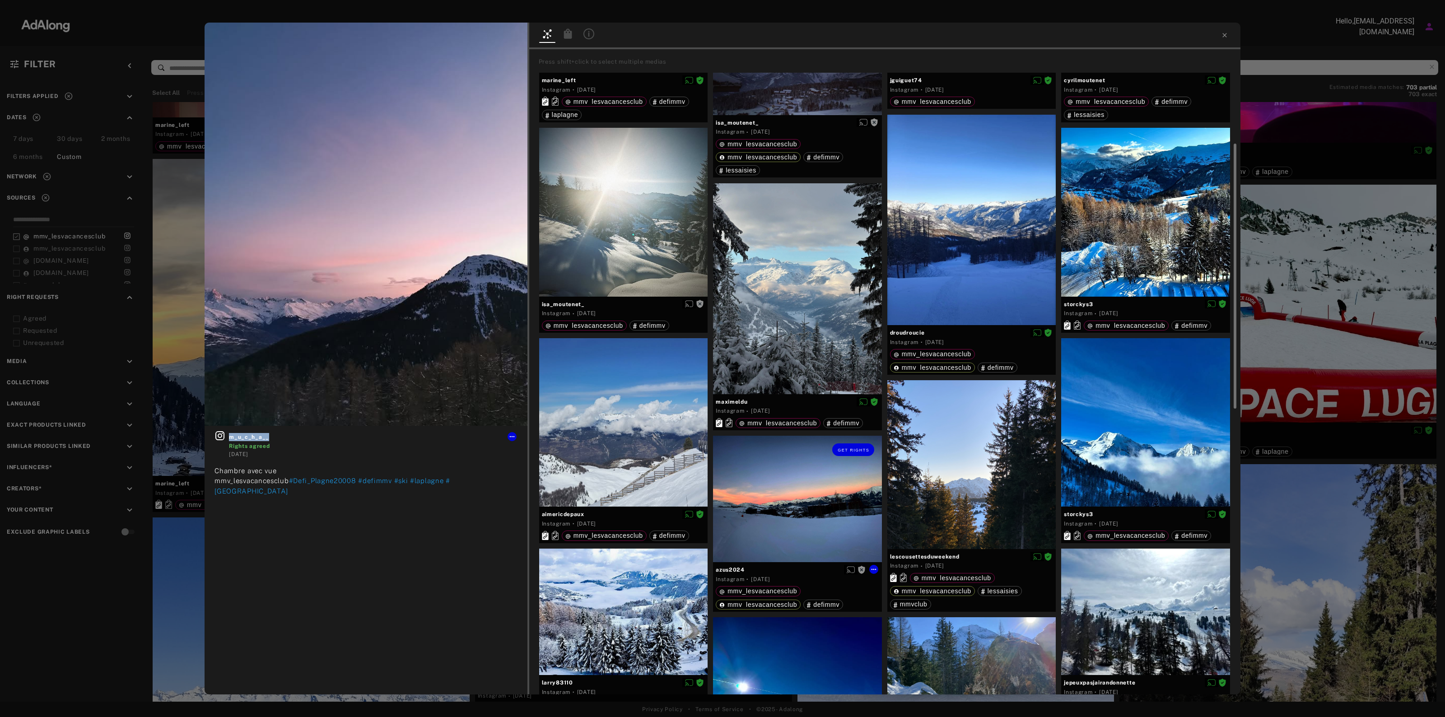
click at [804, 472] on div "Get rights" at bounding box center [797, 499] width 169 height 126
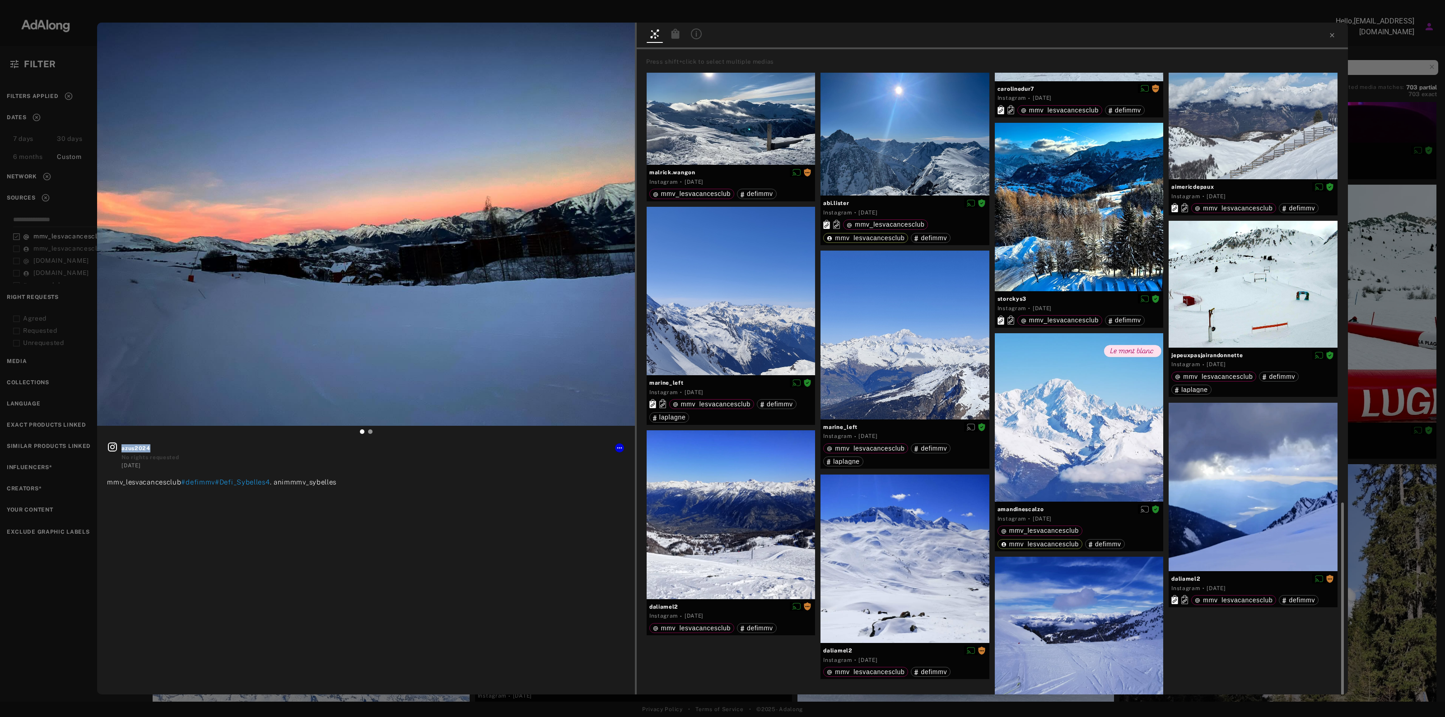
scroll to position [990, 0]
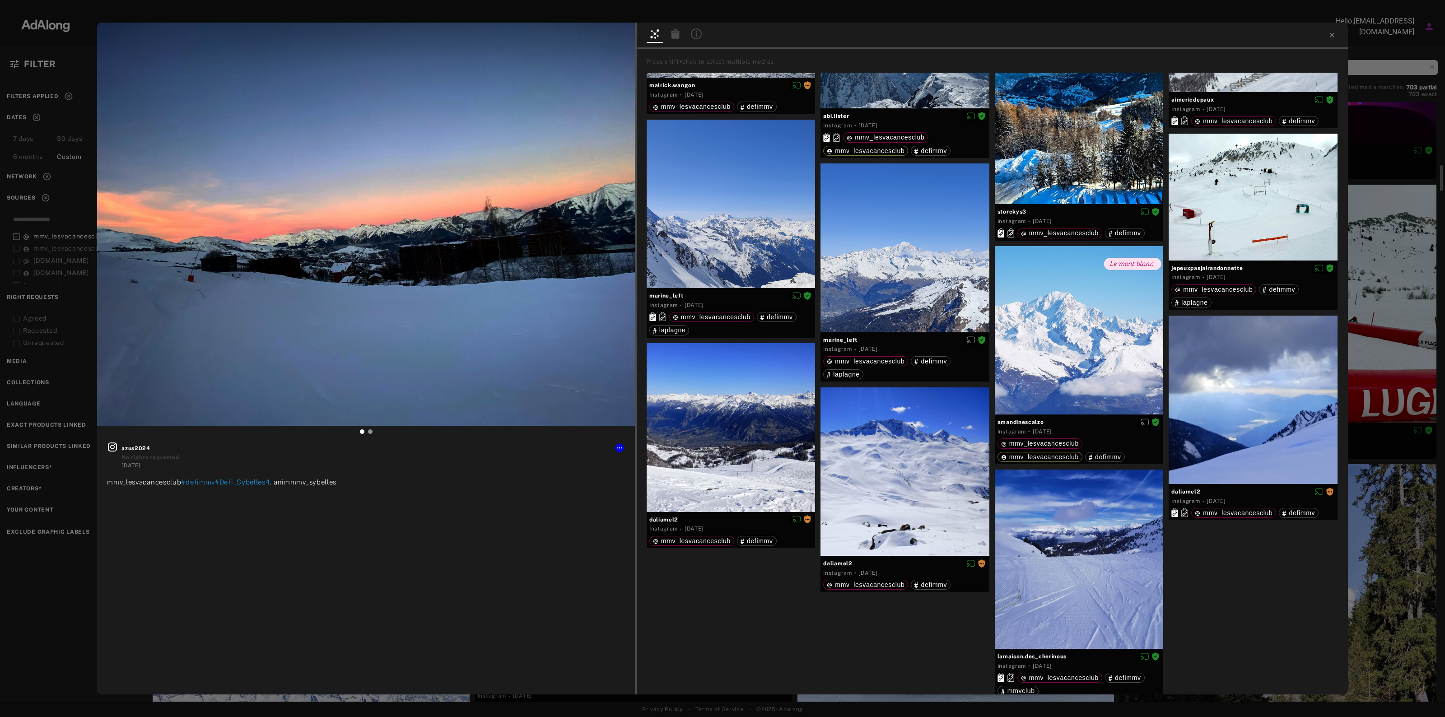
click at [1388, 339] on div "Get rights azus2024 No rights requested [DATE] mmv_lesvacancesclub #defimmv#Def…" at bounding box center [722, 358] width 1445 height 717
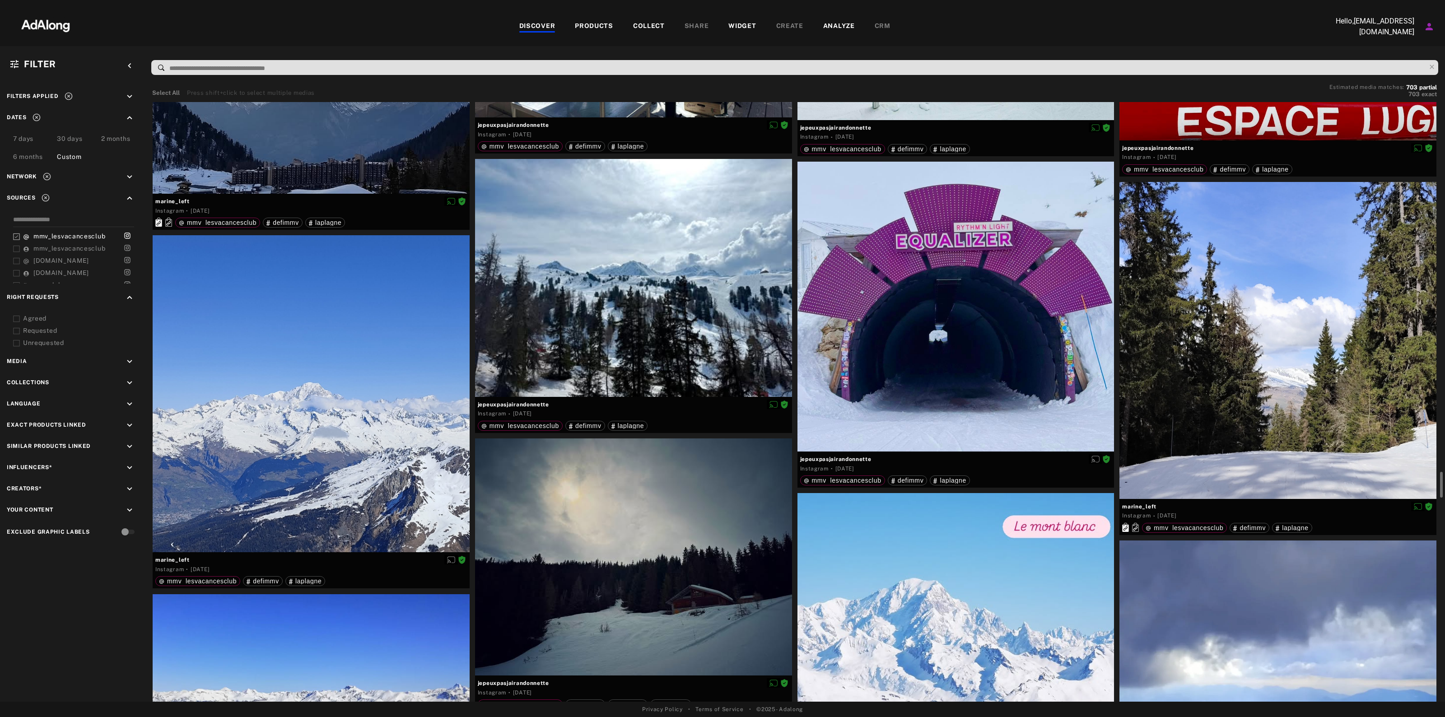
scroll to position [2032, 0]
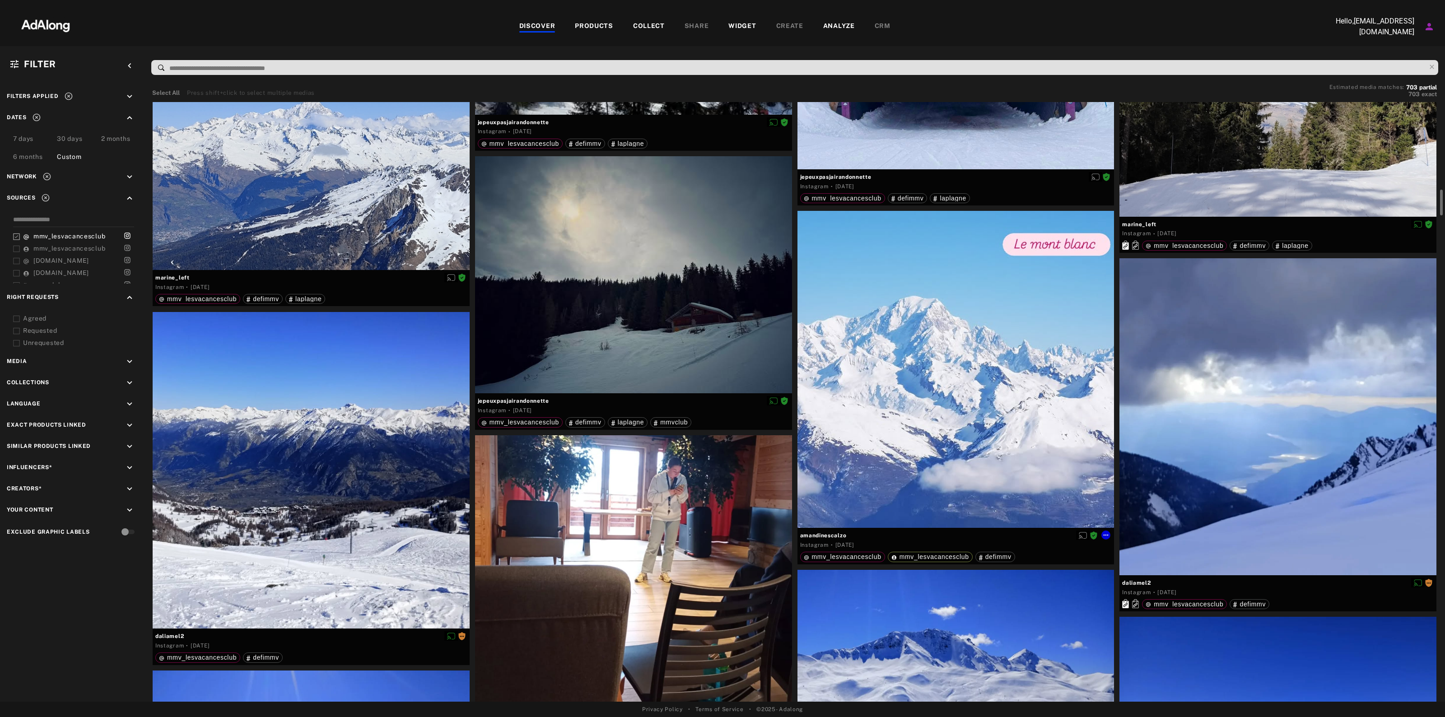
click at [1068, 332] on div at bounding box center [955, 369] width 317 height 317
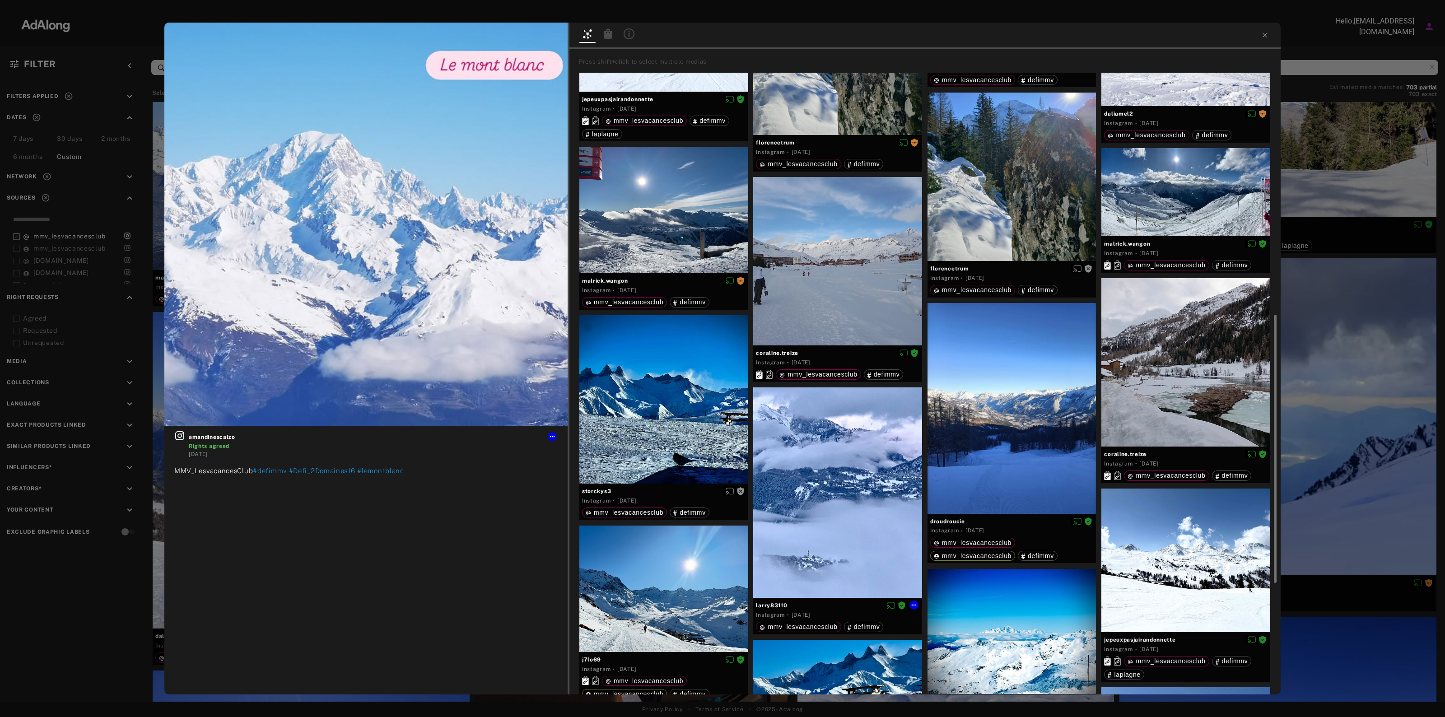
scroll to position [796, 0]
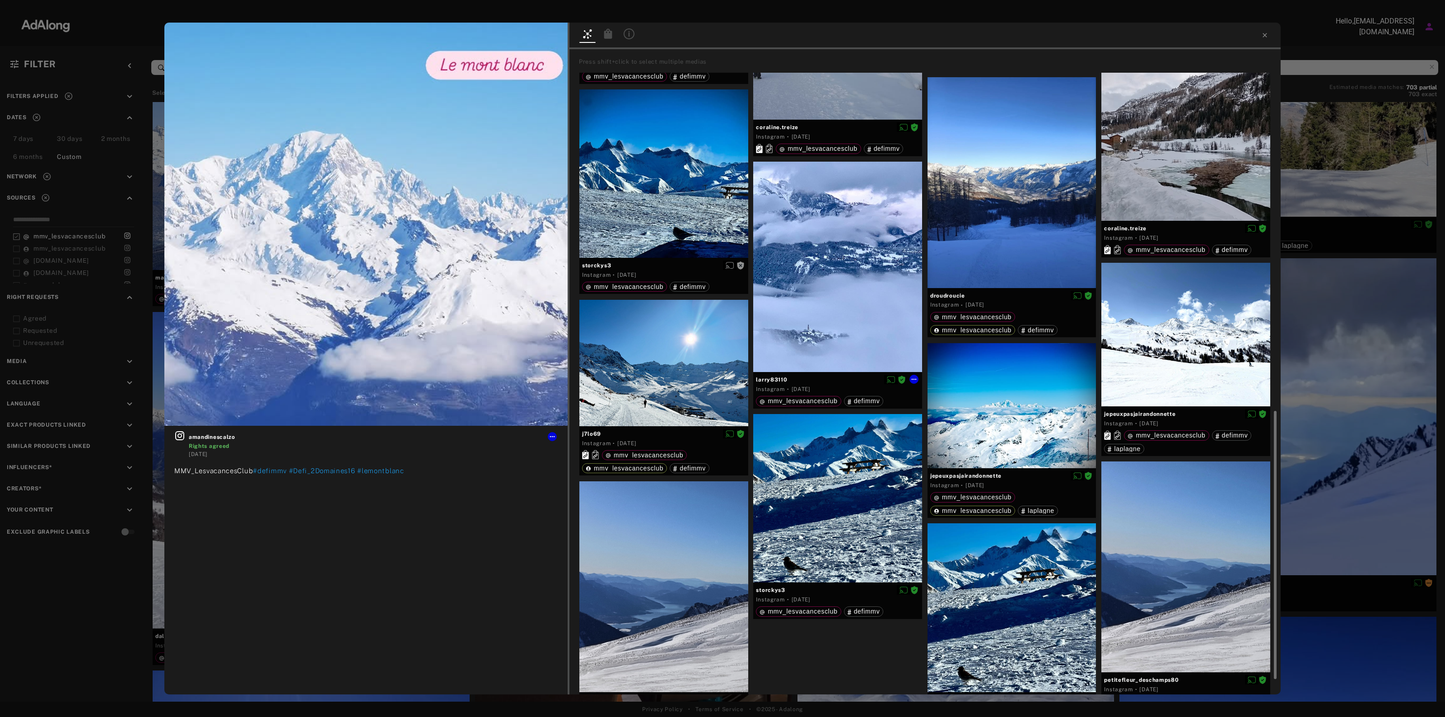
click at [894, 253] on div at bounding box center [837, 267] width 169 height 211
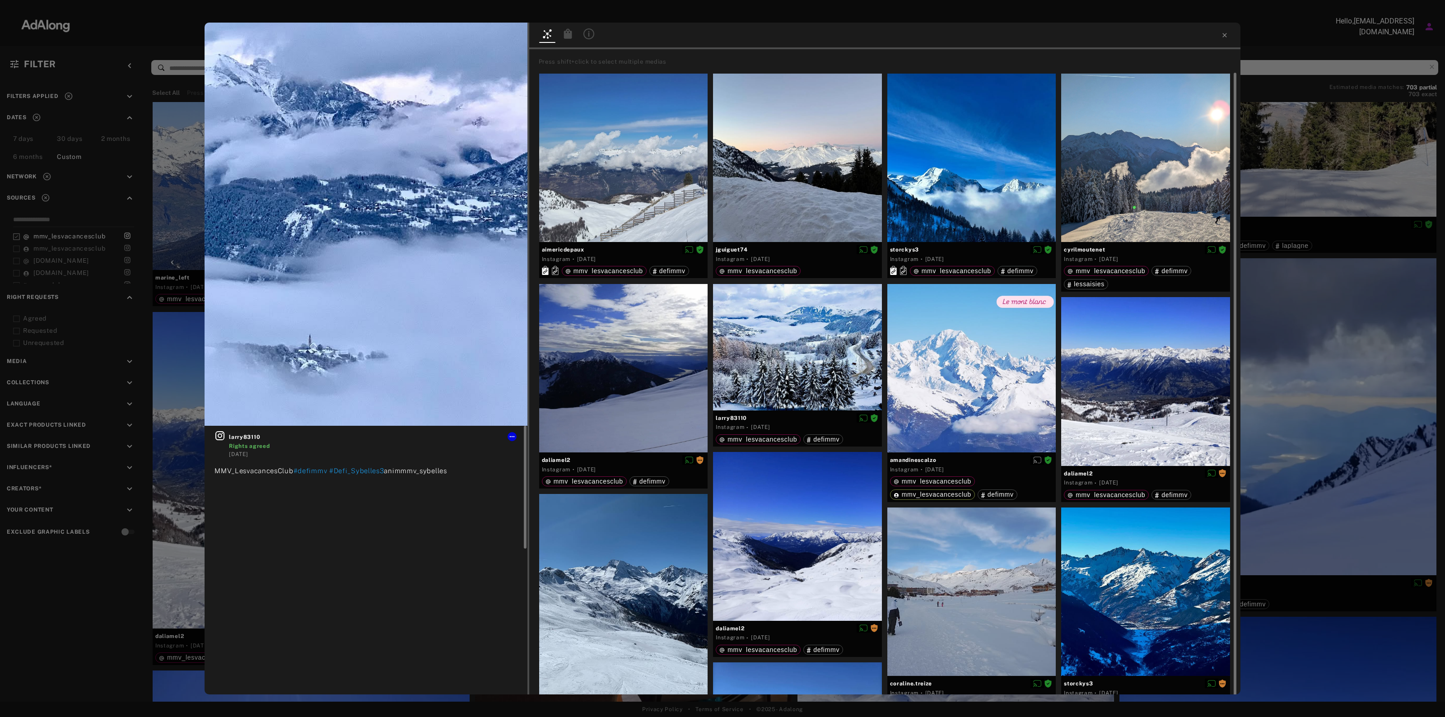
click at [229, 438] on span "larry83110" at bounding box center [373, 437] width 288 height 8
copy span "larry83110"
click at [511, 436] on icon at bounding box center [511, 436] width 5 height 1
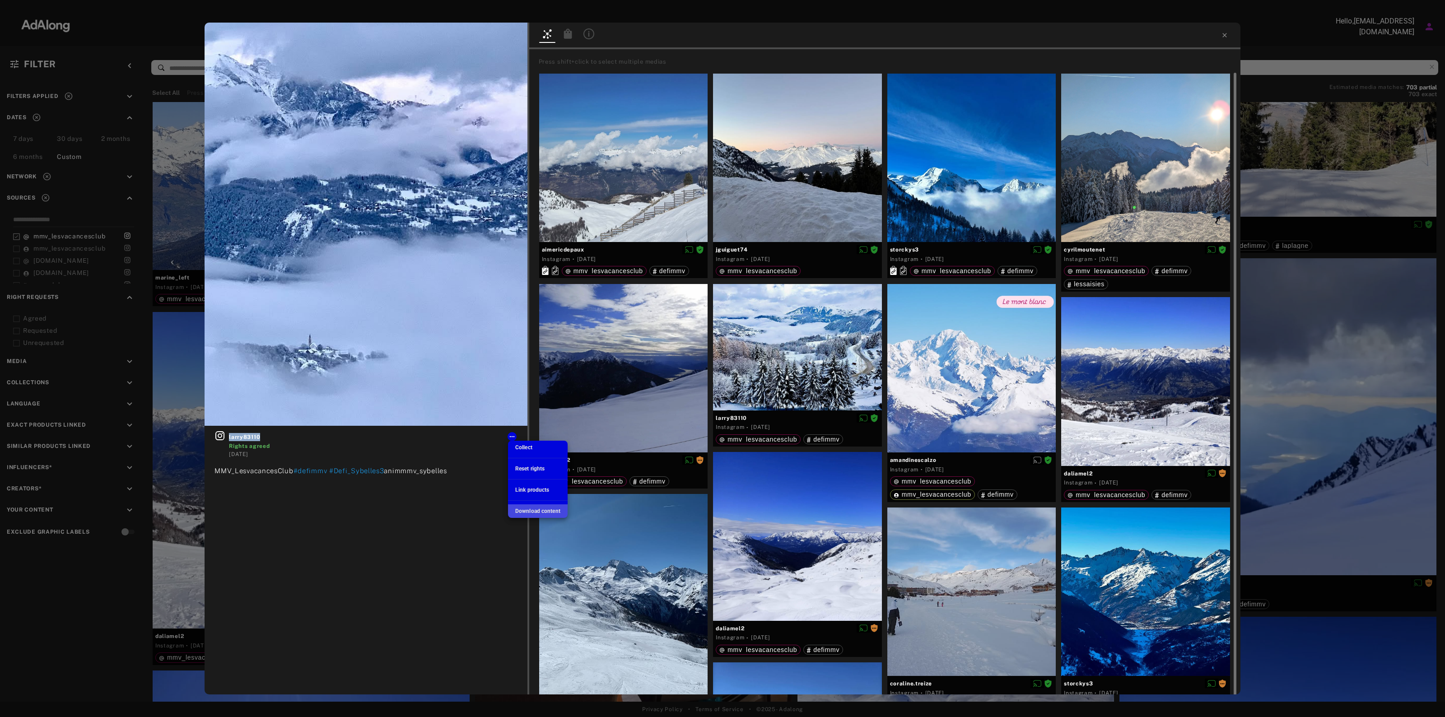
click at [524, 508] on span "Download content" at bounding box center [537, 511] width 45 height 6
click at [1165, 161] on div at bounding box center [1145, 158] width 169 height 169
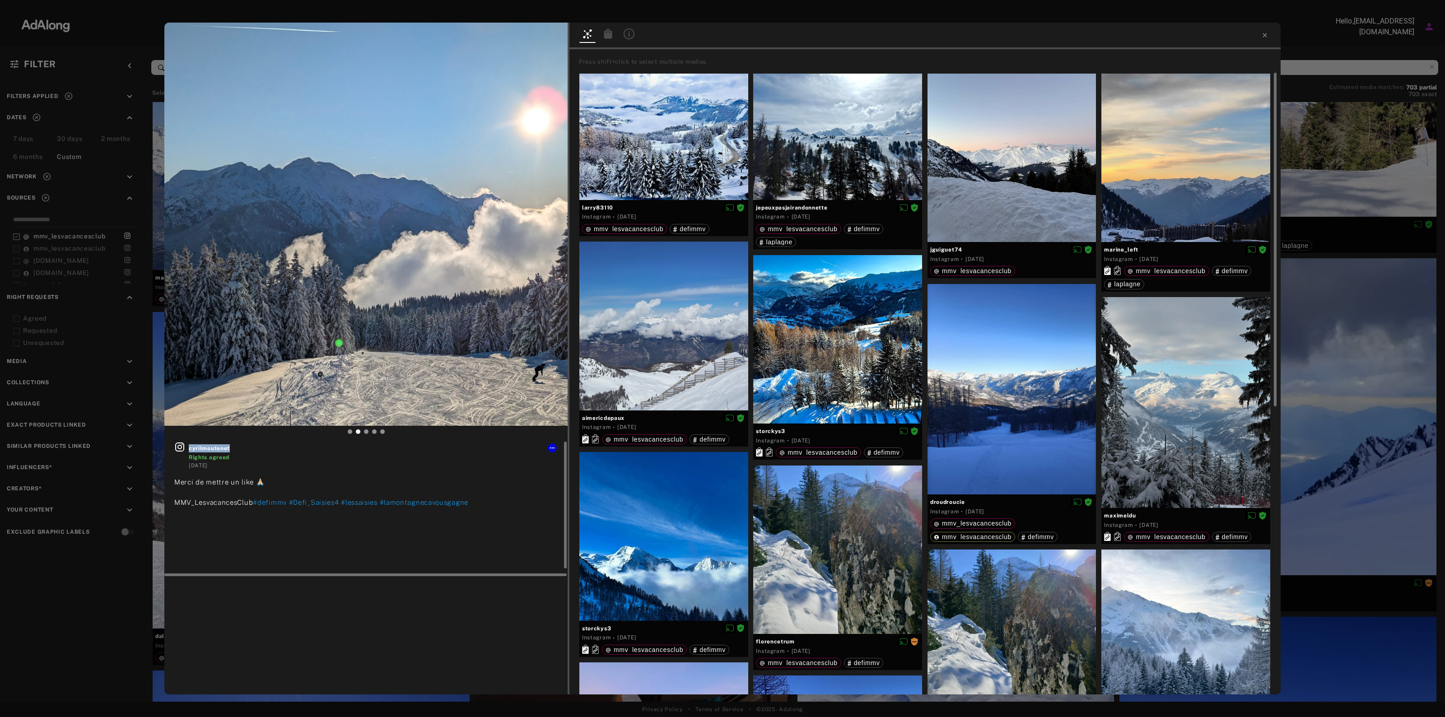
click at [221, 447] on span "cyrilmoutenet" at bounding box center [373, 448] width 369 height 8
click at [550, 450] on icon at bounding box center [552, 447] width 7 height 7
click at [567, 525] on span "Download content" at bounding box center [578, 522] width 45 height 6
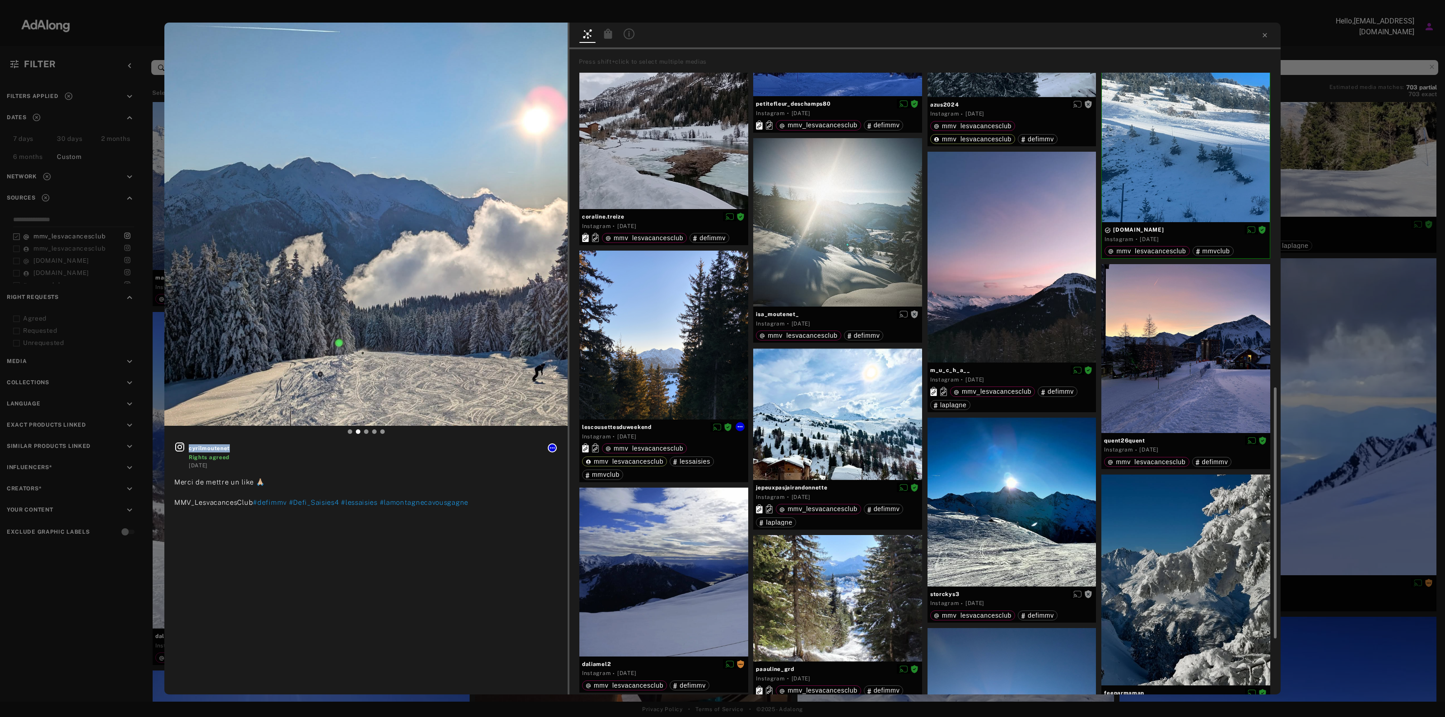
scroll to position [847, 0]
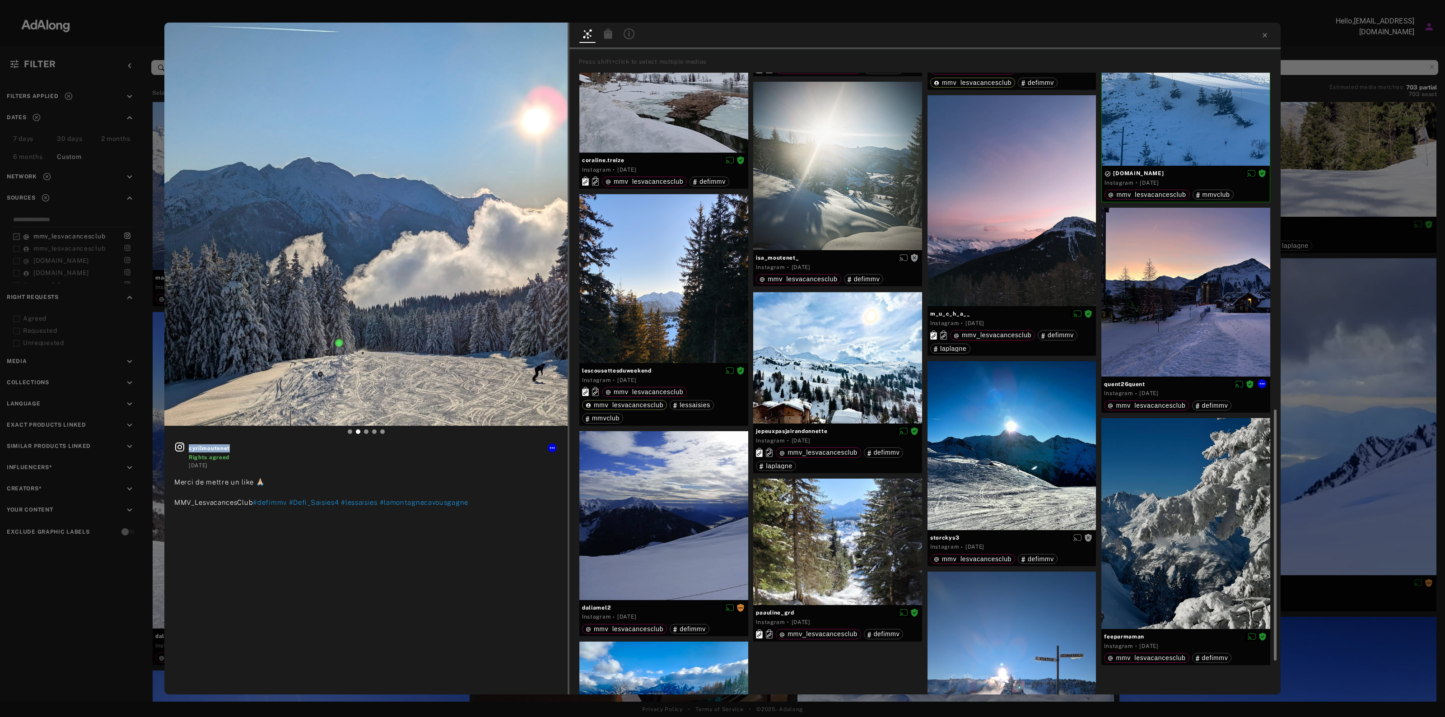
click at [1252, 273] on div at bounding box center [1185, 292] width 169 height 169
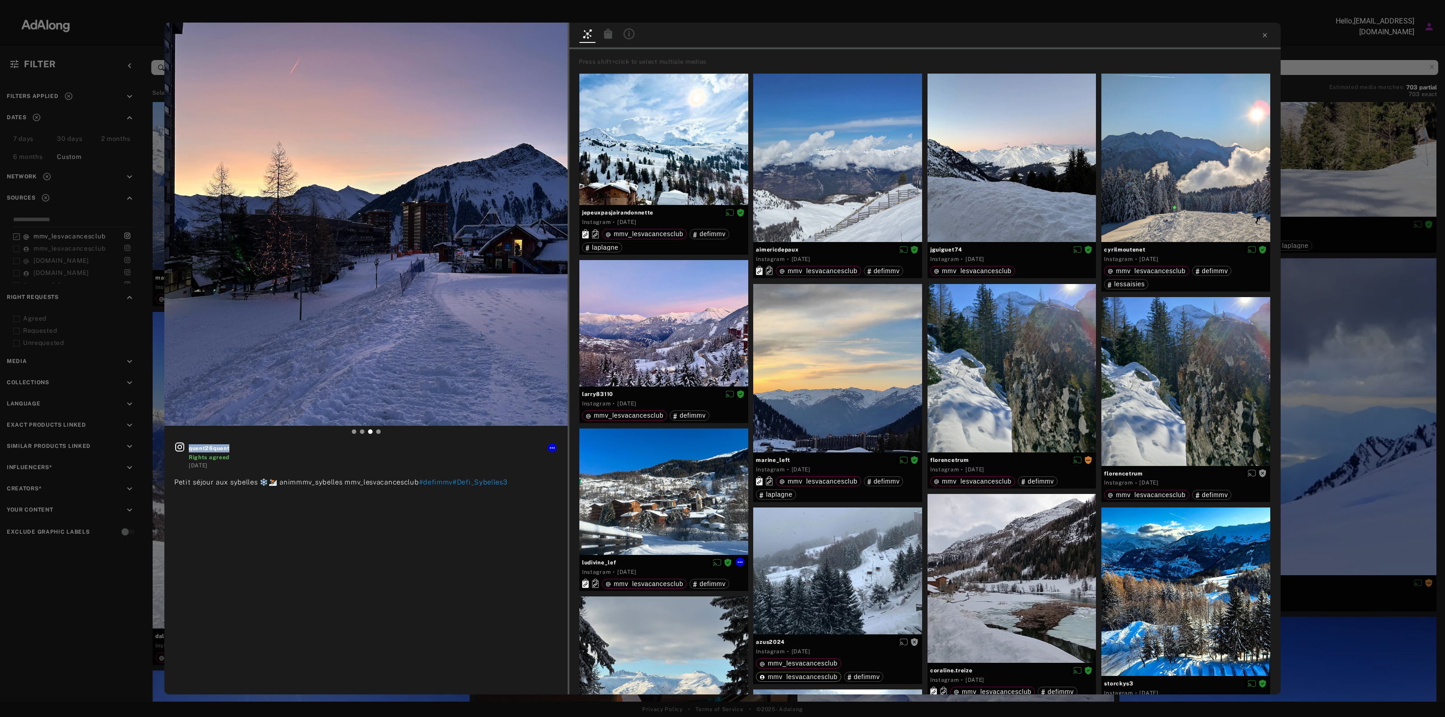
click at [621, 507] on div at bounding box center [663, 492] width 169 height 126
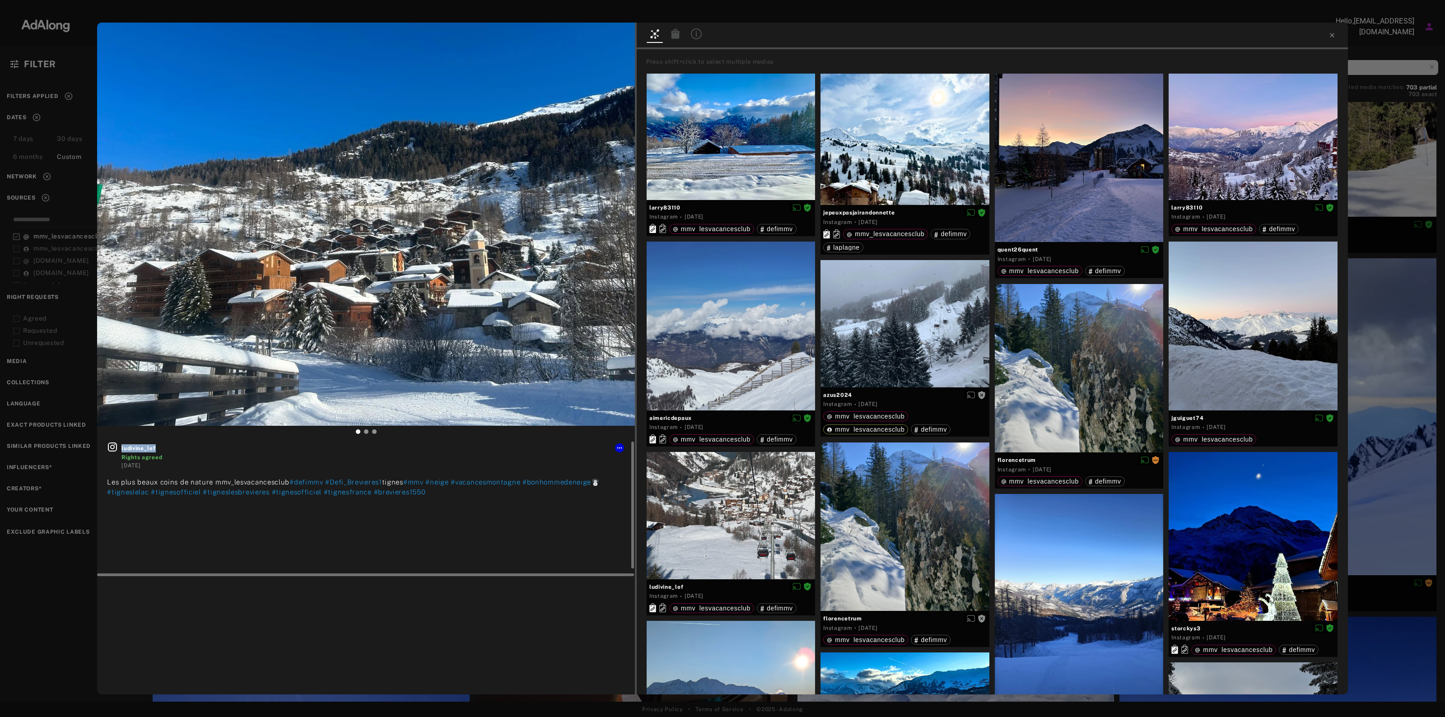
click at [147, 446] on span "ludivine_lef" at bounding box center [372, 448] width 503 height 8
click at [620, 447] on icon at bounding box center [619, 447] width 7 height 7
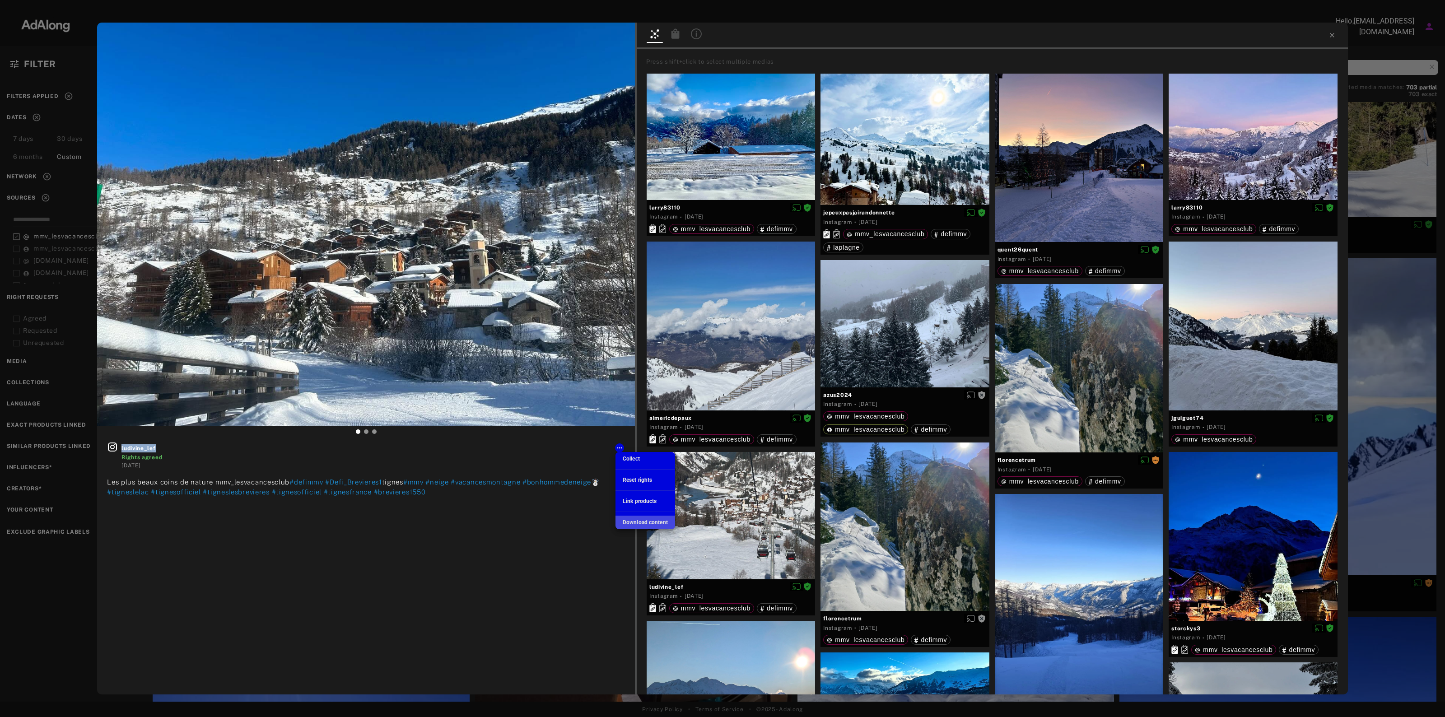
click at [634, 520] on span "Download content" at bounding box center [645, 522] width 45 height 6
click at [818, 238] on div "jepeuxpasjairandonnette Instagram · [DATE] mmv_lesvacancesclub defimmv laplagne" at bounding box center [905, 167] width 174 height 186
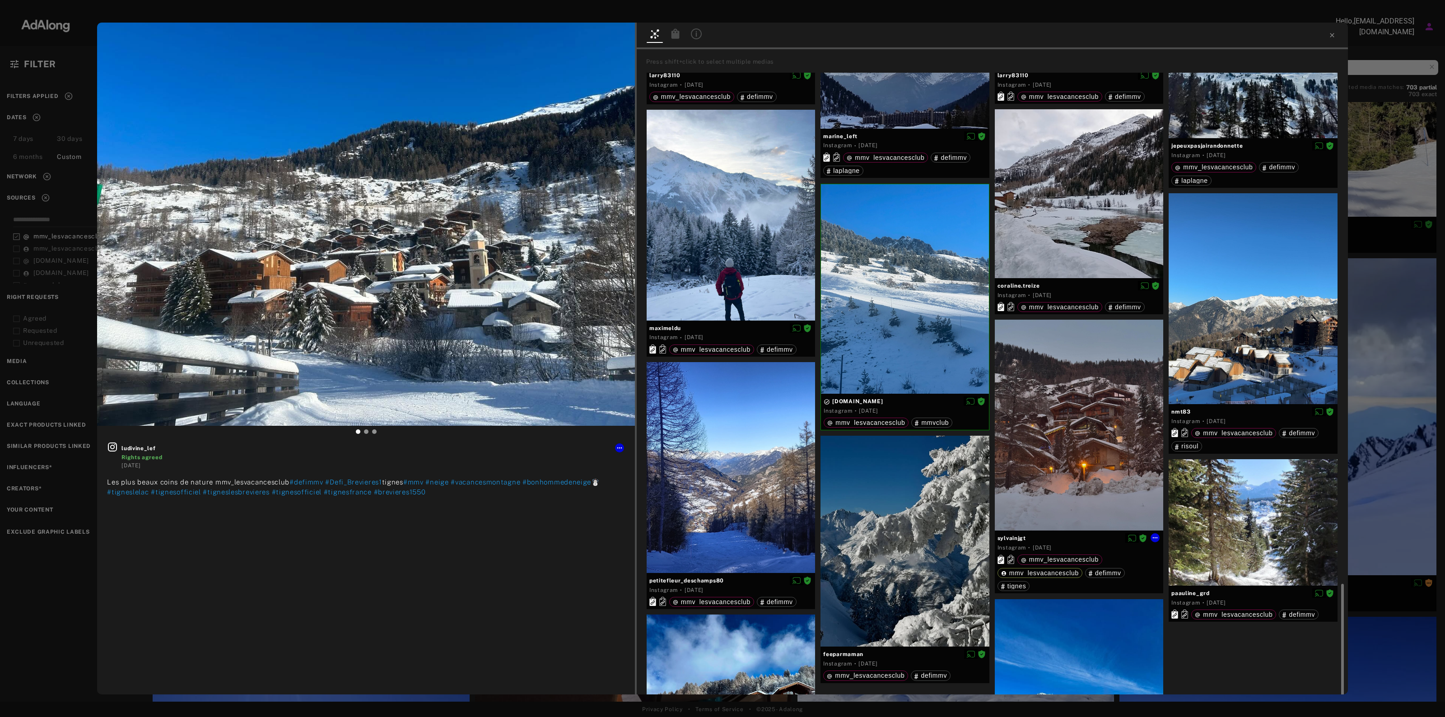
scroll to position [1024, 0]
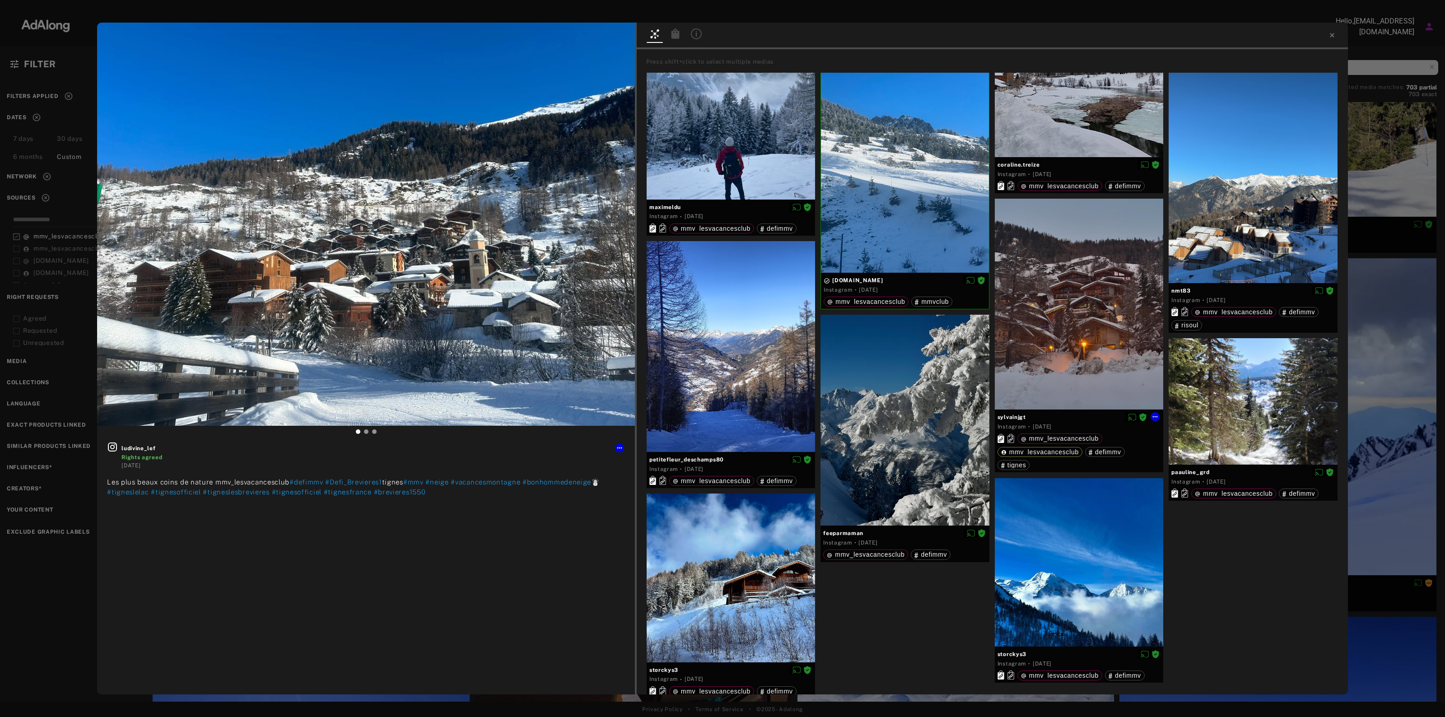
click at [1066, 266] on div at bounding box center [1079, 304] width 169 height 211
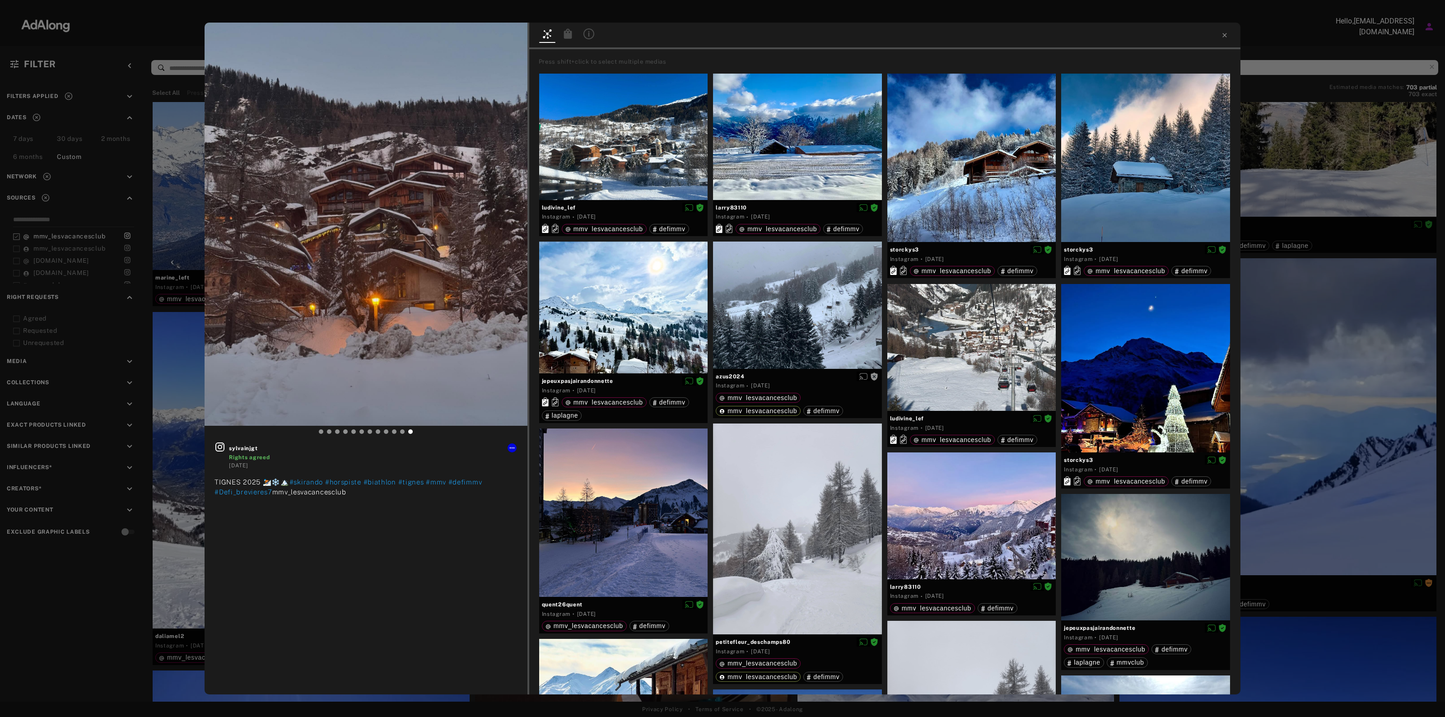
click at [249, 440] on div at bounding box center [366, 434] width 322 height 16
click at [245, 447] on span "sylvainjgt" at bounding box center [373, 448] width 288 height 8
copy span "sylvainjgt"
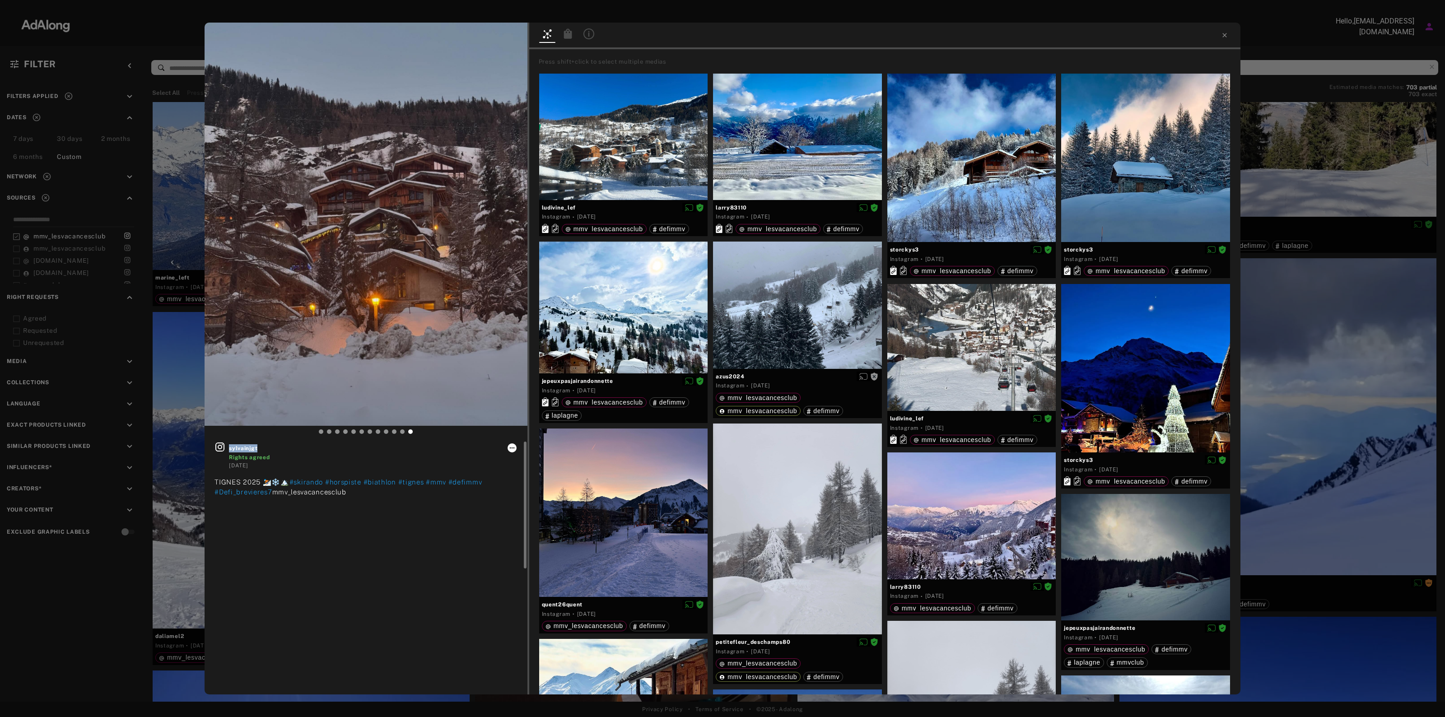
click at [511, 448] on icon at bounding box center [511, 447] width 5 height 1
click at [526, 522] on span "Download content" at bounding box center [537, 522] width 45 height 6
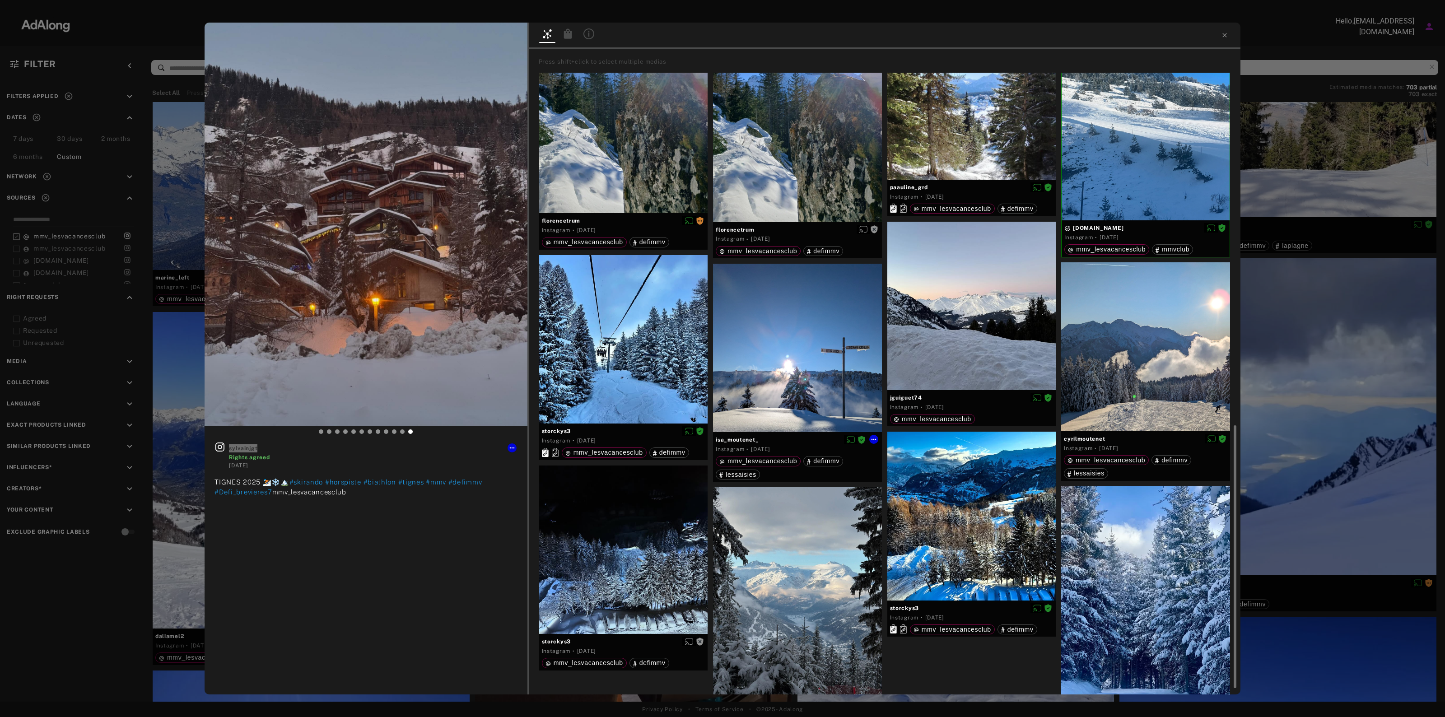
scroll to position [883, 0]
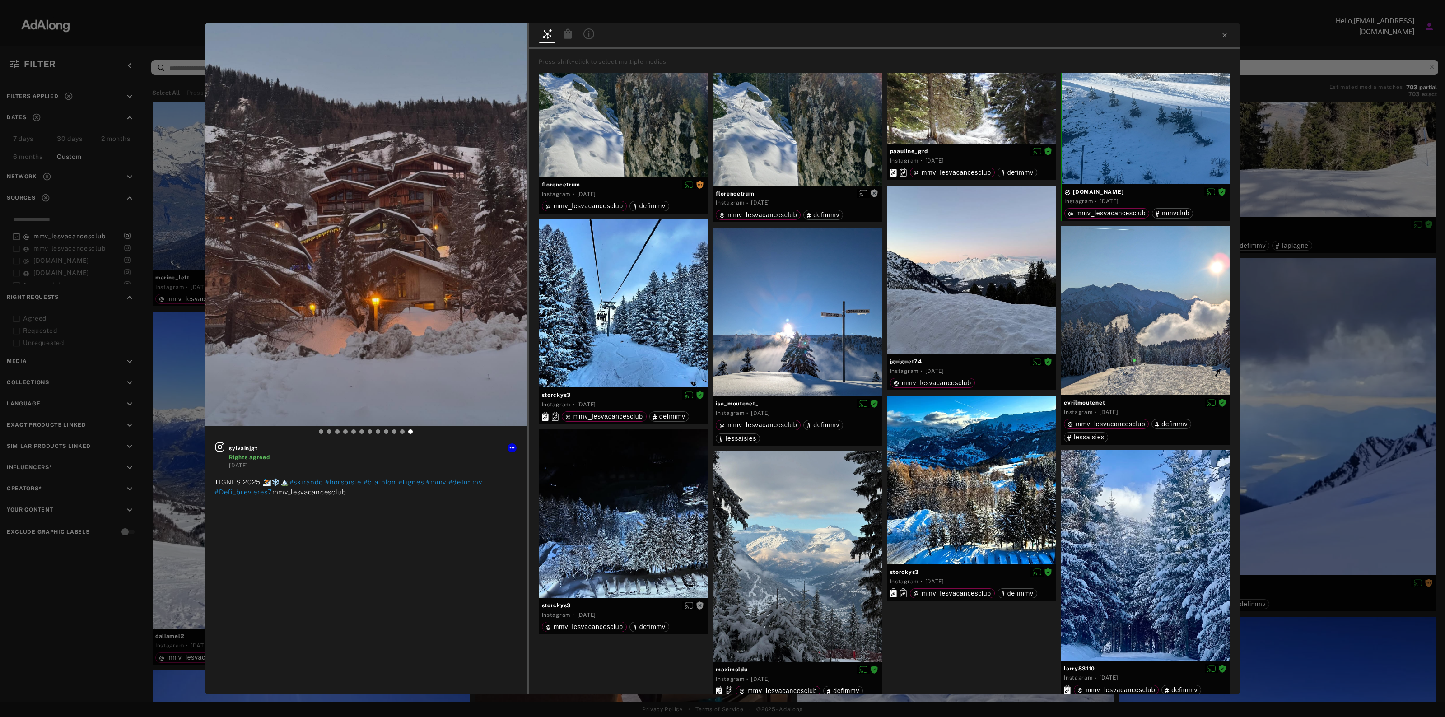
click at [1331, 455] on div "sylvainjgt Rights agreed [DATE] TIGNES 2025 ⛷️❄️🏔️ #skirando #horspiste #biathl…" at bounding box center [722, 358] width 1445 height 717
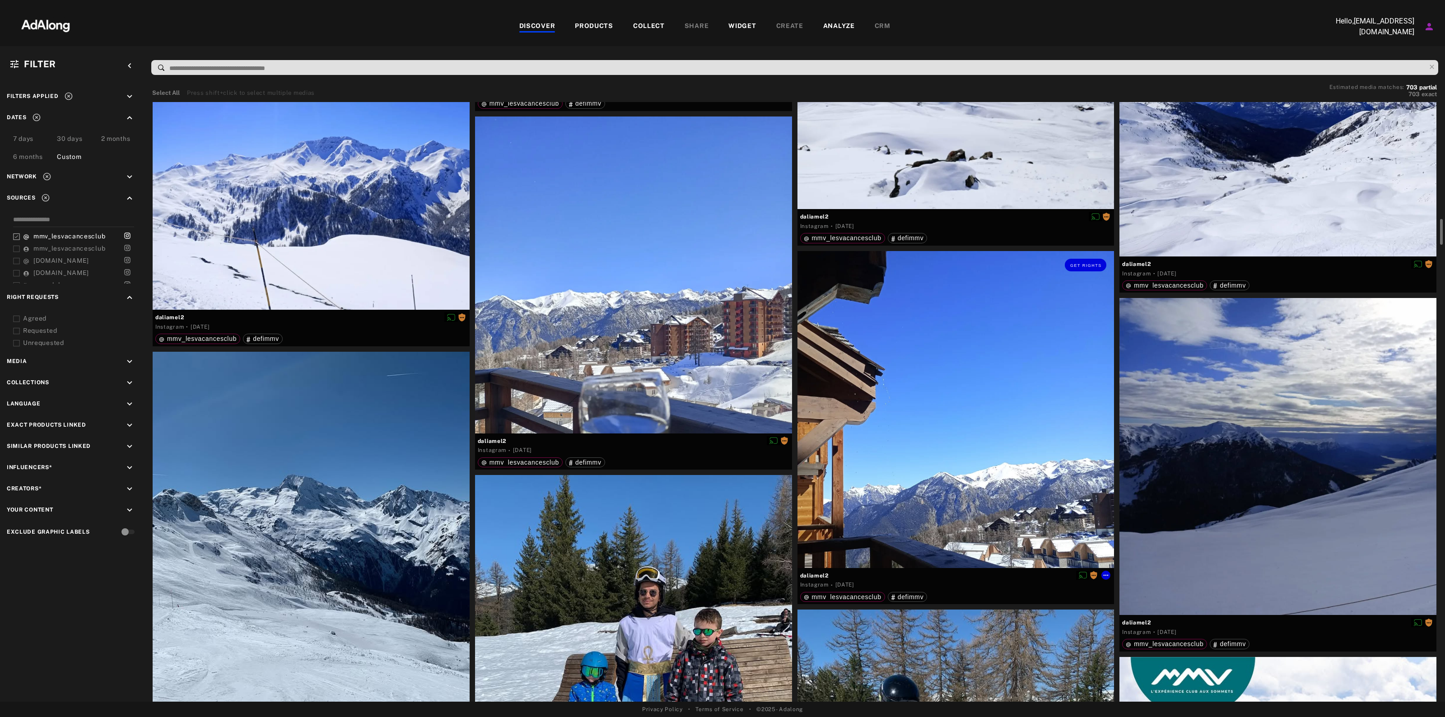
scroll to position [2935, 0]
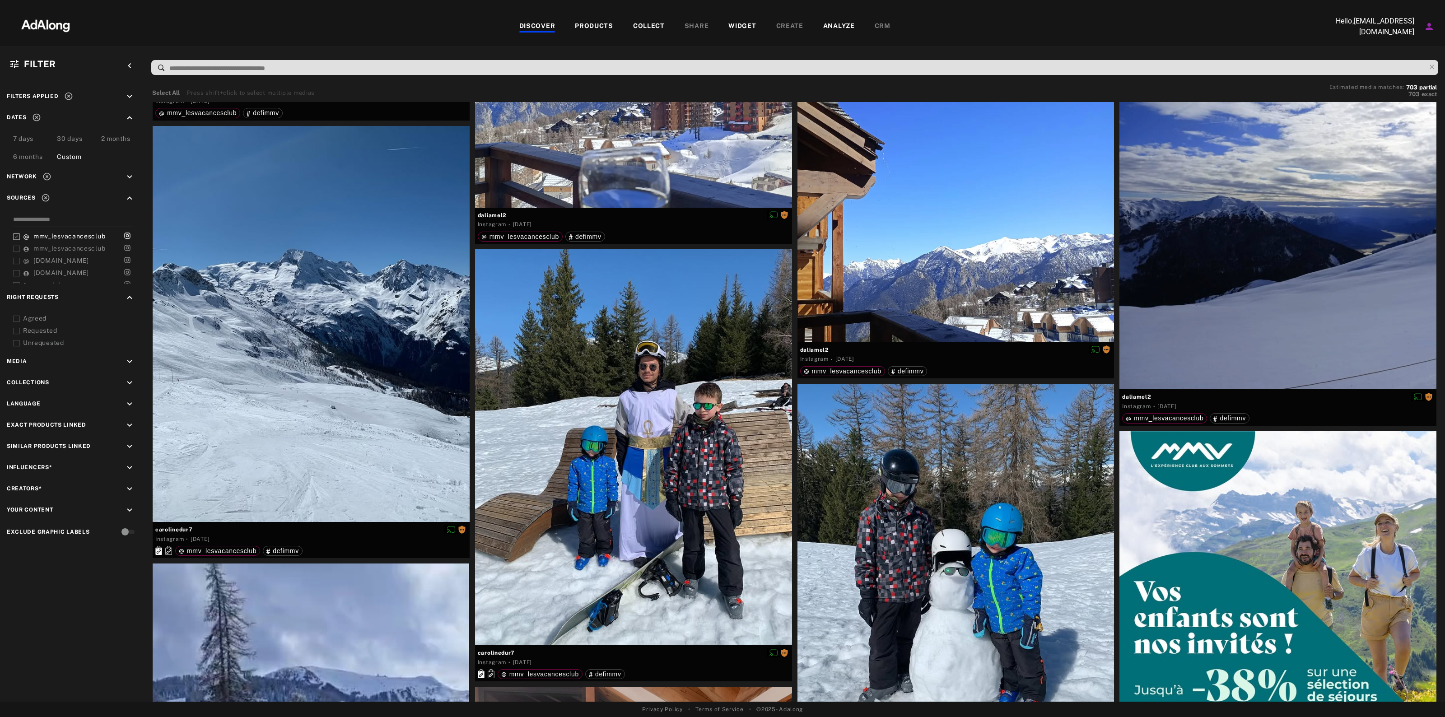
click at [35, 336] on div "Agreed Requested Unrequested" at bounding box center [72, 331] width 131 height 34
click at [35, 340] on div "Unrequested" at bounding box center [80, 342] width 115 height 9
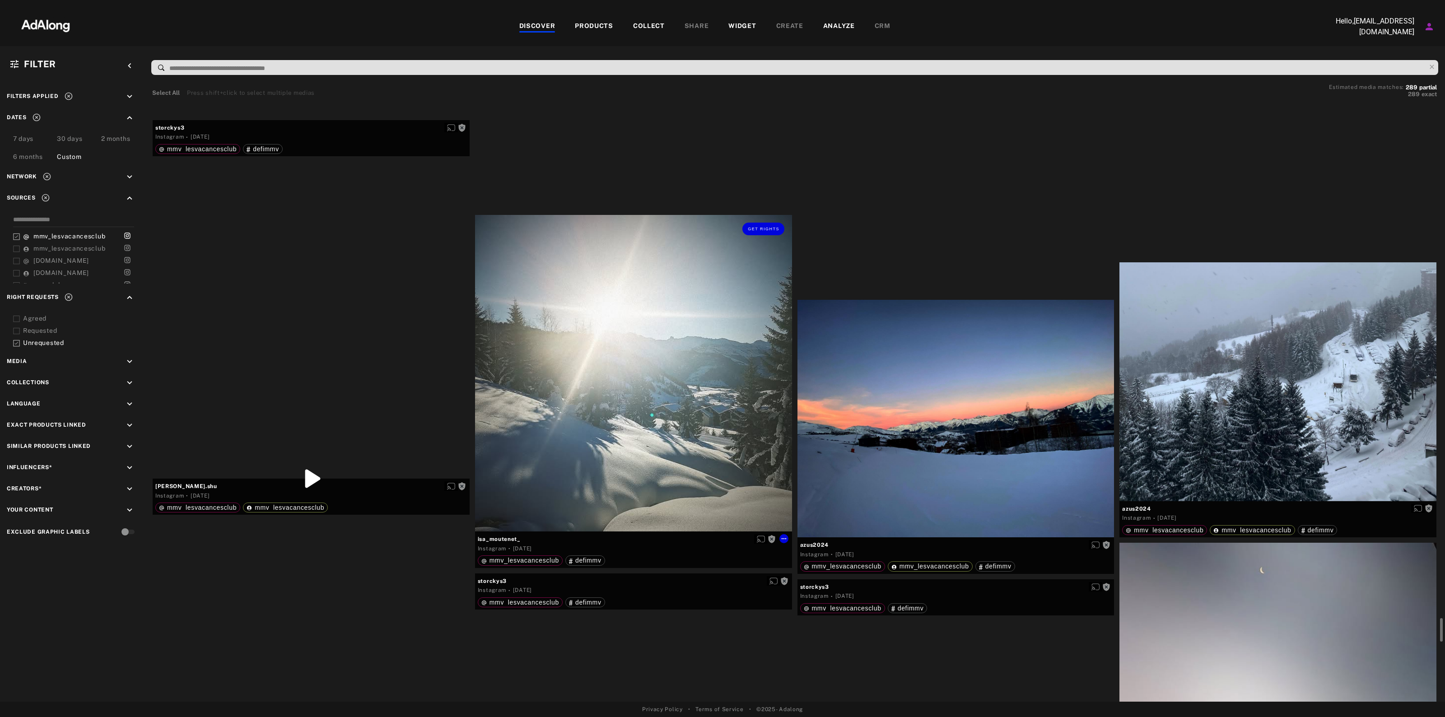
scroll to position [13190, 0]
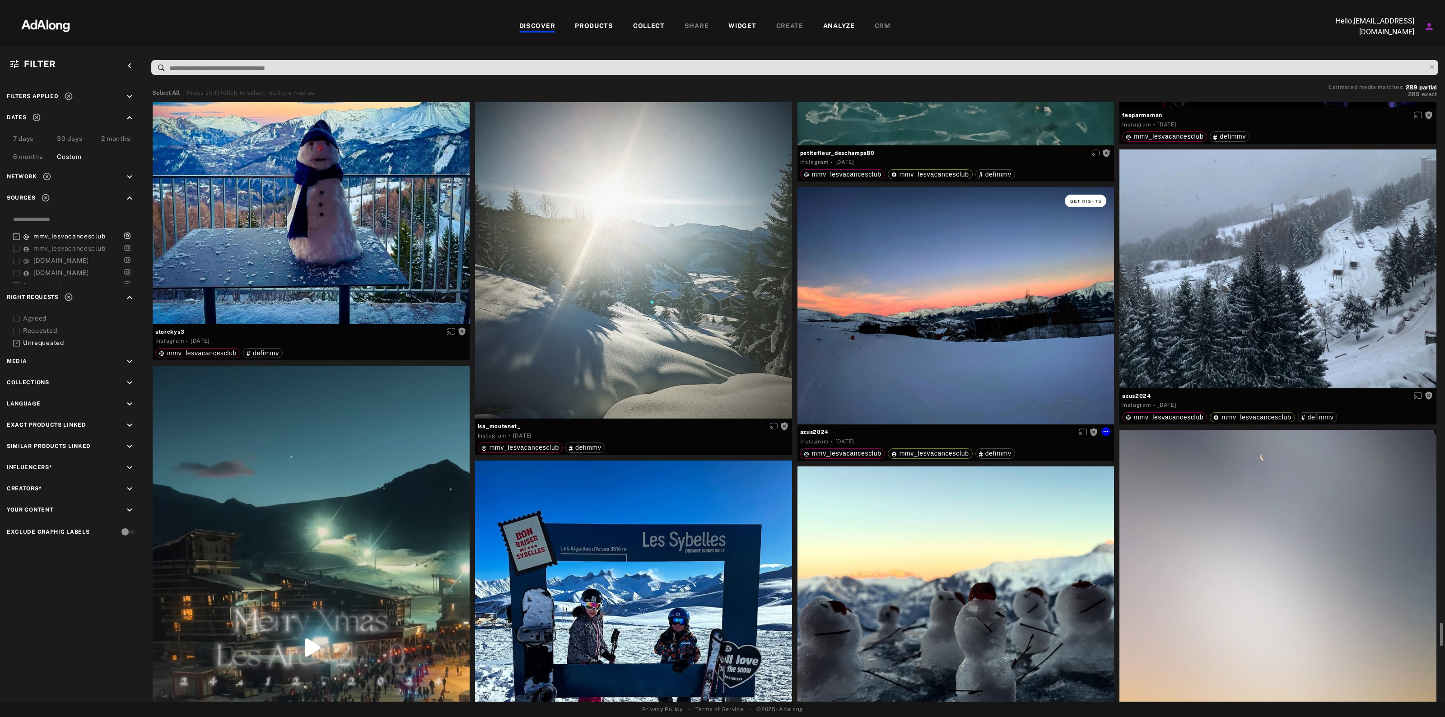
click at [1072, 195] on button "Get rights" at bounding box center [1086, 201] width 42 height 13
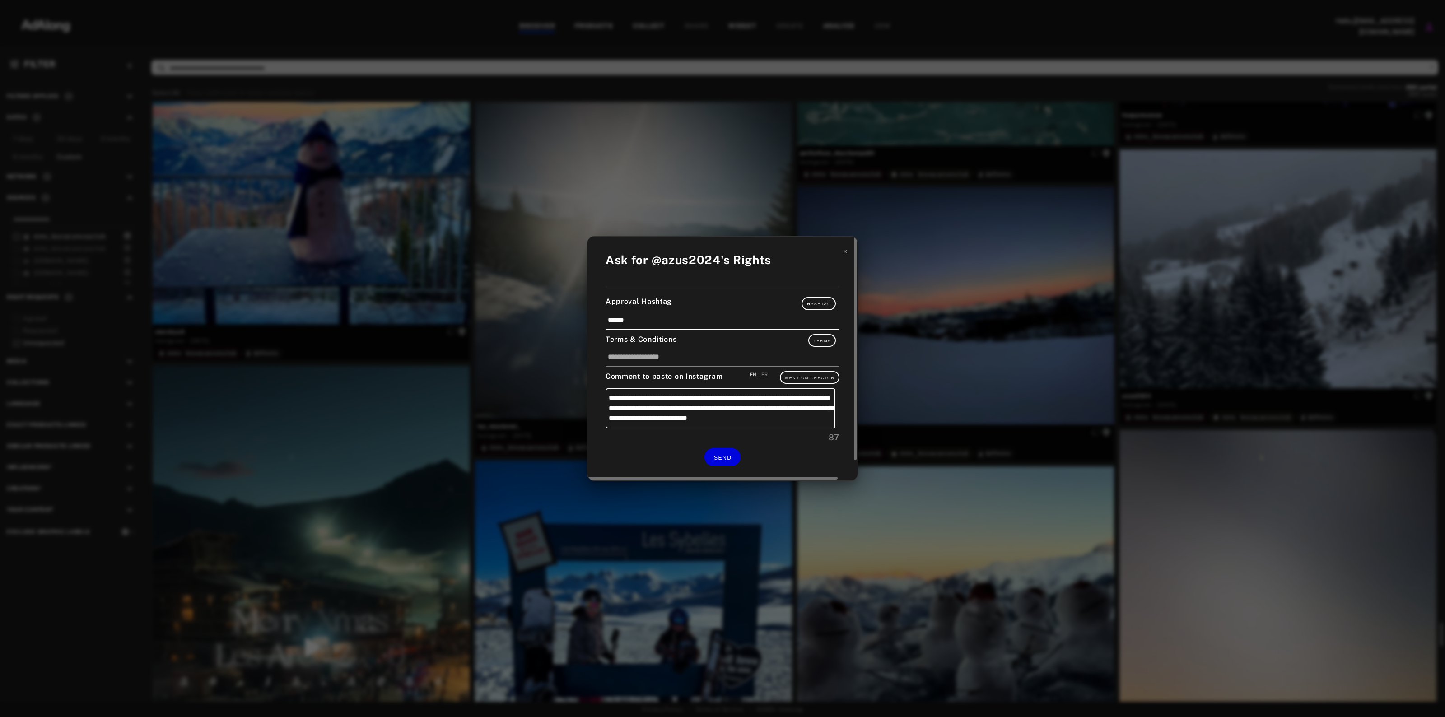
click at [766, 373] on div "FR" at bounding box center [764, 374] width 6 height 7
type textarea "**********"
click at [727, 458] on span "SEND" at bounding box center [723, 458] width 18 height 6
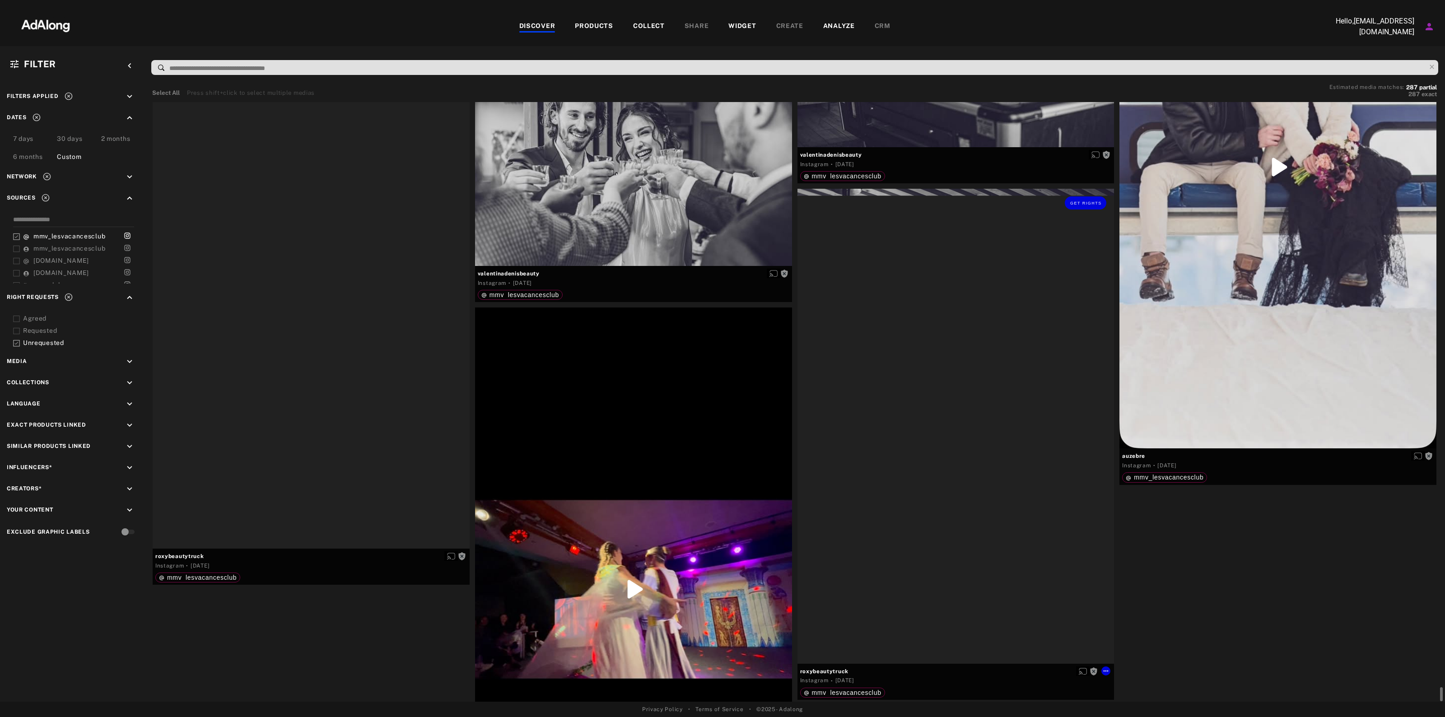
scroll to position [24940, 0]
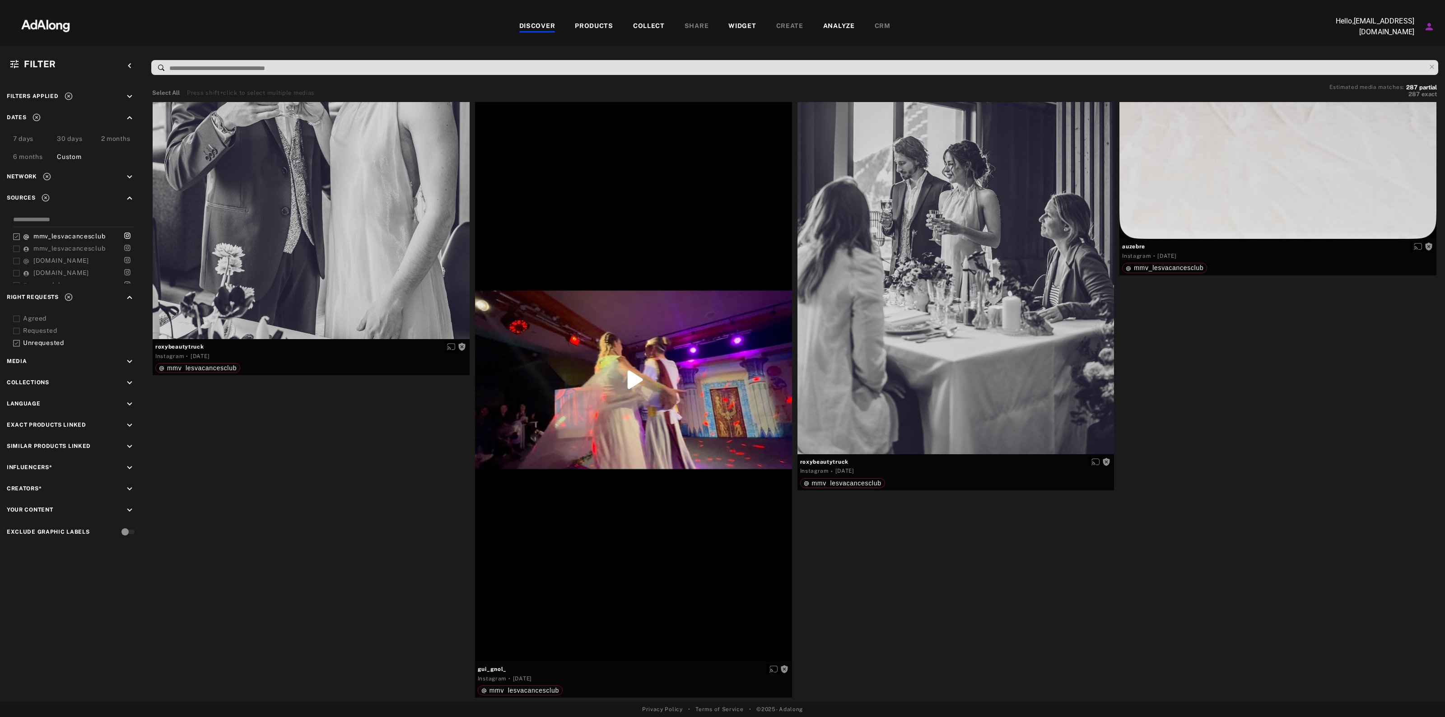
click at [46, 326] on div "Requested" at bounding box center [80, 330] width 115 height 9
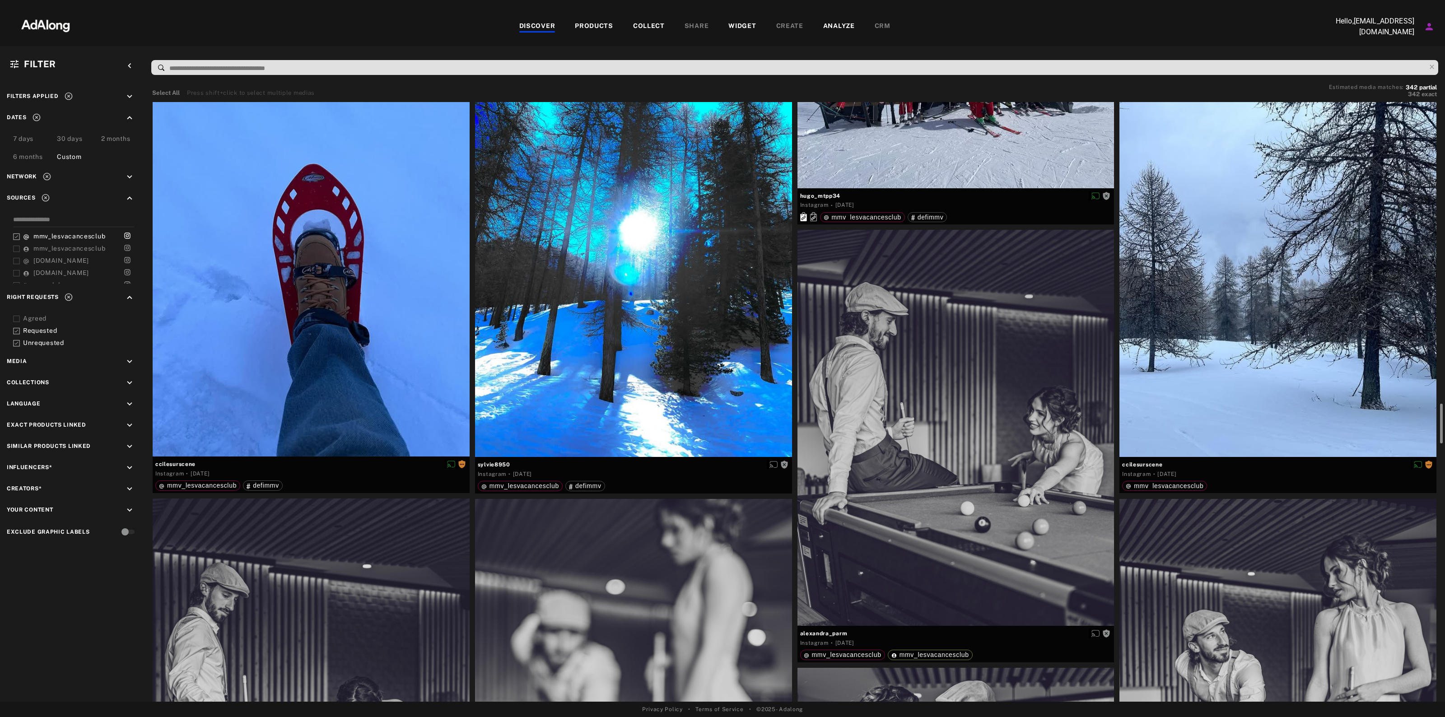
scroll to position [4604, 0]
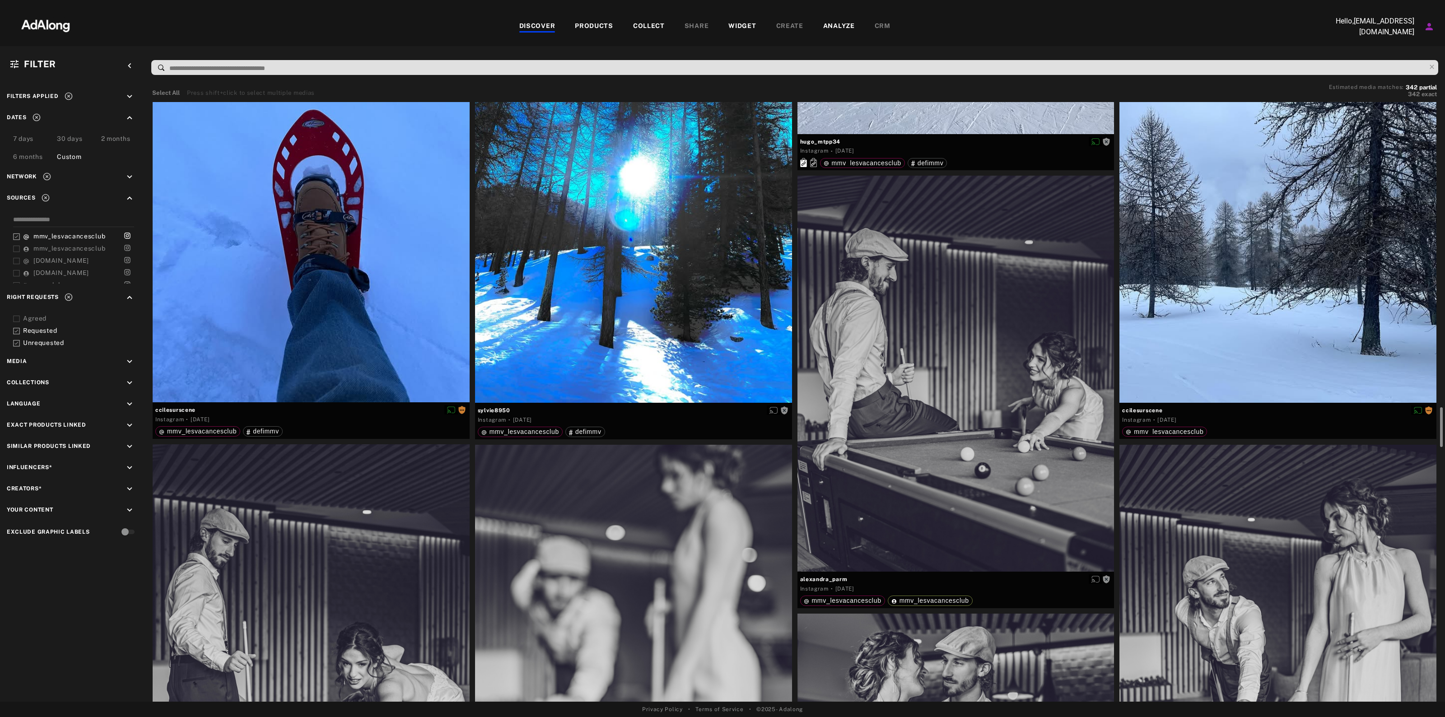
drag, startPoint x: 1441, startPoint y: 117, endPoint x: 1407, endPoint y: 730, distance: 613.7
click at [1407, 717] on html "DISCOVER PRODUCTS COLLECT SHARE WIDGET CREATE ANALYZE CRM Hello, [EMAIL_ADDRESS…" at bounding box center [722, 358] width 1445 height 717
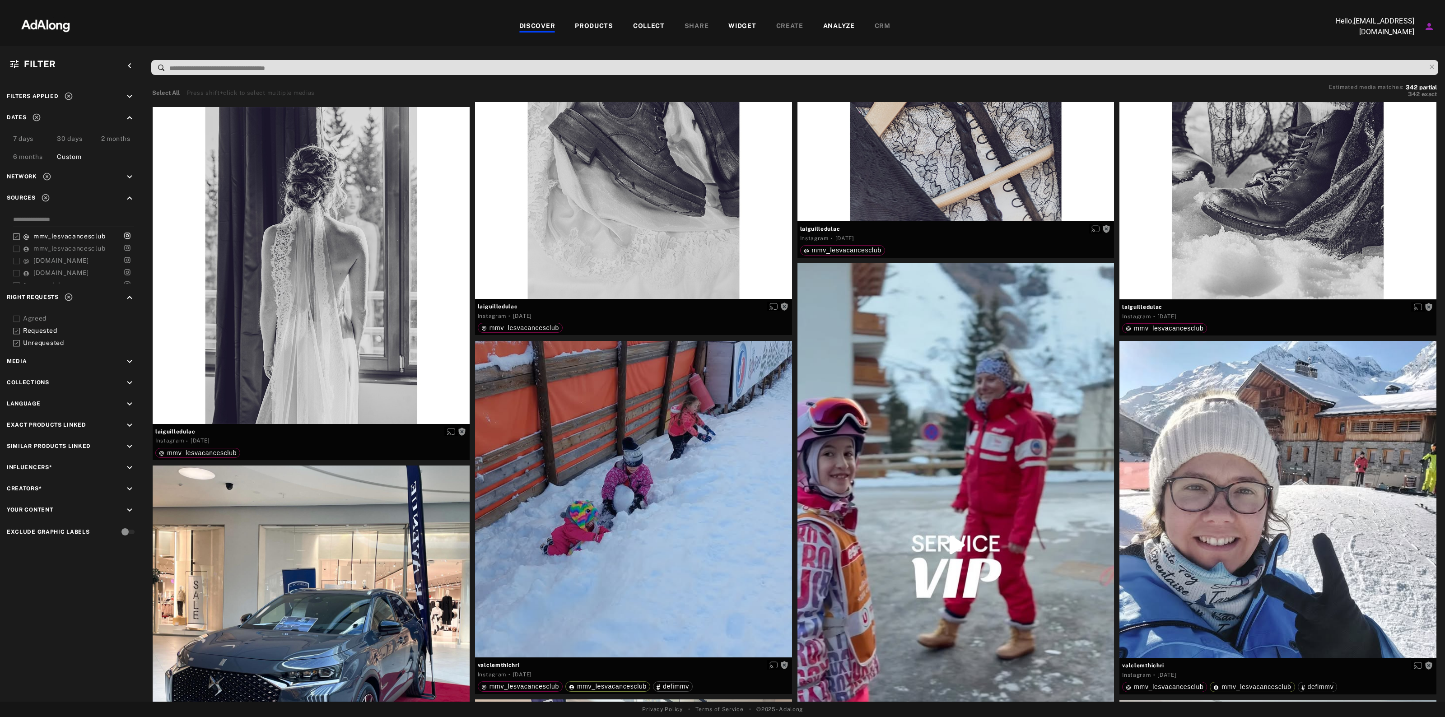
scroll to position [7865, 0]
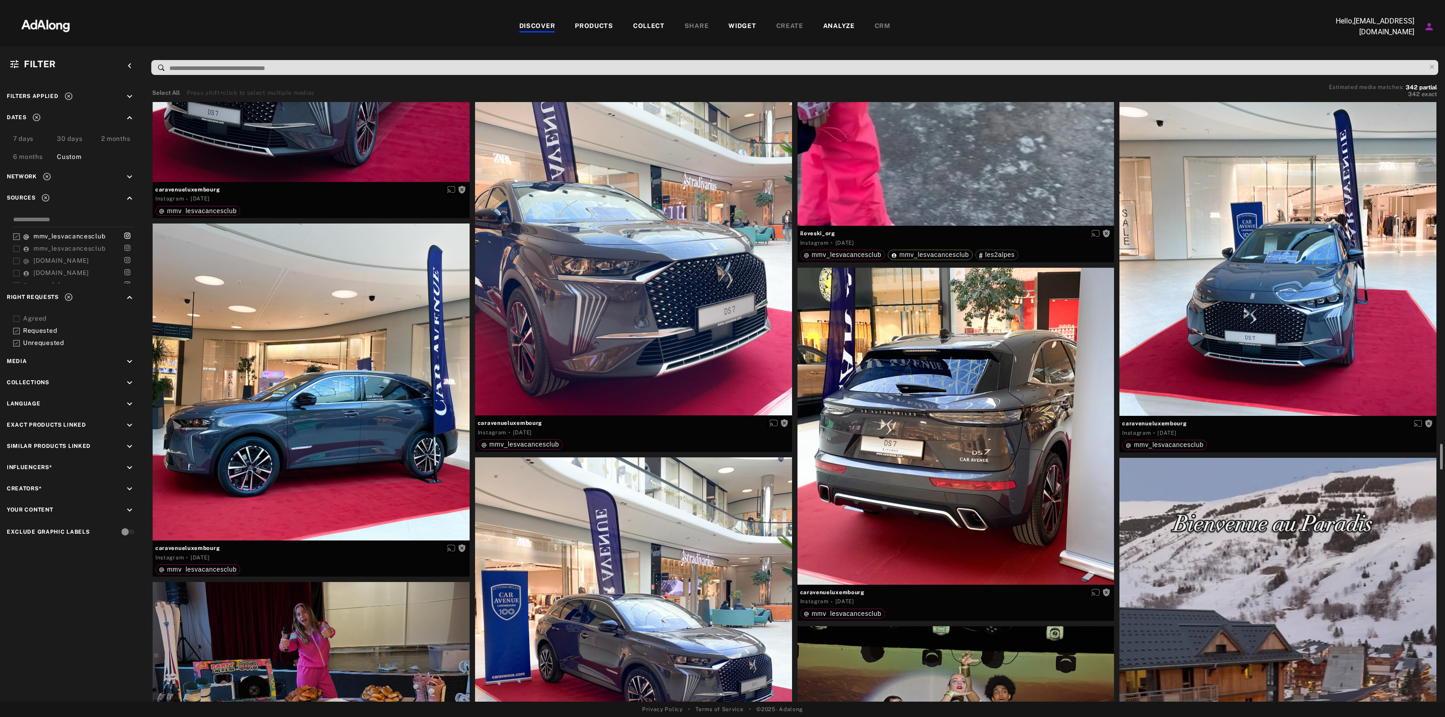
click at [1441, 599] on div at bounding box center [1440, 402] width 7 height 601
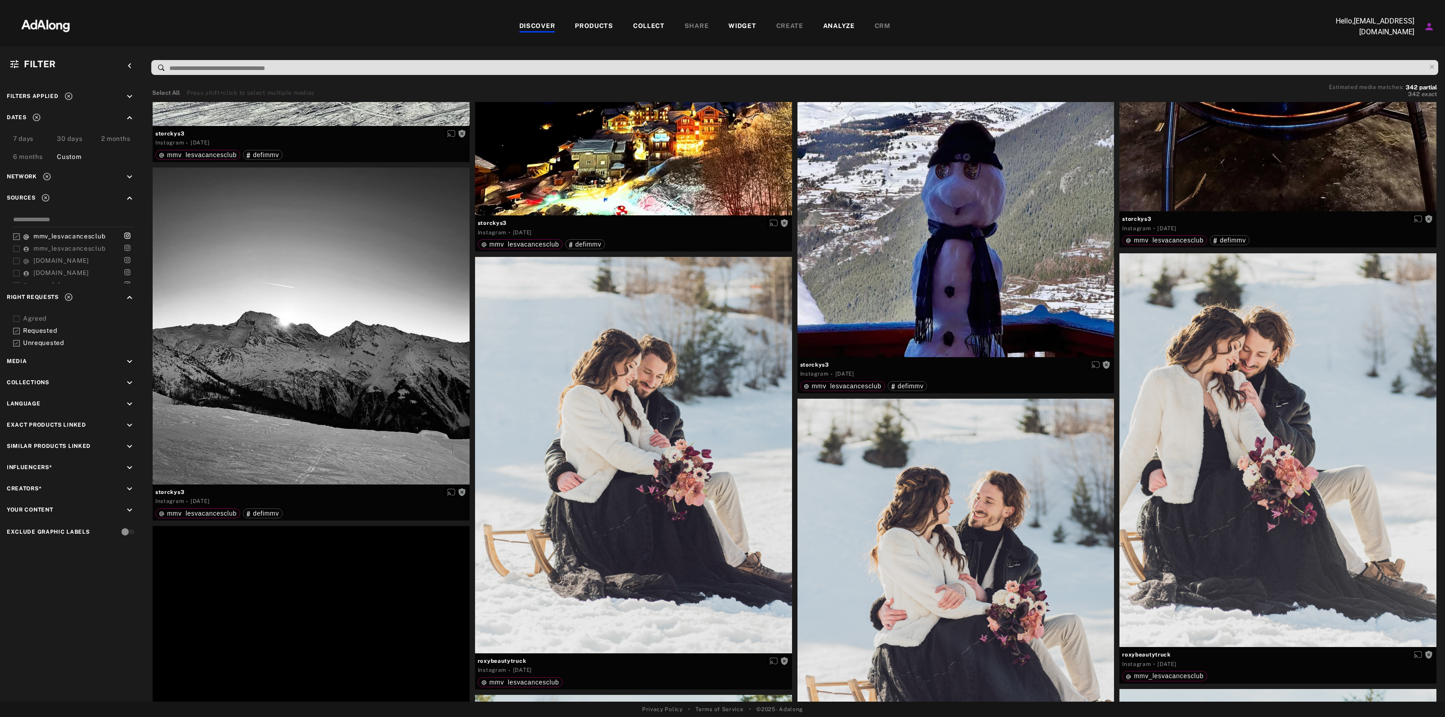
scroll to position [12951, 0]
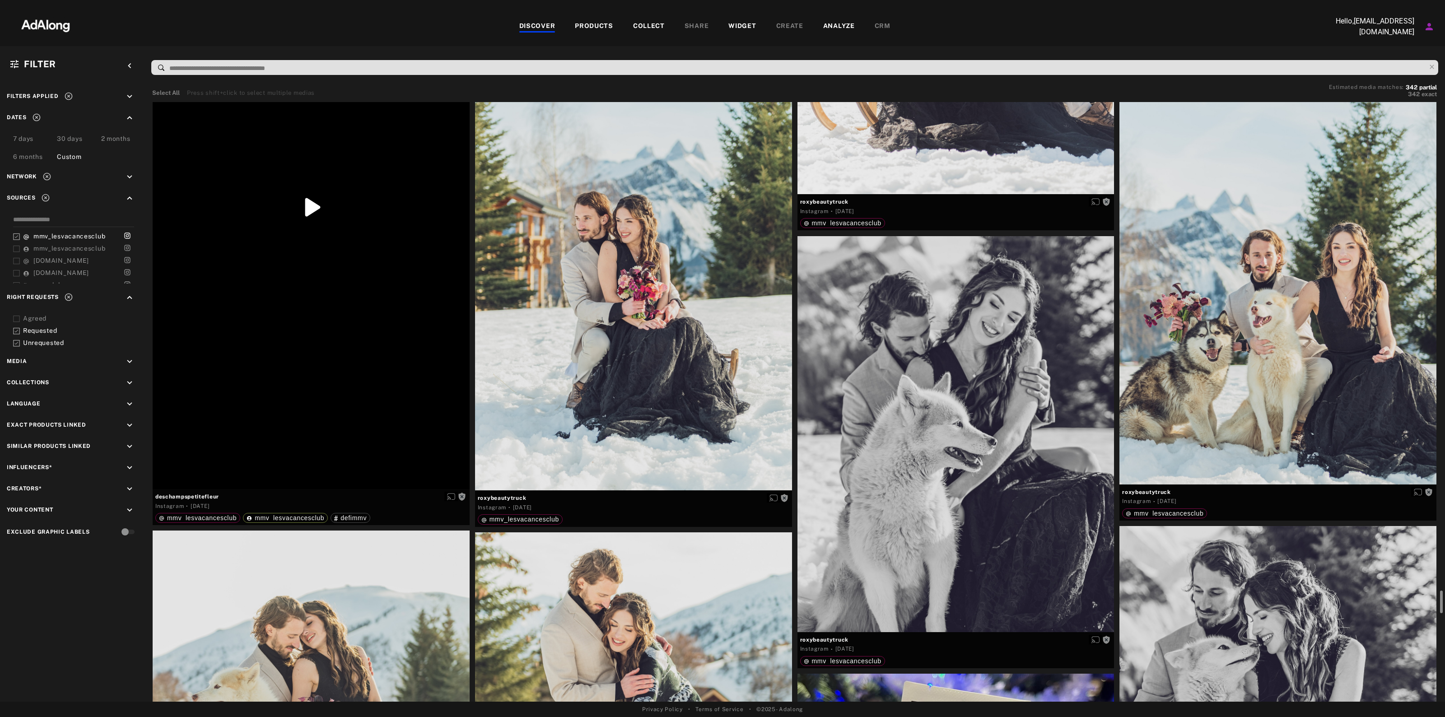
click at [1441, 662] on div at bounding box center [1440, 402] width 7 height 601
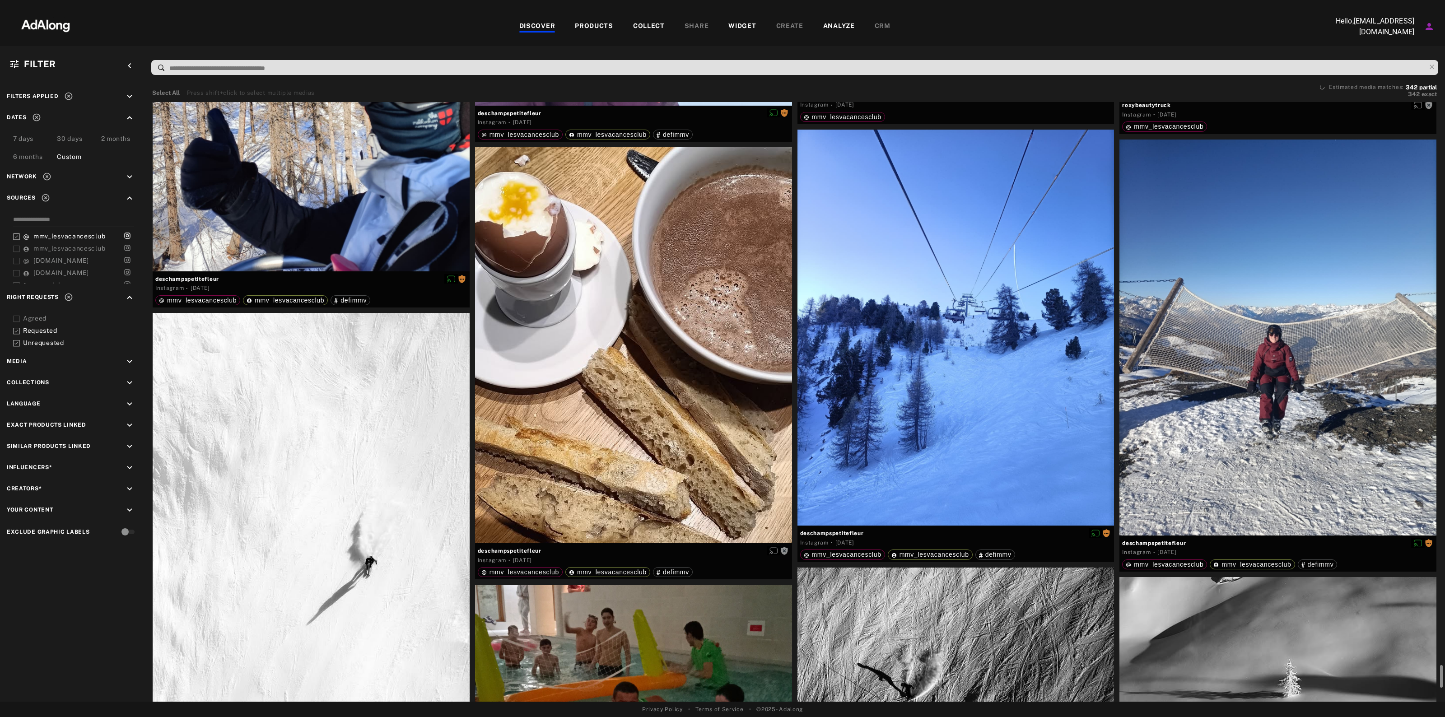
scroll to position [14661, 0]
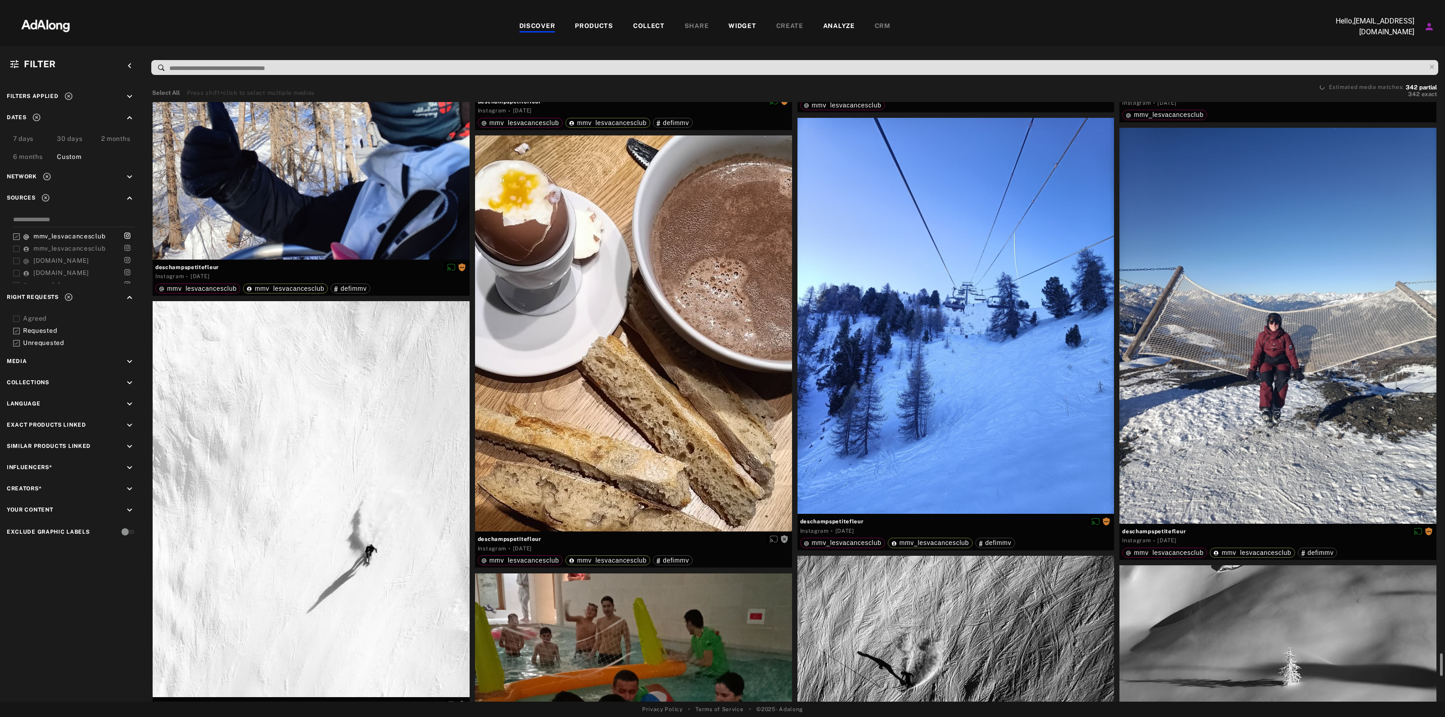
drag, startPoint x: 1441, startPoint y: 602, endPoint x: 1444, endPoint y: 666, distance: 64.6
click at [1444, 666] on div "Select All Press shift+click to select multiple medias Estimated media matches:…" at bounding box center [794, 390] width 1300 height 621
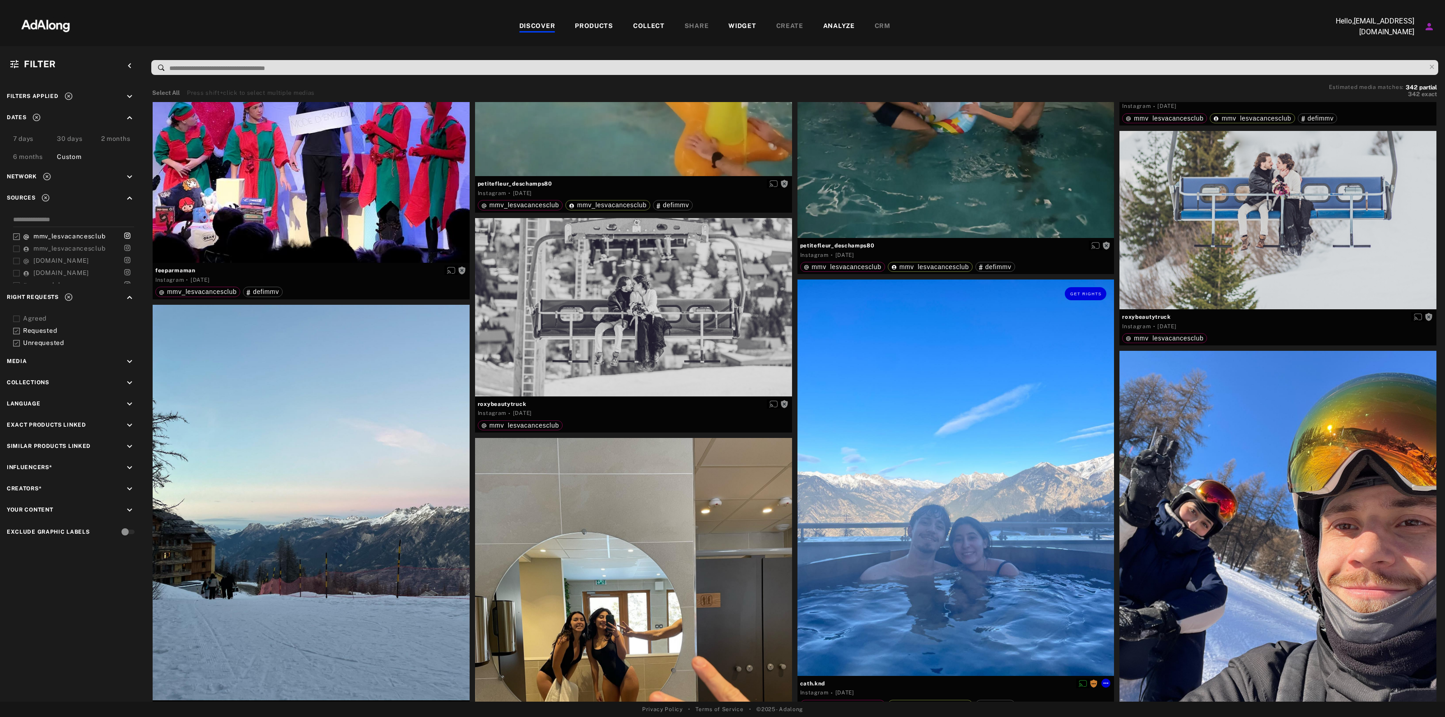
scroll to position [15959, 0]
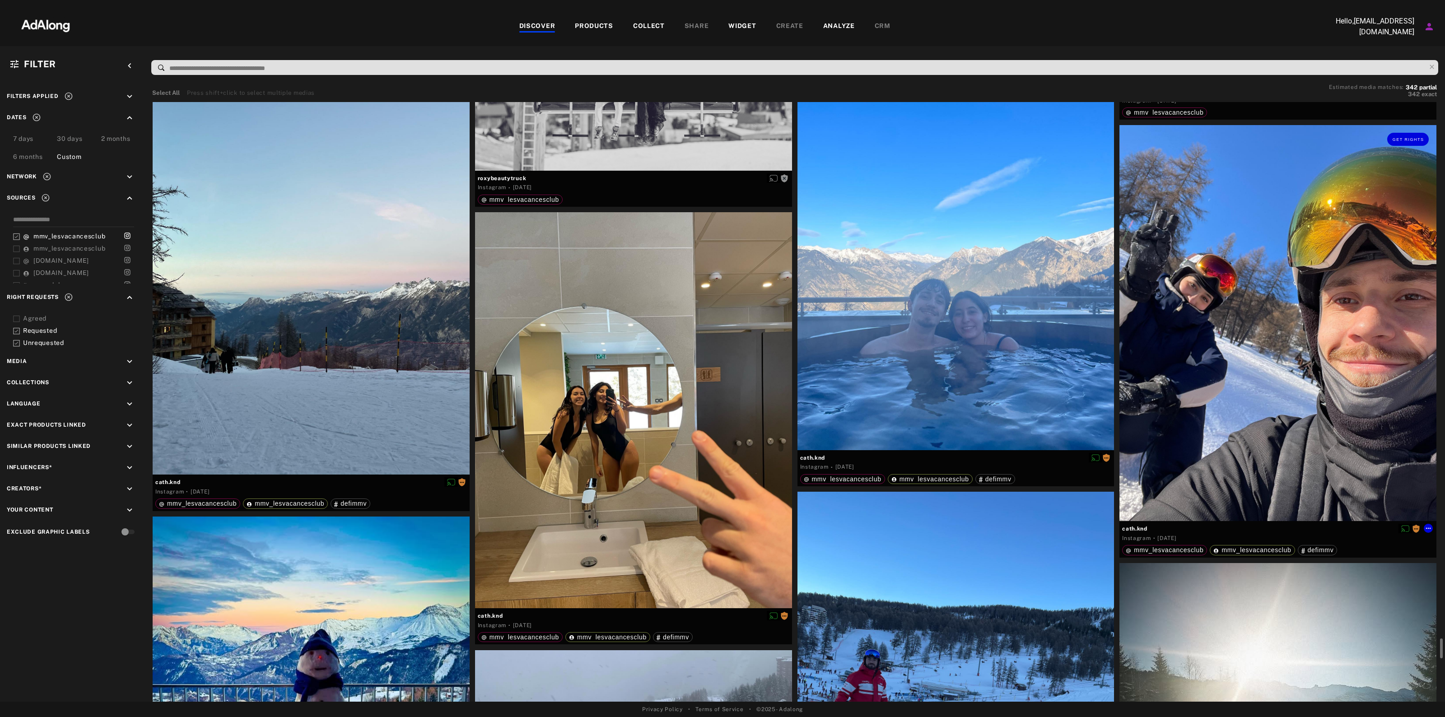
click at [1212, 383] on div "Get rights" at bounding box center [1277, 323] width 317 height 396
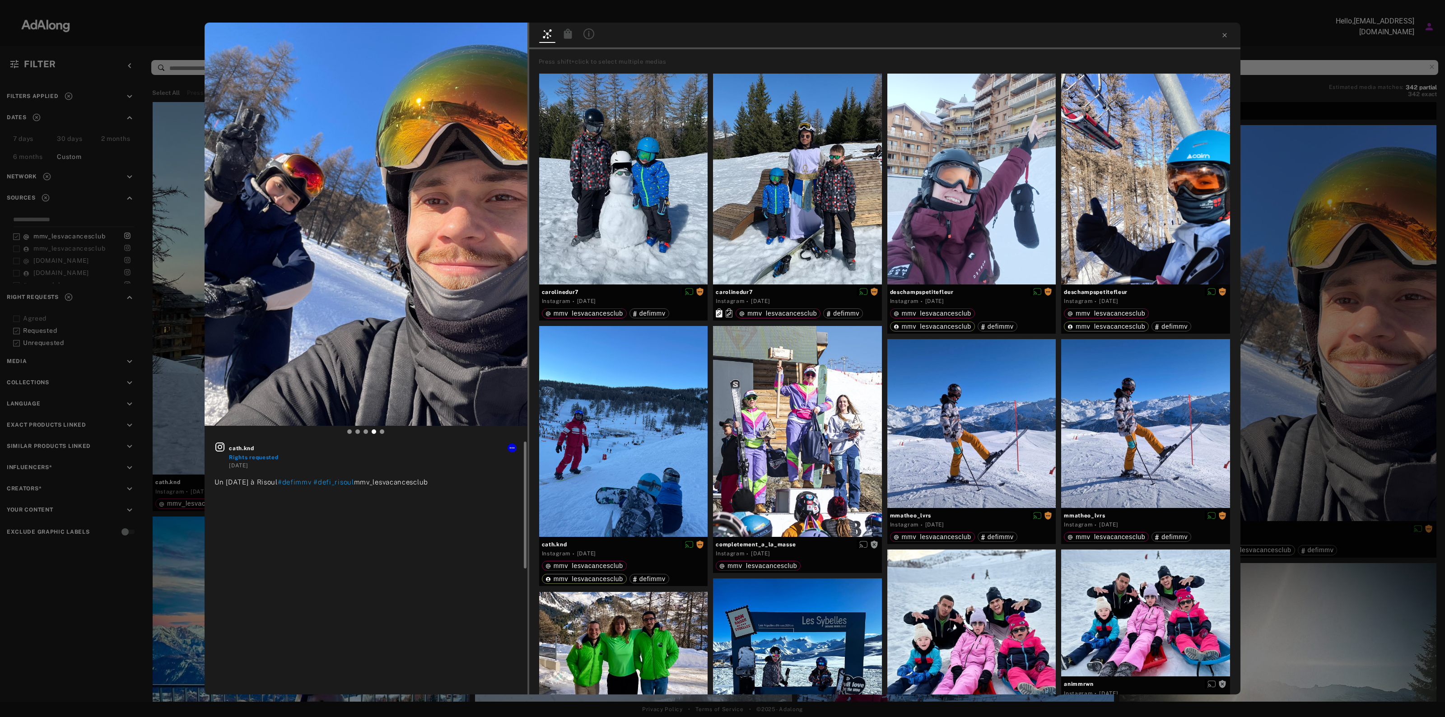
click at [241, 446] on span "cath.knd" at bounding box center [373, 448] width 288 height 8
click at [214, 451] on icon at bounding box center [219, 447] width 11 height 11
drag, startPoint x: 1366, startPoint y: 195, endPoint x: 830, endPoint y: 261, distance: 540.5
click at [833, 257] on div "cath.knd Rights requested [DATE] Un [DATE] à Risoul #defimmv #defi_risoul mmv_l…" at bounding box center [722, 358] width 1445 height 717
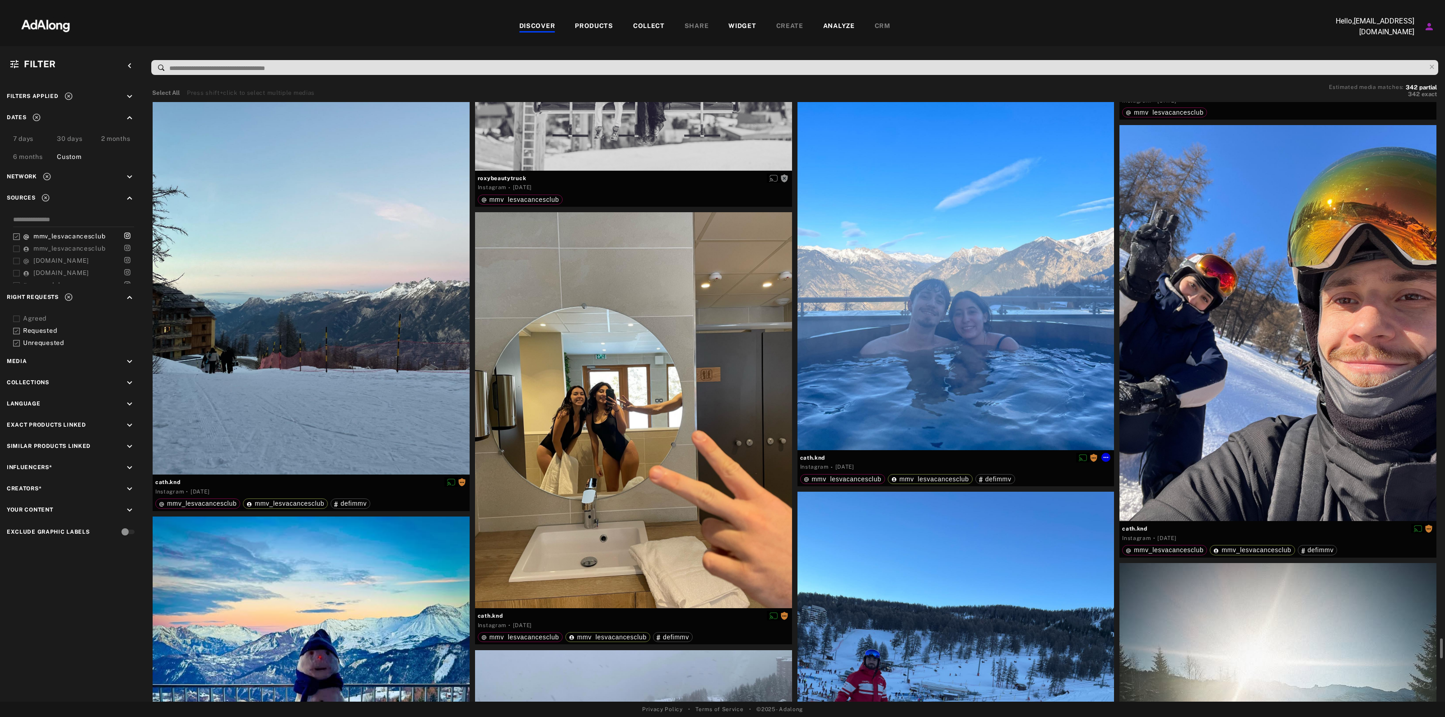
click at [945, 248] on div "Get rights" at bounding box center [955, 252] width 317 height 396
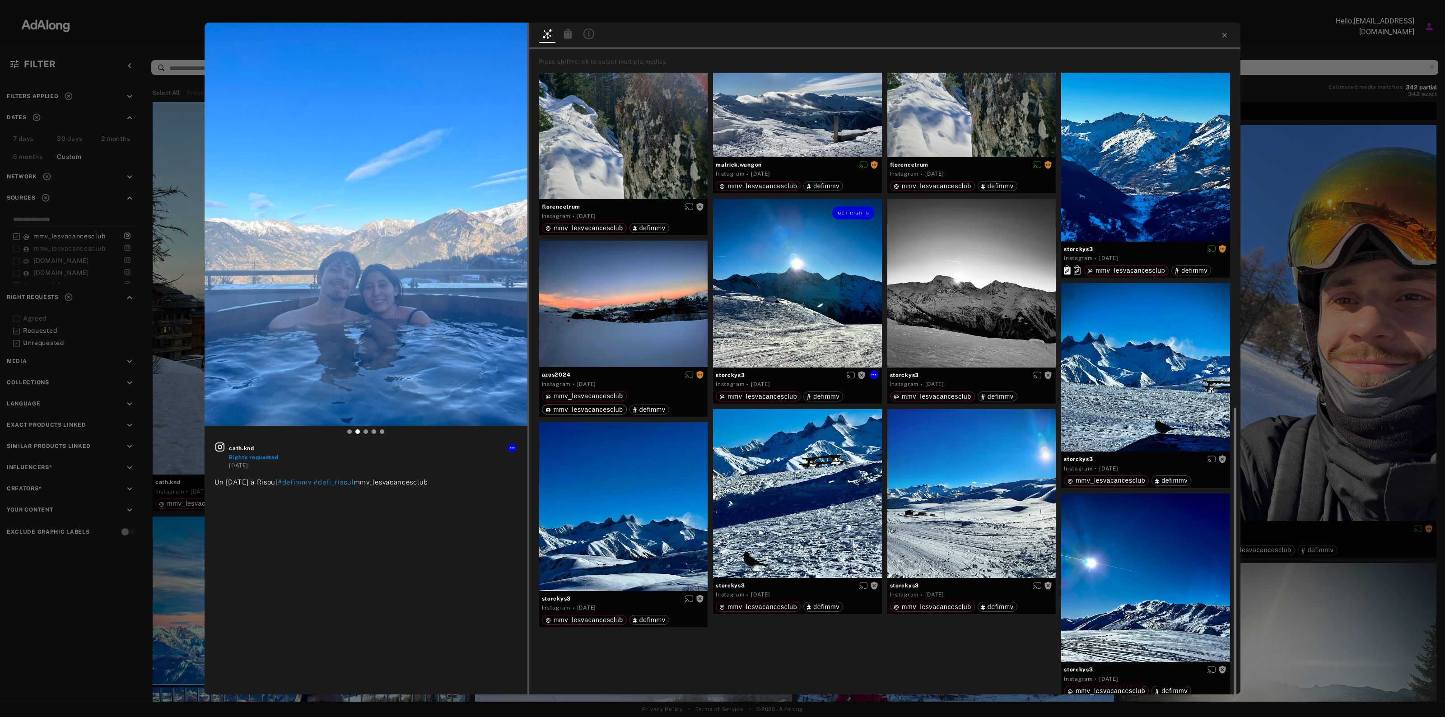
scroll to position [434, 0]
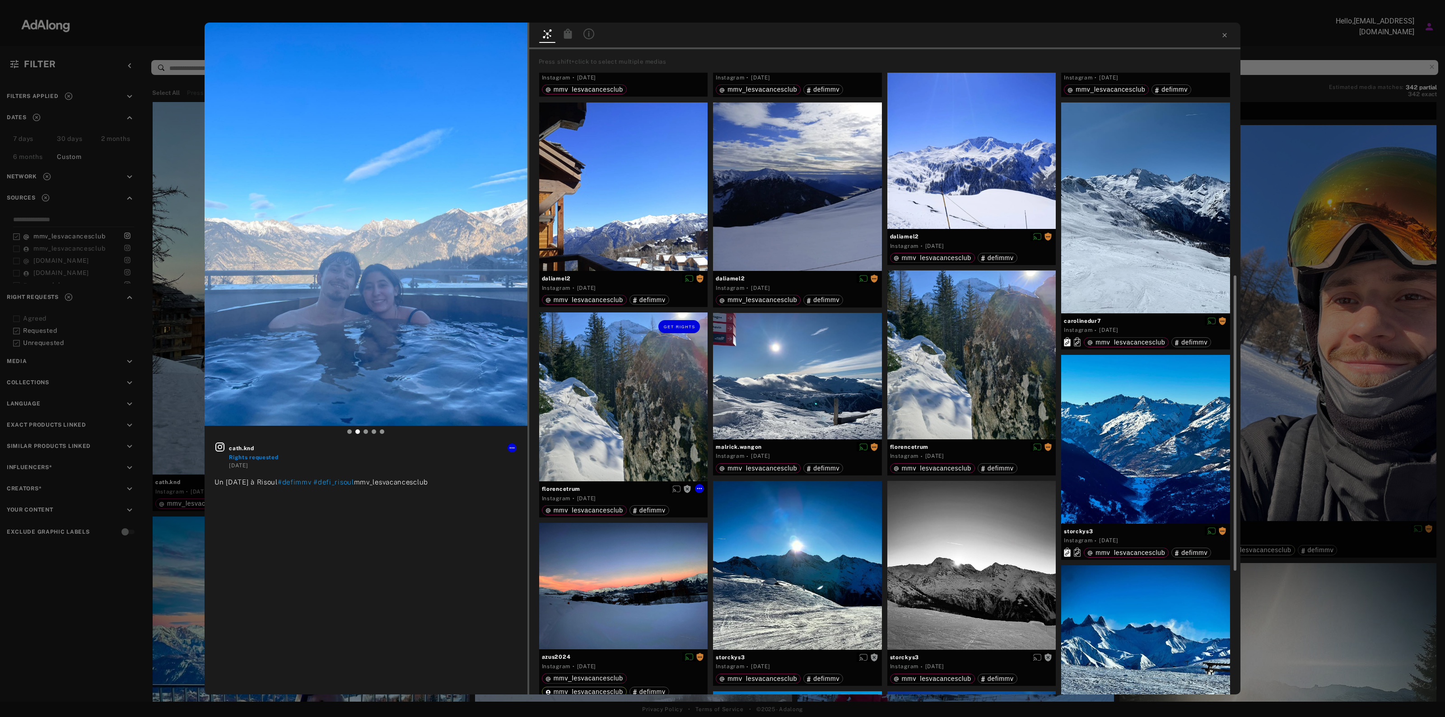
click at [641, 393] on div "Get rights" at bounding box center [623, 396] width 169 height 169
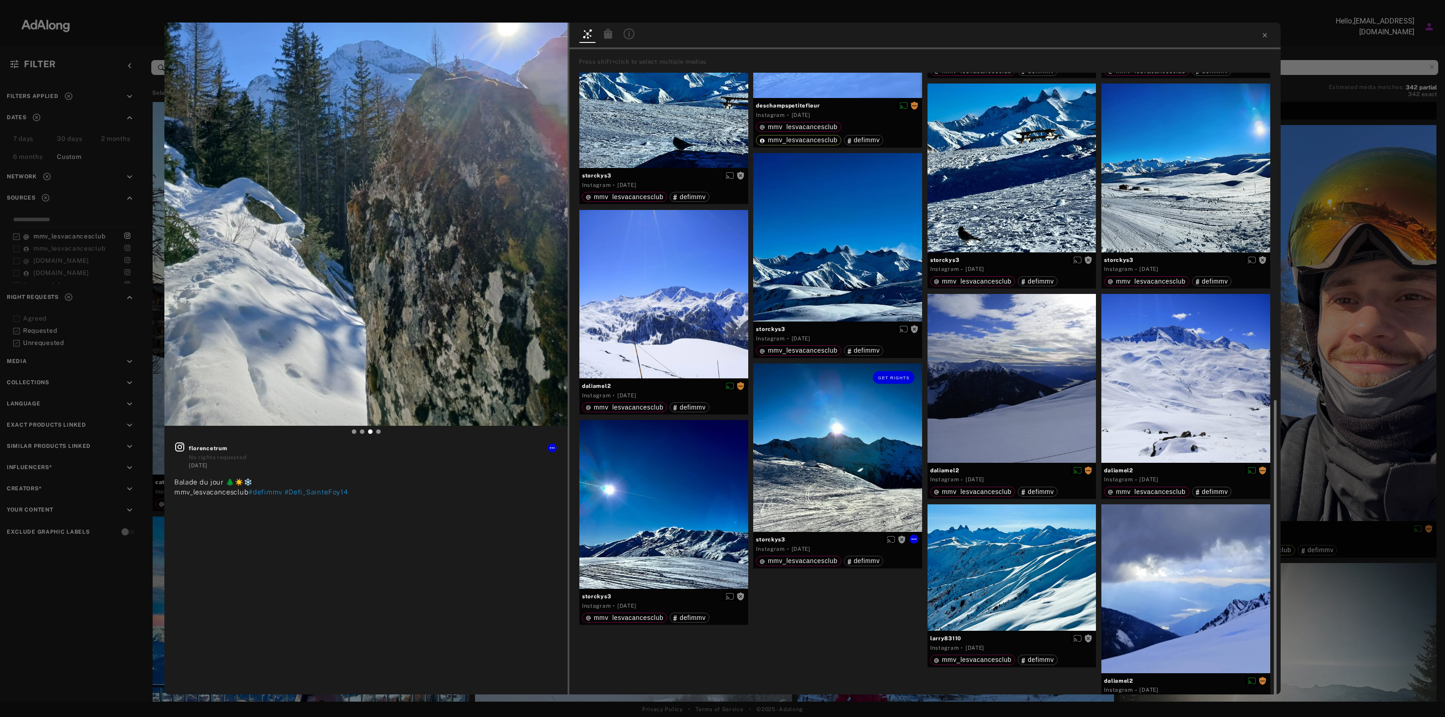
scroll to position [632, 0]
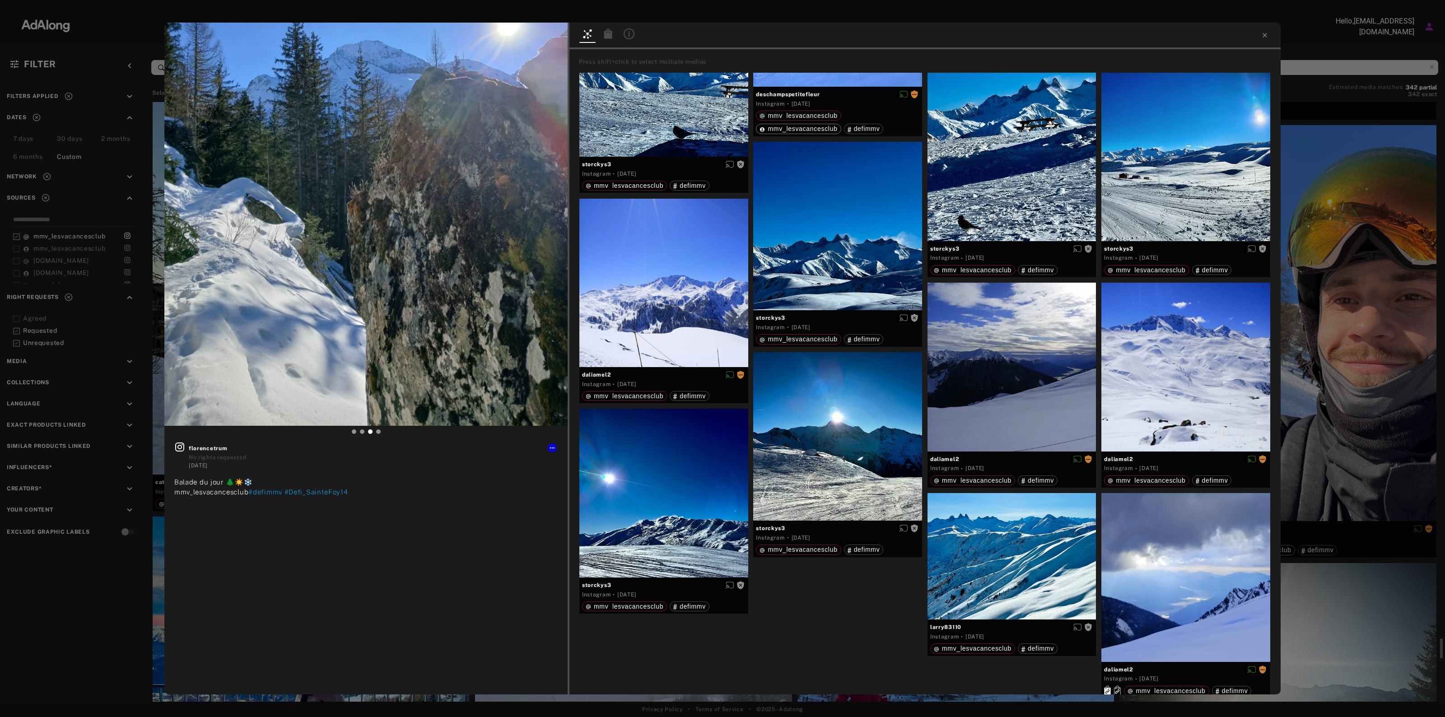
click at [1344, 289] on div "Get rights florencetrum No rights requested [DATE] Balade du jour 🌲☀️❄️ mmv_les…" at bounding box center [722, 358] width 1445 height 717
